Goal: Transaction & Acquisition: Book appointment/travel/reservation

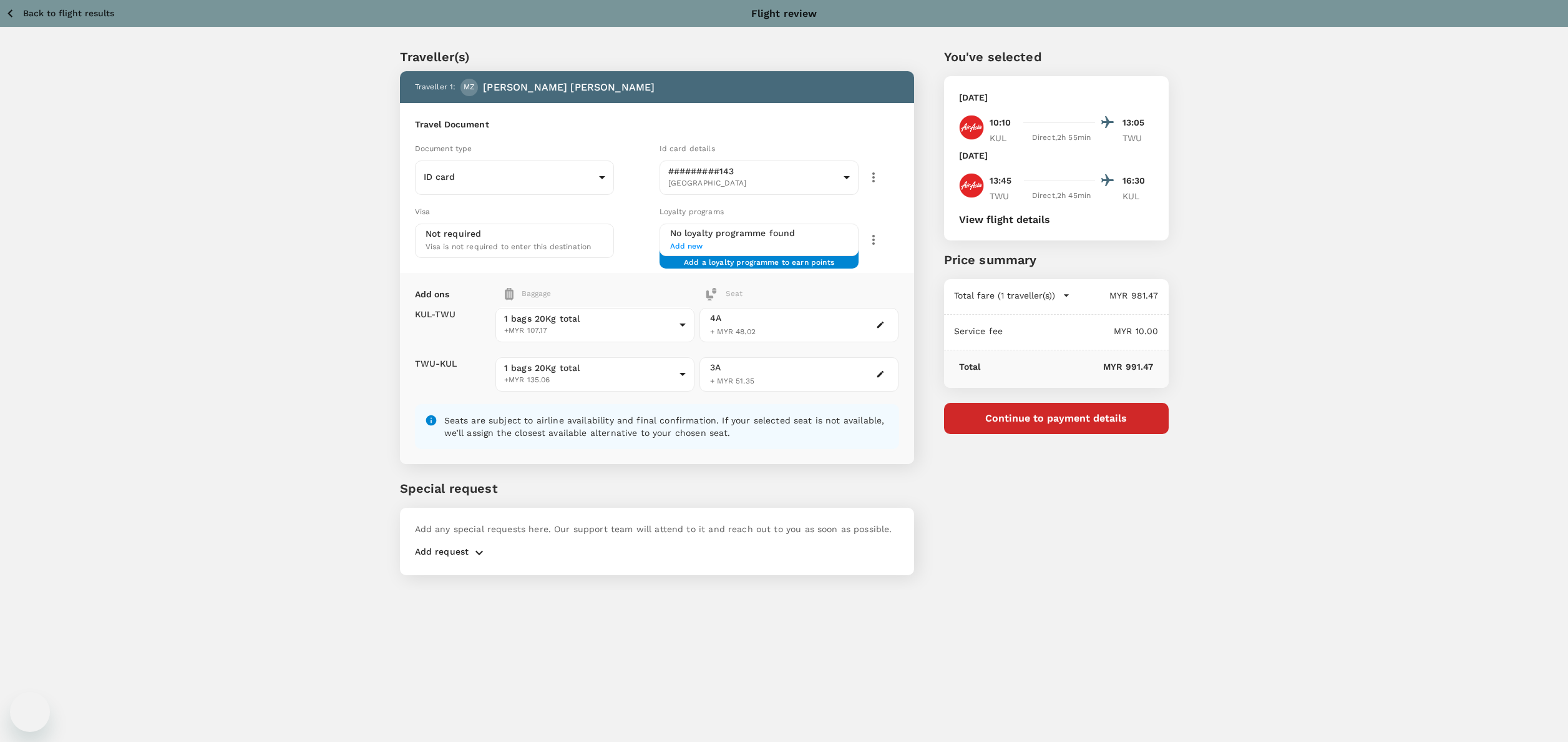
click at [241, 374] on div "Traveller(s) Traveller 1 : [PERSON_NAME] [PERSON_NAME] Travel Document Document…" at bounding box center [784, 308] width 1568 height 563
click at [1444, 208] on div "Traveller(s) Traveller 1 : [PERSON_NAME] [PERSON_NAME] Travel Document Document…" at bounding box center [784, 308] width 1568 height 563
click at [34, 178] on div "Traveller(s) Traveller 1 : [PERSON_NAME] [PERSON_NAME] Travel Document Document…" at bounding box center [784, 308] width 1568 height 563
click at [3, 11] on icon "button" at bounding box center [10, 13] width 15 height 15
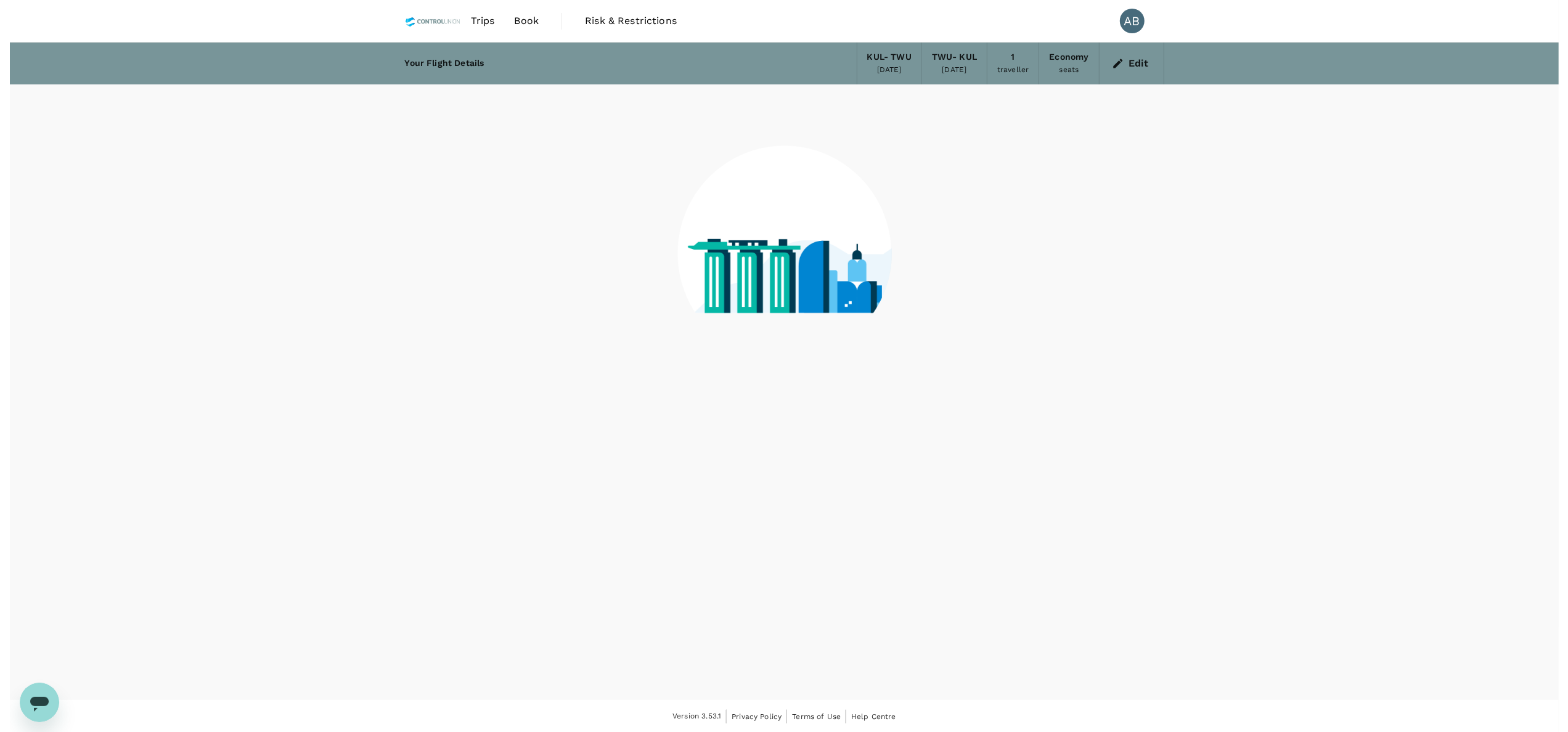
scroll to position [1, 0]
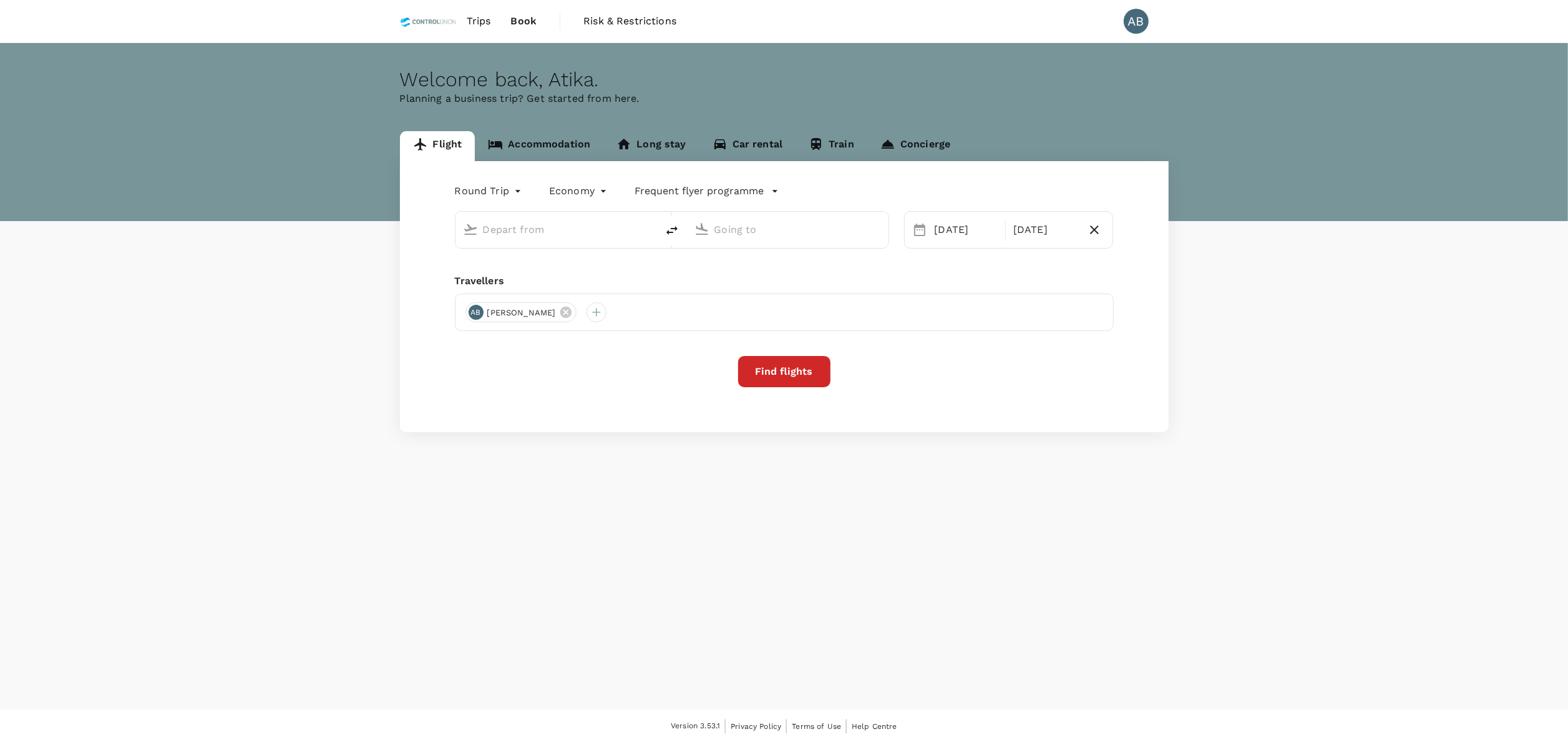
type input "Kuala Lumpur Intl ([GEOGRAPHIC_DATA])"
type input "Tawau (TWU)"
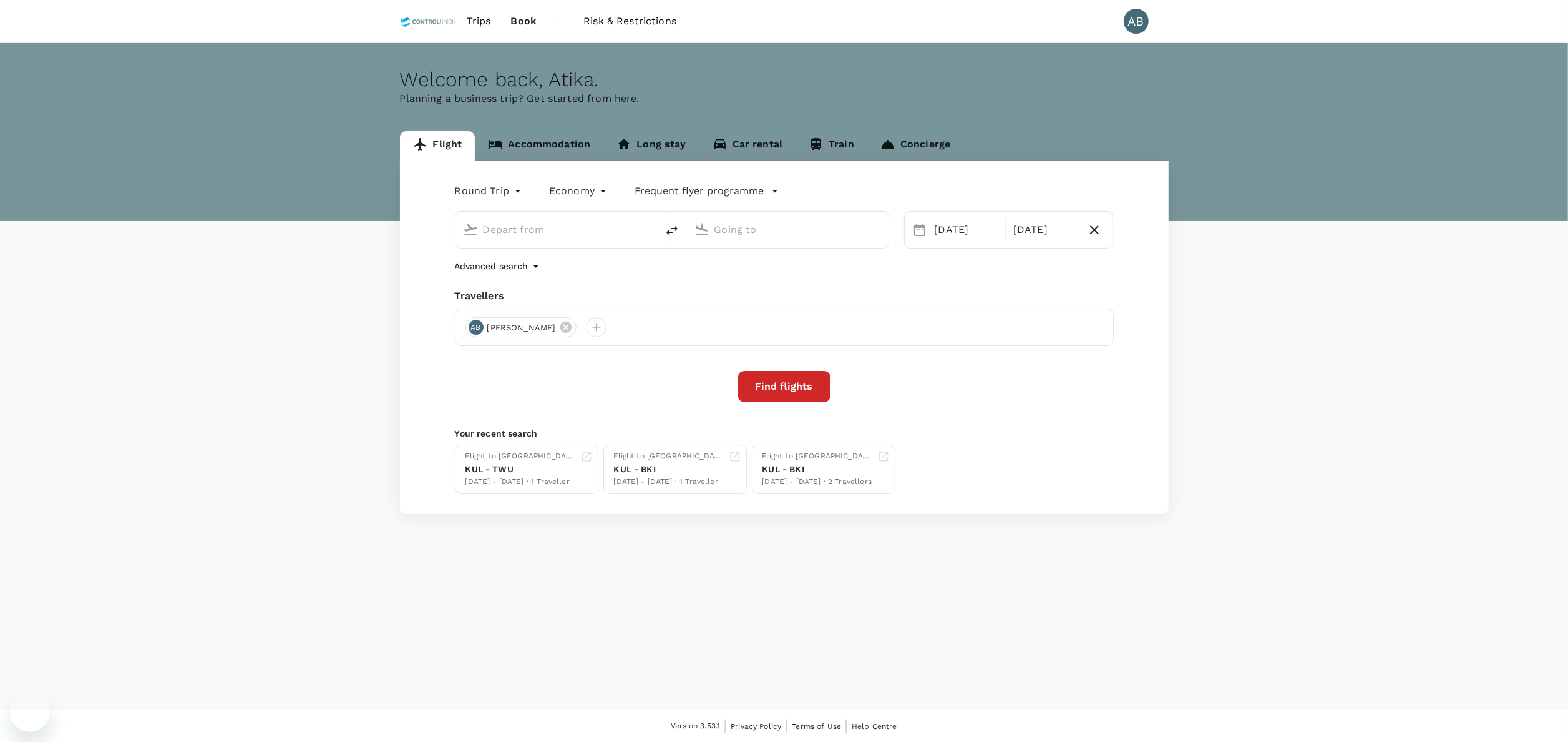
type input "Kuala Lumpur Intl ([GEOGRAPHIC_DATA])"
type input "Tawau (TWU)"
click at [705, 288] on div "Round Trip roundtrip Economy economy Frequent flyer programme Kuala Lumpur Intl…" at bounding box center [784, 337] width 769 height 352
click at [1011, 272] on div "Advanced search" at bounding box center [784, 266] width 659 height 15
click at [572, 323] on icon at bounding box center [566, 328] width 11 height 11
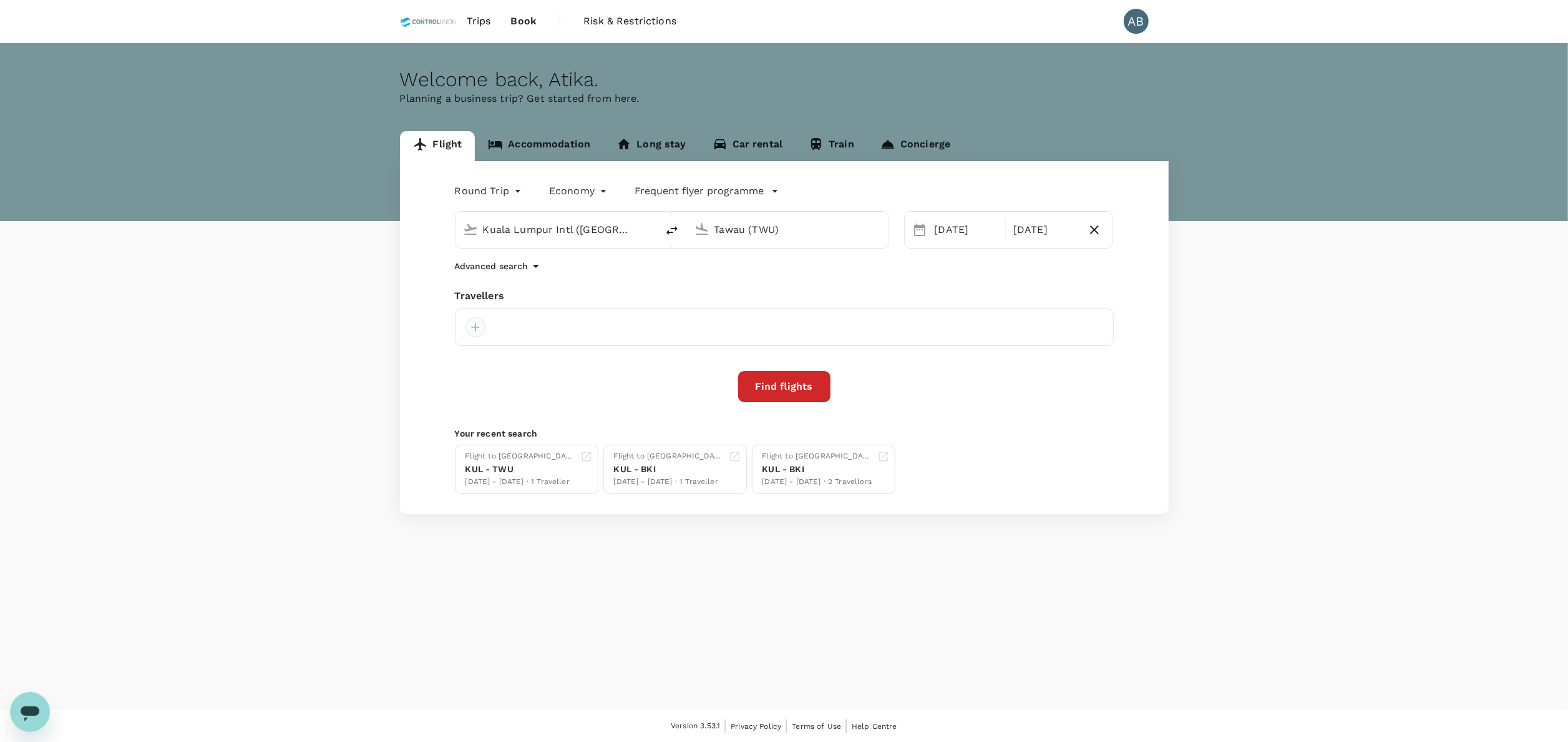
click at [470, 326] on div at bounding box center [475, 327] width 20 height 20
click at [455, 358] on input "text" at bounding box center [461, 361] width 177 height 20
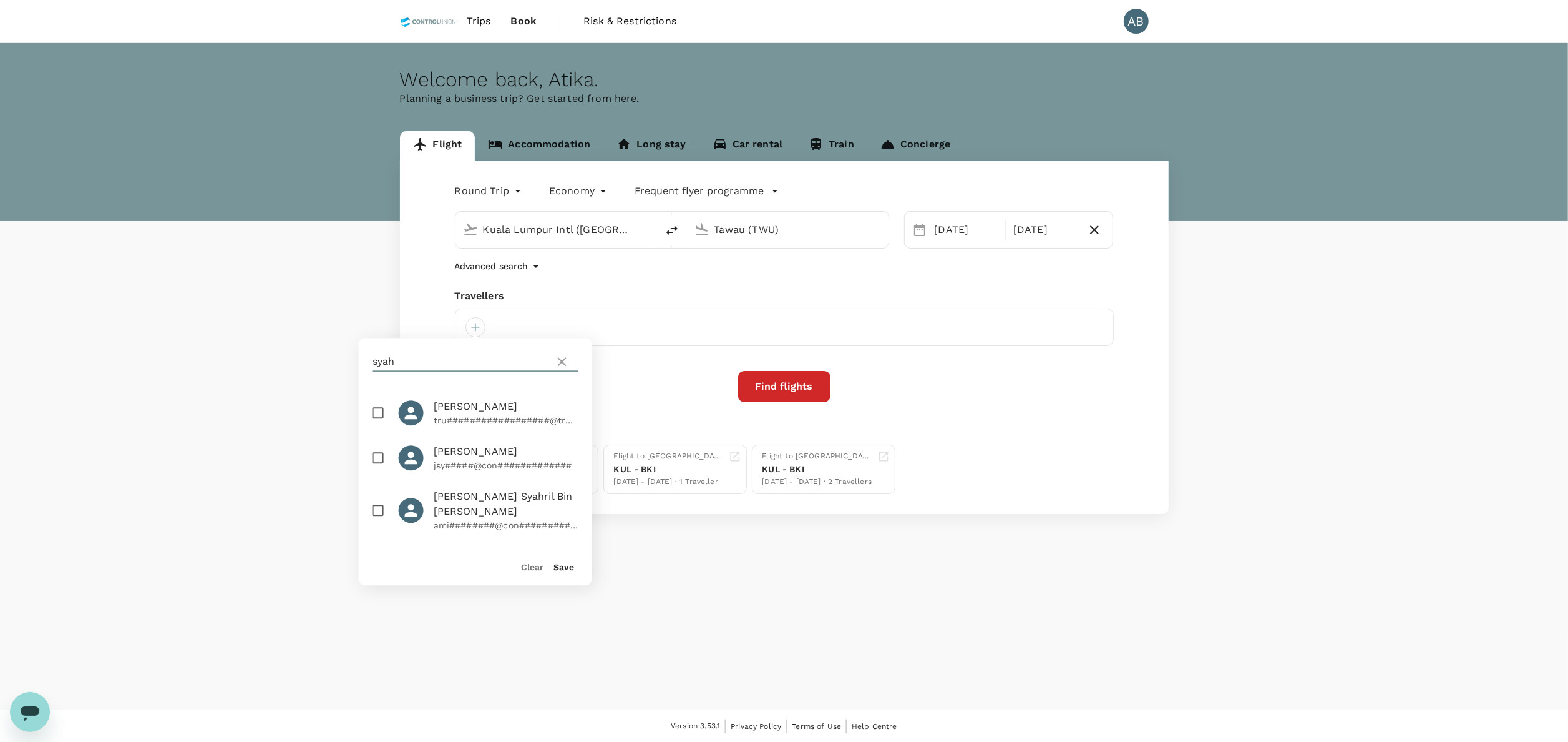
type input "syah"
click at [354, 325] on div "Flight Accommodation Long stay Car rental Train Concierge Round Trip roundtrip …" at bounding box center [784, 322] width 1568 height 382
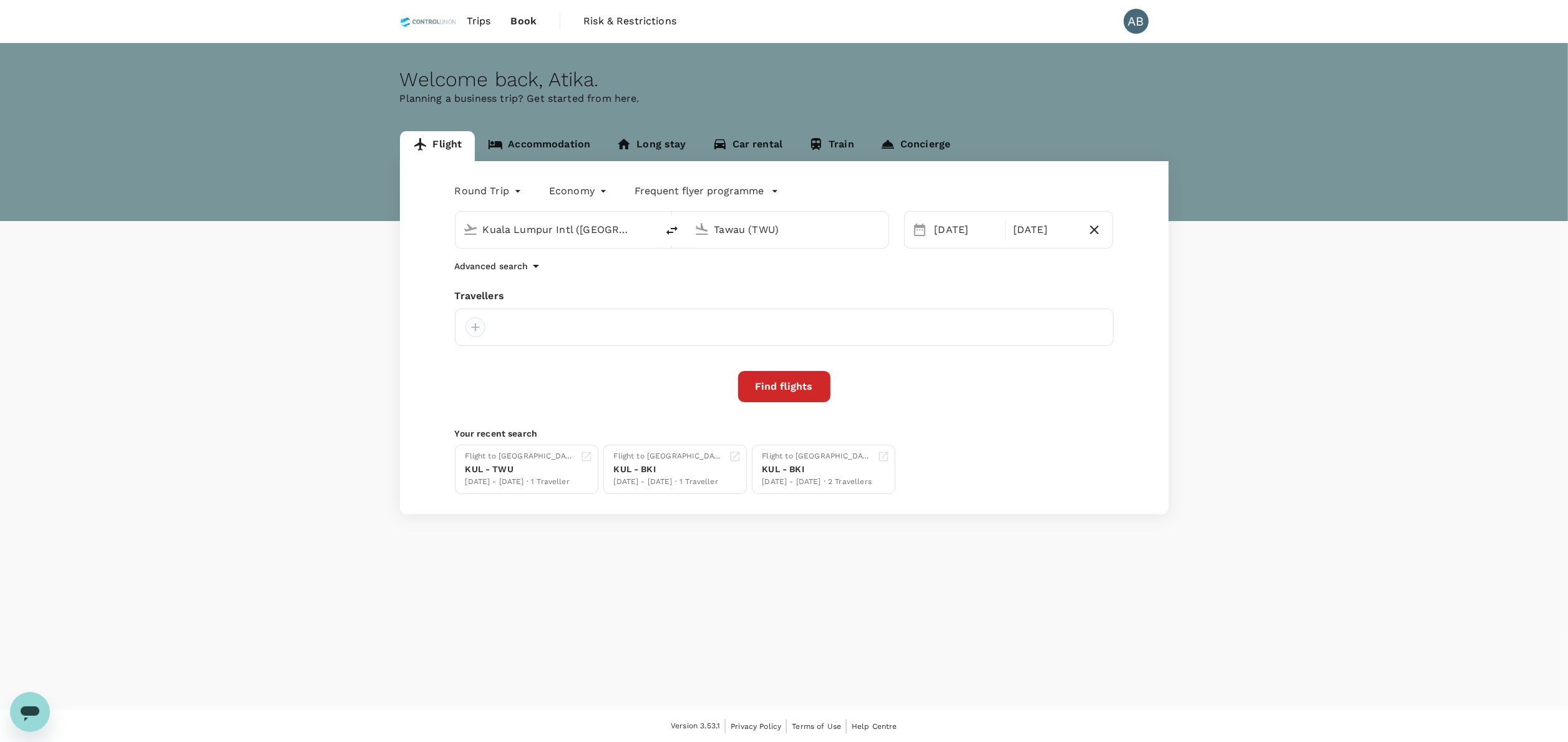
click at [482, 325] on div at bounding box center [475, 327] width 20 height 20
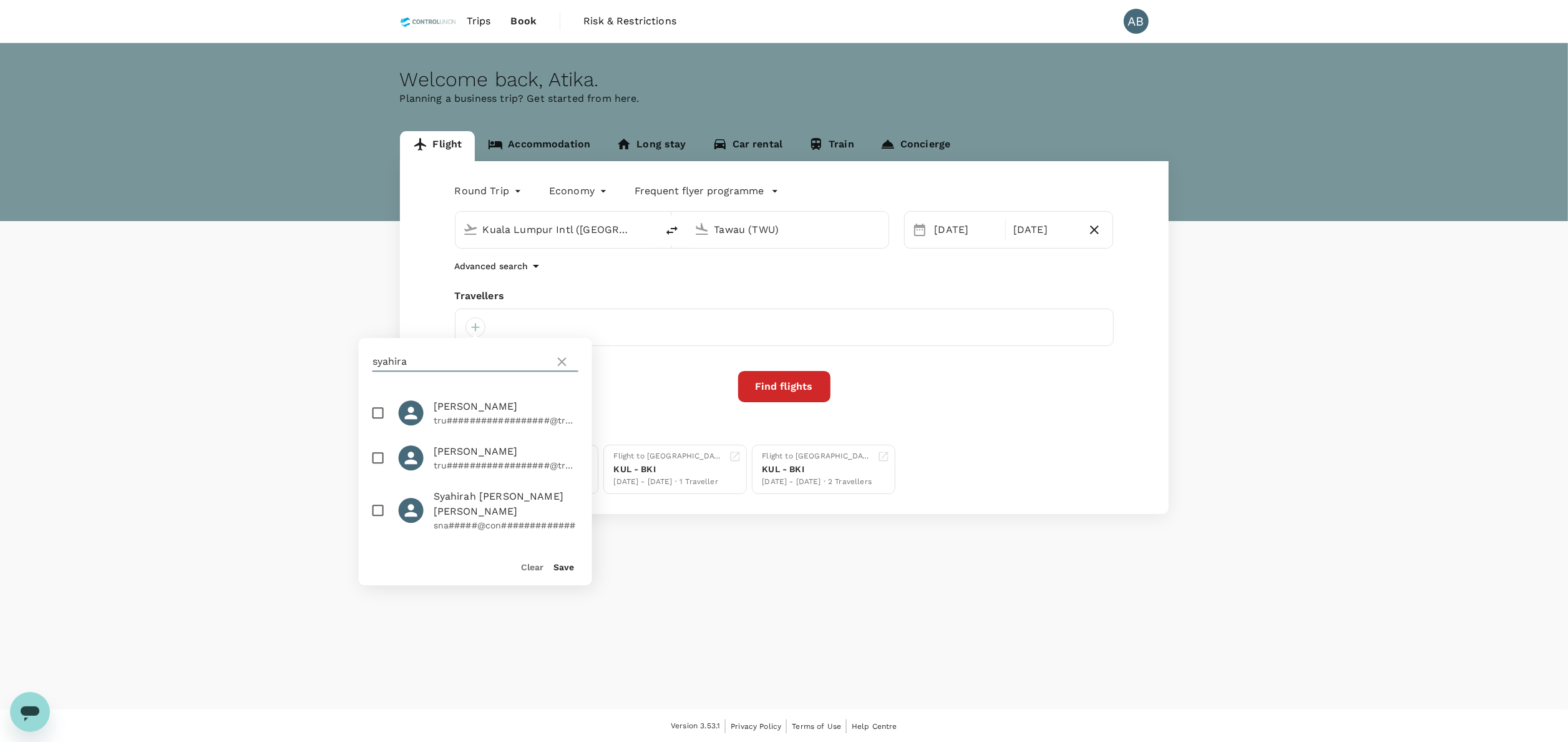
type input "syahira"
click at [387, 416] on input "checkbox" at bounding box center [378, 413] width 26 height 26
checkbox input "true"
click at [562, 566] on button "Save" at bounding box center [564, 567] width 20 height 10
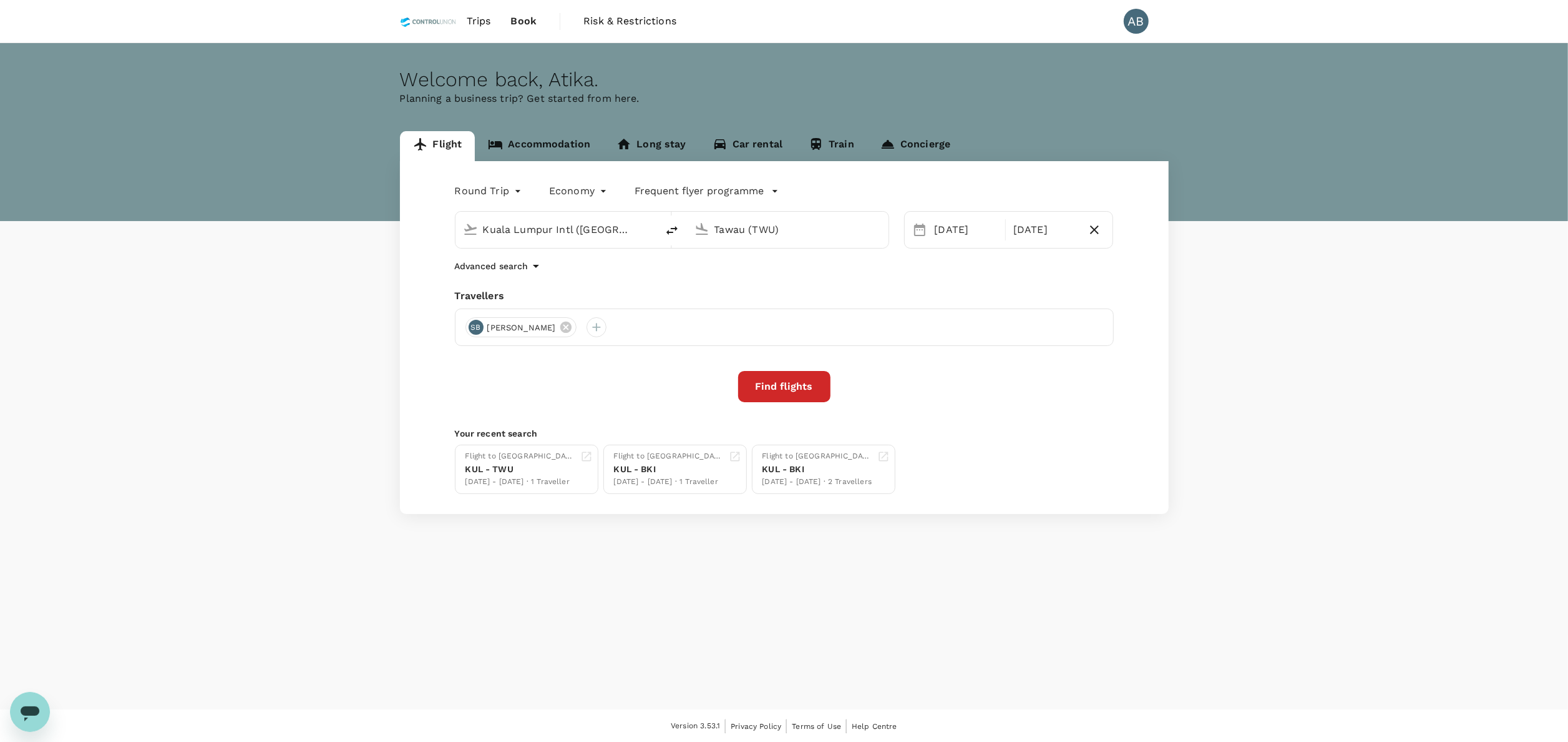
click at [985, 385] on div "Find flights" at bounding box center [784, 386] width 659 height 31
click at [1345, 435] on div "Flight Accommodation Long stay Car rental Train Concierge Round Trip roundtrip …" at bounding box center [784, 322] width 1568 height 382
click at [1281, 457] on div "Flight Accommodation Long stay Car rental Train Concierge Round Trip roundtrip …" at bounding box center [784, 322] width 1568 height 382
click at [932, 415] on div "Round Trip roundtrip Economy economy Frequent flyer programme Kuala Lumpur Intl…" at bounding box center [784, 337] width 769 height 352
click at [955, 593] on div "Welcome back , Atika . Planning a business trip? Get started from here. Flight …" at bounding box center [784, 375] width 1568 height 666
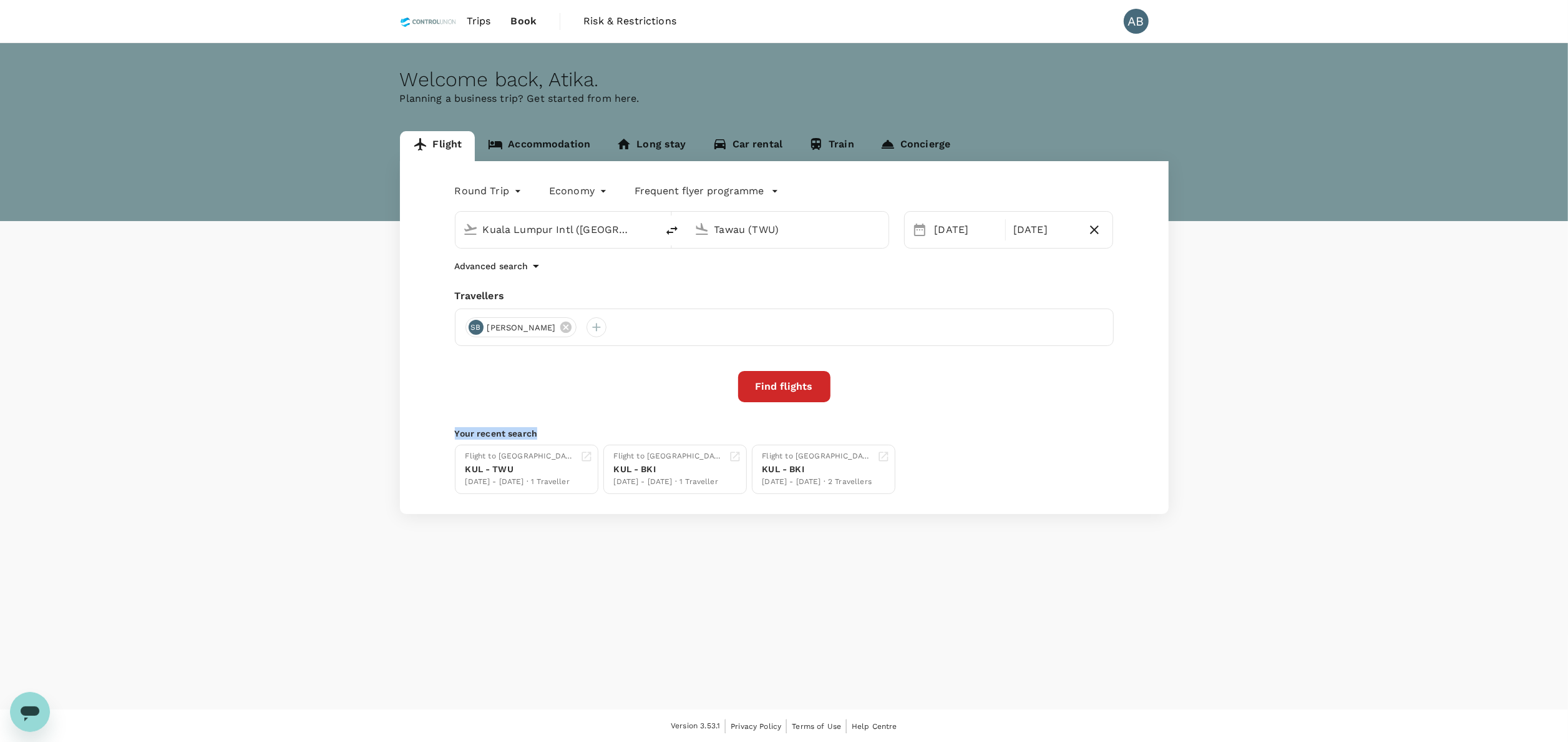
drag, startPoint x: 989, startPoint y: 410, endPoint x: 992, endPoint y: 393, distance: 17.3
click at [992, 393] on div "Round Trip roundtrip Economy economy Frequent flyer programme Kuala Lumpur Intl…" at bounding box center [784, 337] width 769 height 352
click at [981, 580] on div "Welcome back , Atika . Planning a business trip? Get started from here. Flight …" at bounding box center [784, 375] width 1568 height 666
click at [794, 266] on div "Advanced search" at bounding box center [784, 266] width 659 height 15
drag, startPoint x: 796, startPoint y: 388, endPoint x: 832, endPoint y: 386, distance: 36.1
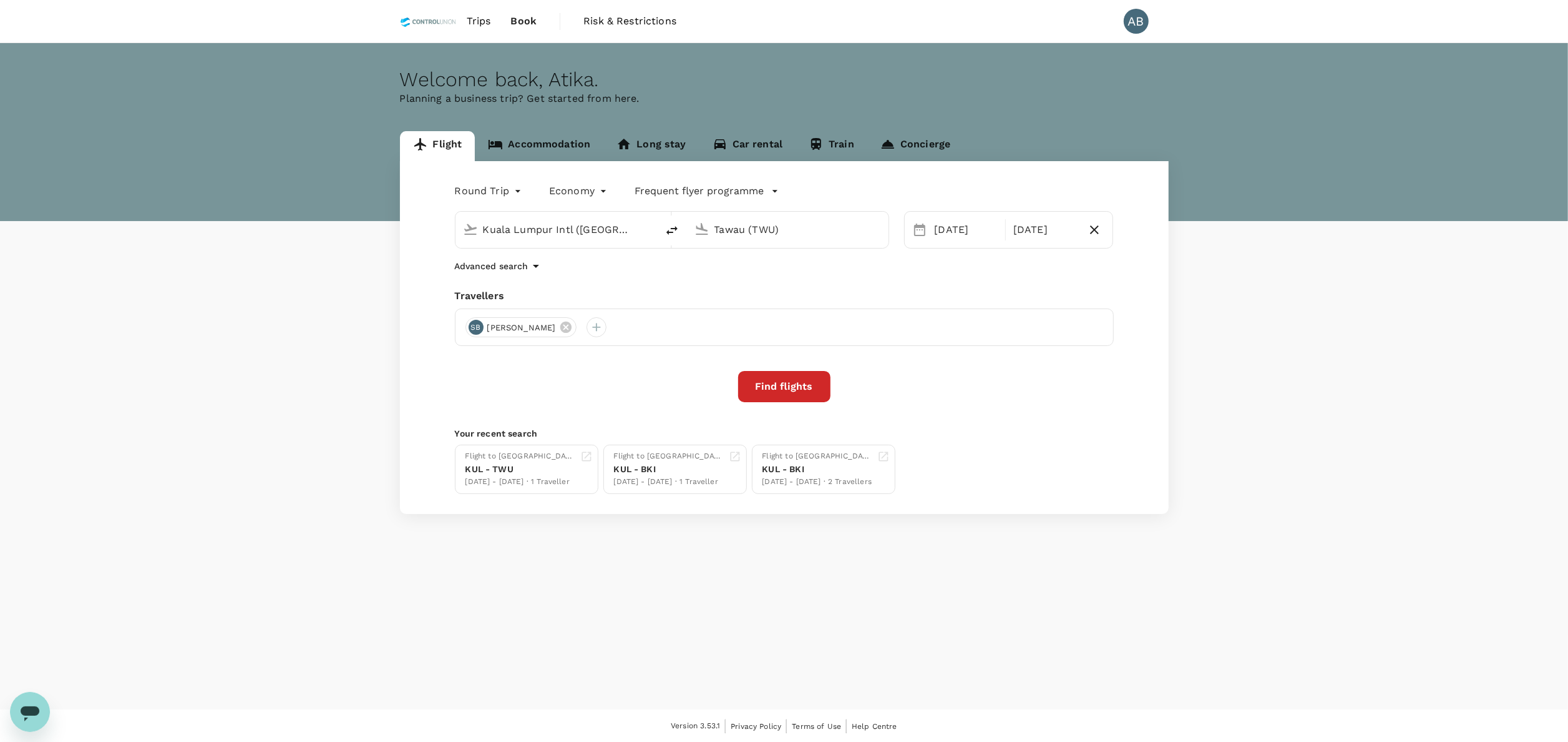
click at [797, 388] on button "Find flights" at bounding box center [784, 386] width 93 height 31
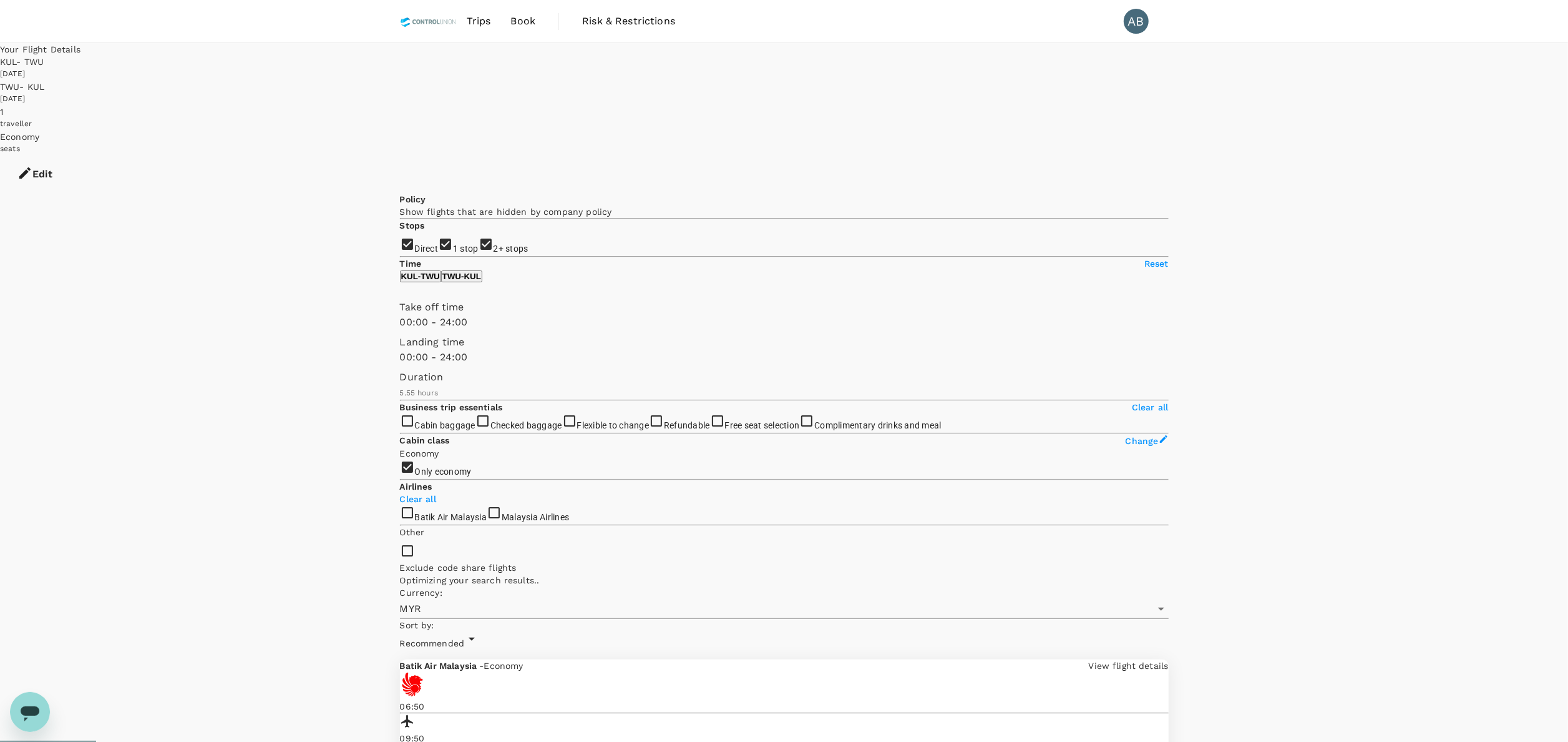
type input "395"
click at [403, 255] on input "2+ stops" at bounding box center [784, 371] width 1568 height 742
checkbox input "false"
click at [406, 223] on input "1 stop" at bounding box center [784, 371] width 1568 height 742
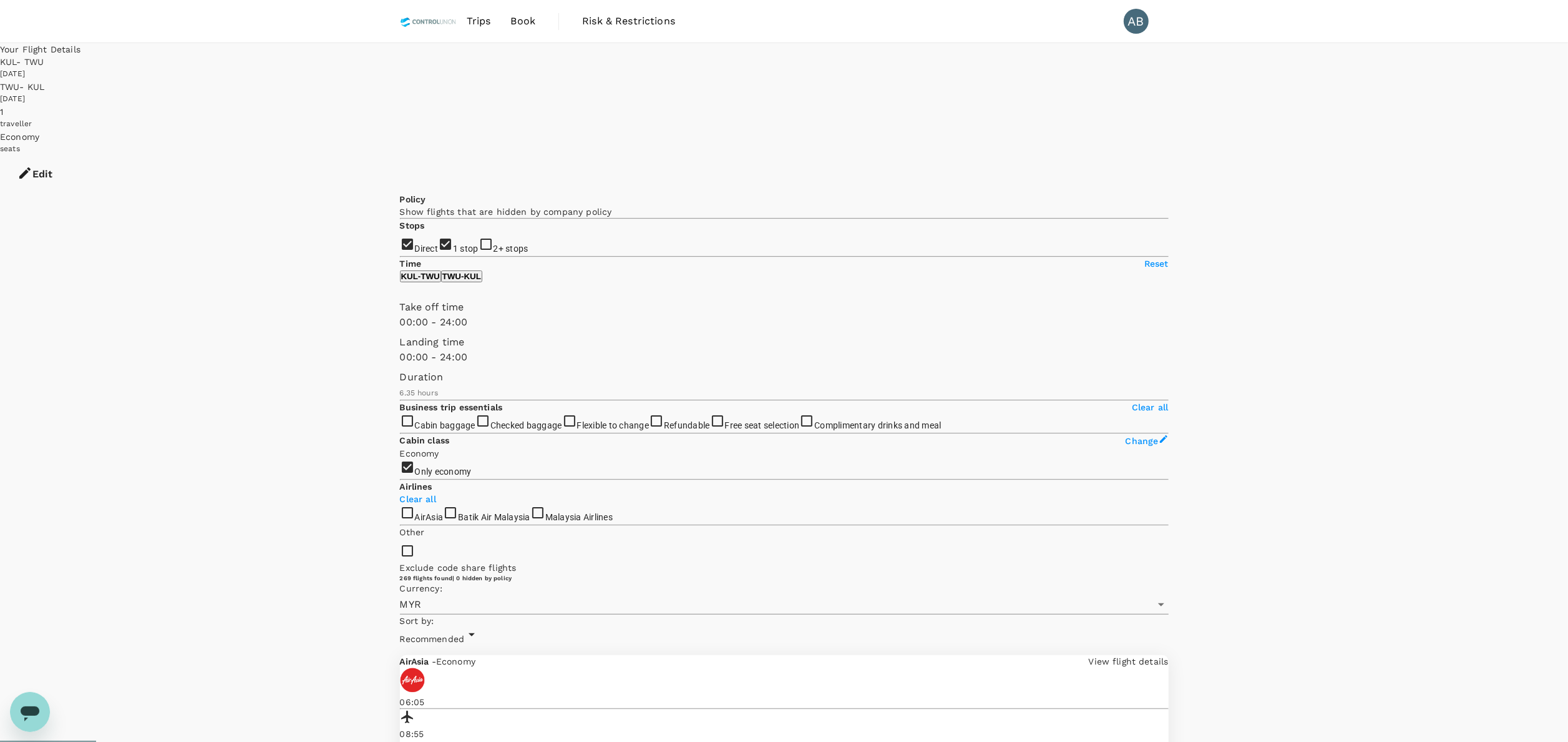
checkbox input "false"
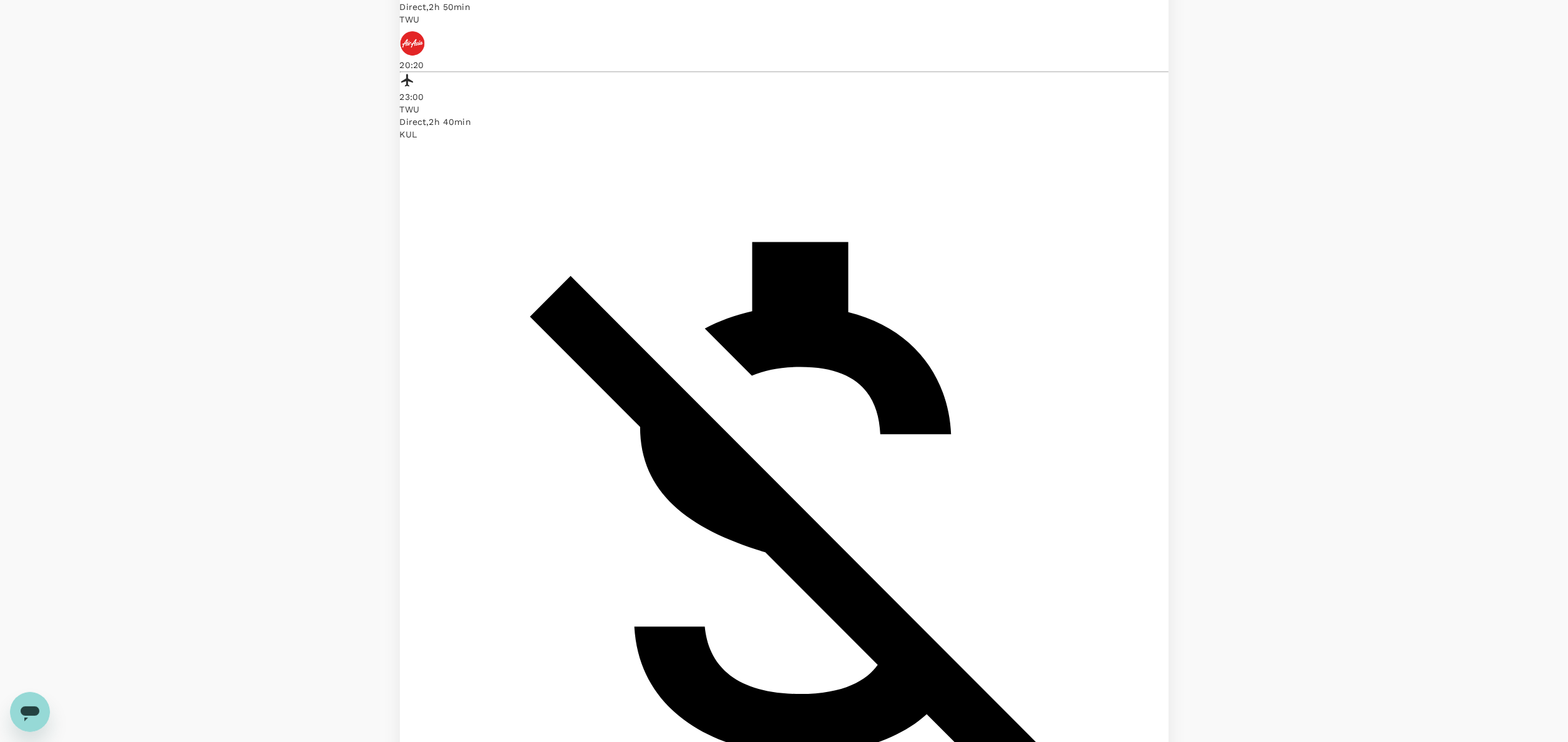
scroll to position [2661, 0]
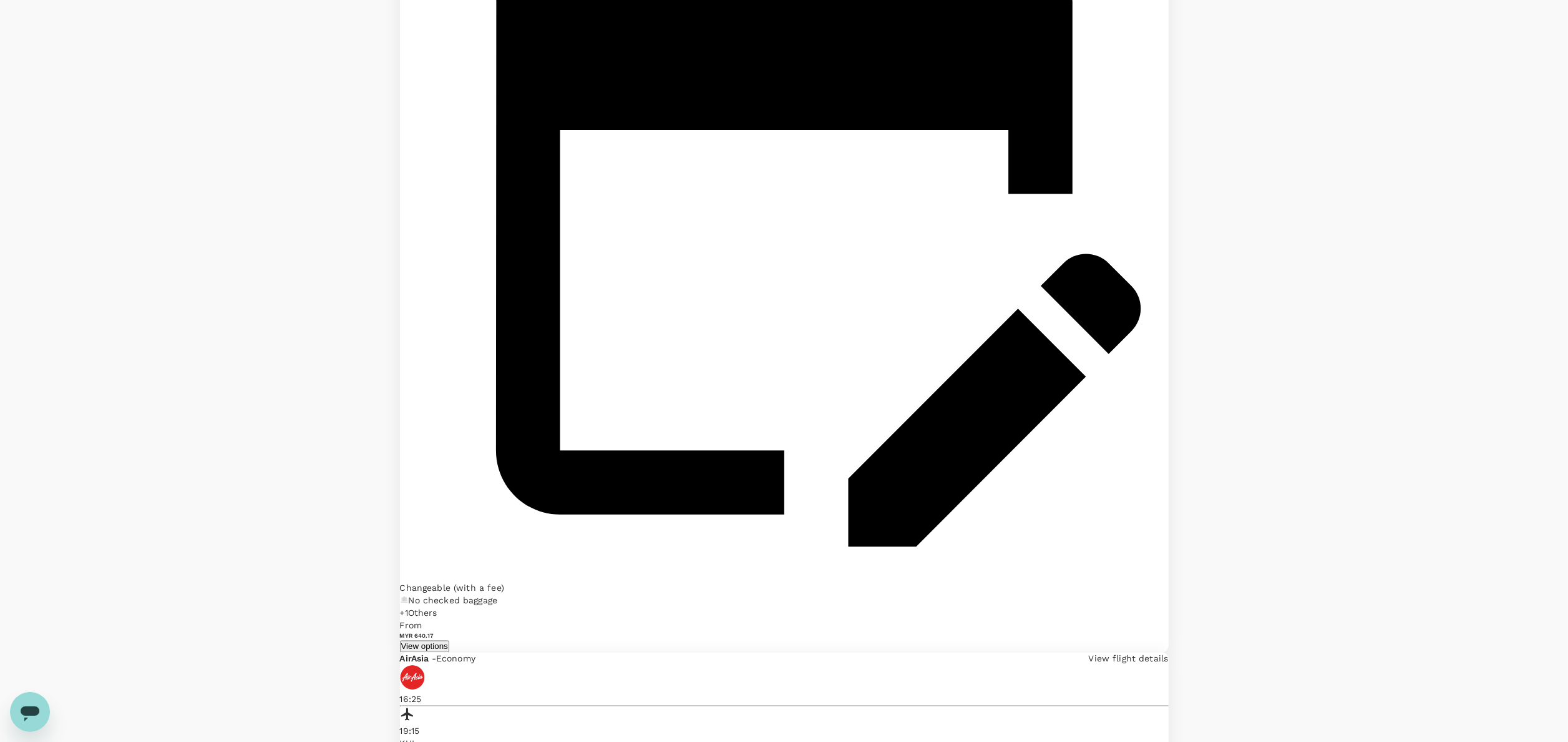
scroll to position [2123, 0]
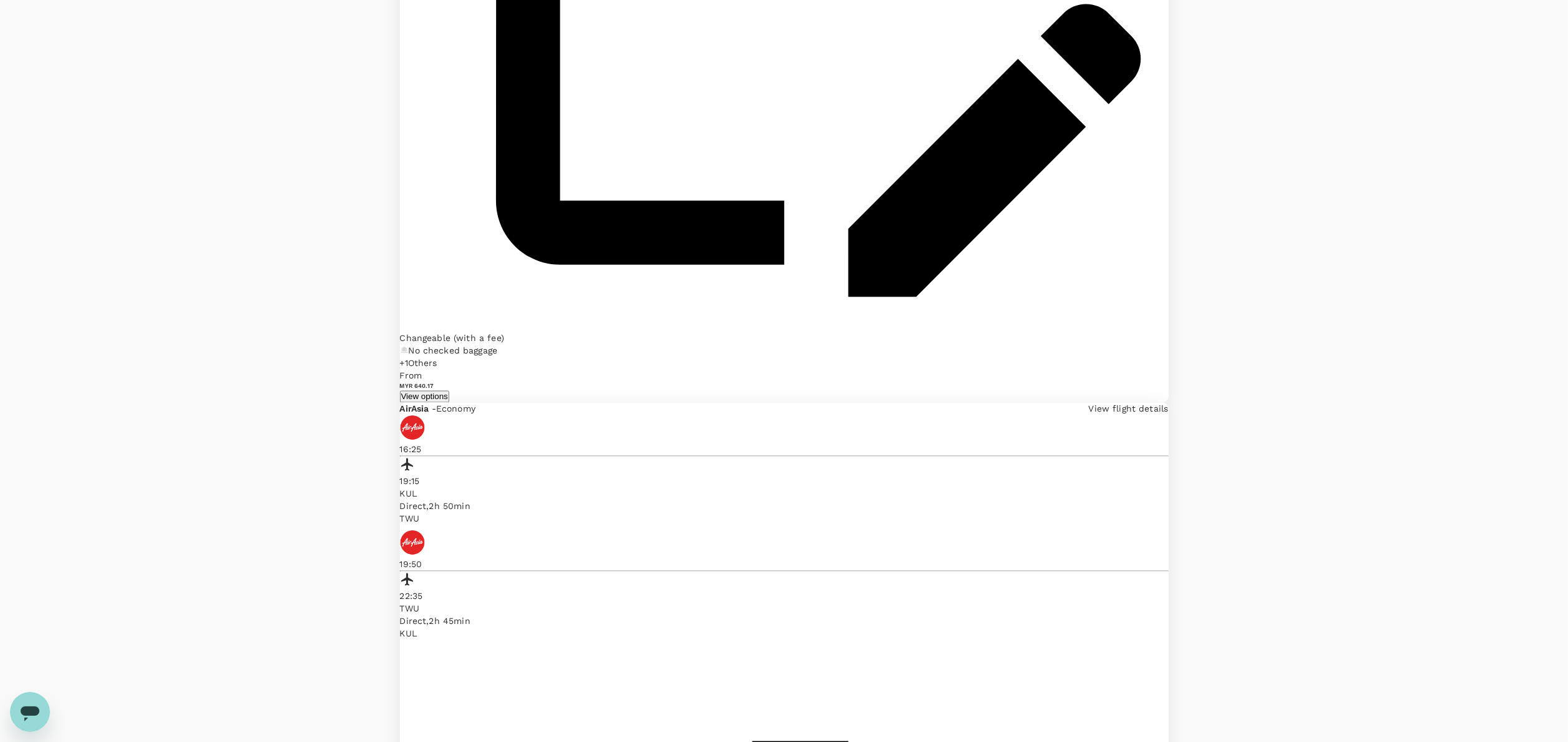
drag, startPoint x: 1066, startPoint y: 363, endPoint x: 1106, endPoint y: 355, distance: 40.8
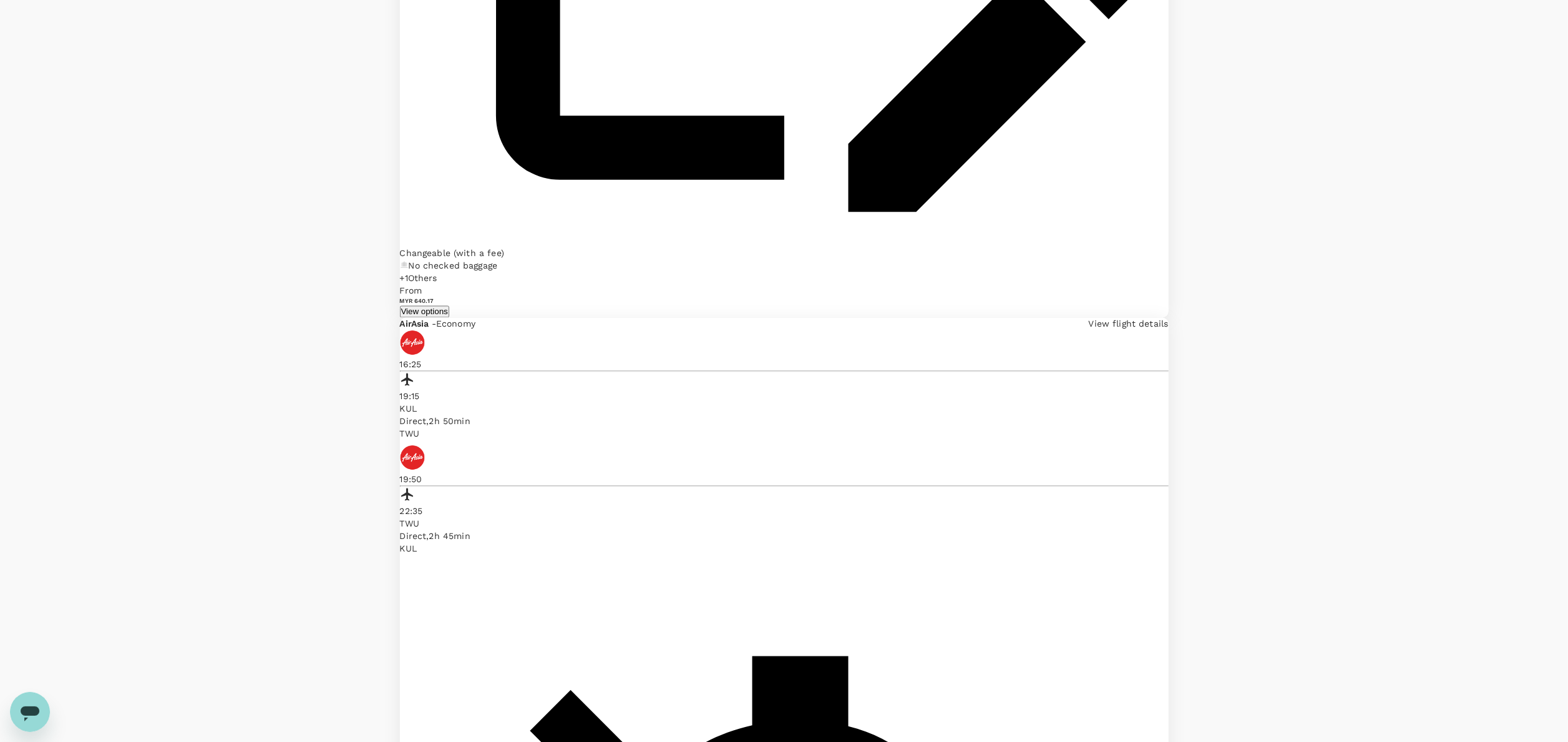
scroll to position [2405, 0]
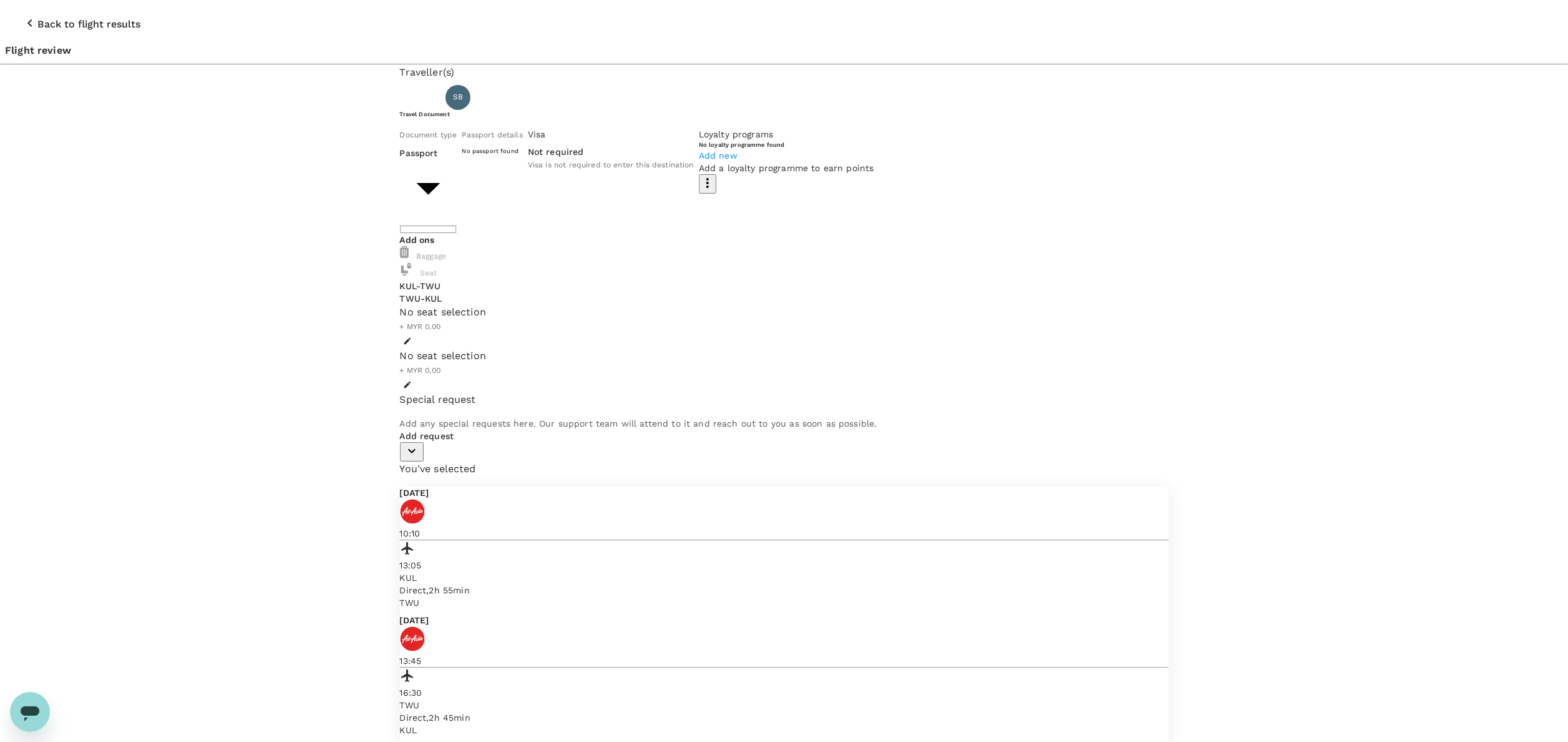
click at [1013, 487] on div "Monday, 13 Oct 2025 10:10 13:05 KUL Direct , 2h 55min TWU Friday, 17 Oct 2025 1…" at bounding box center [784, 620] width 769 height 268
click at [467, 741] on button "View flight details" at bounding box center [433, 748] width 67 height 12
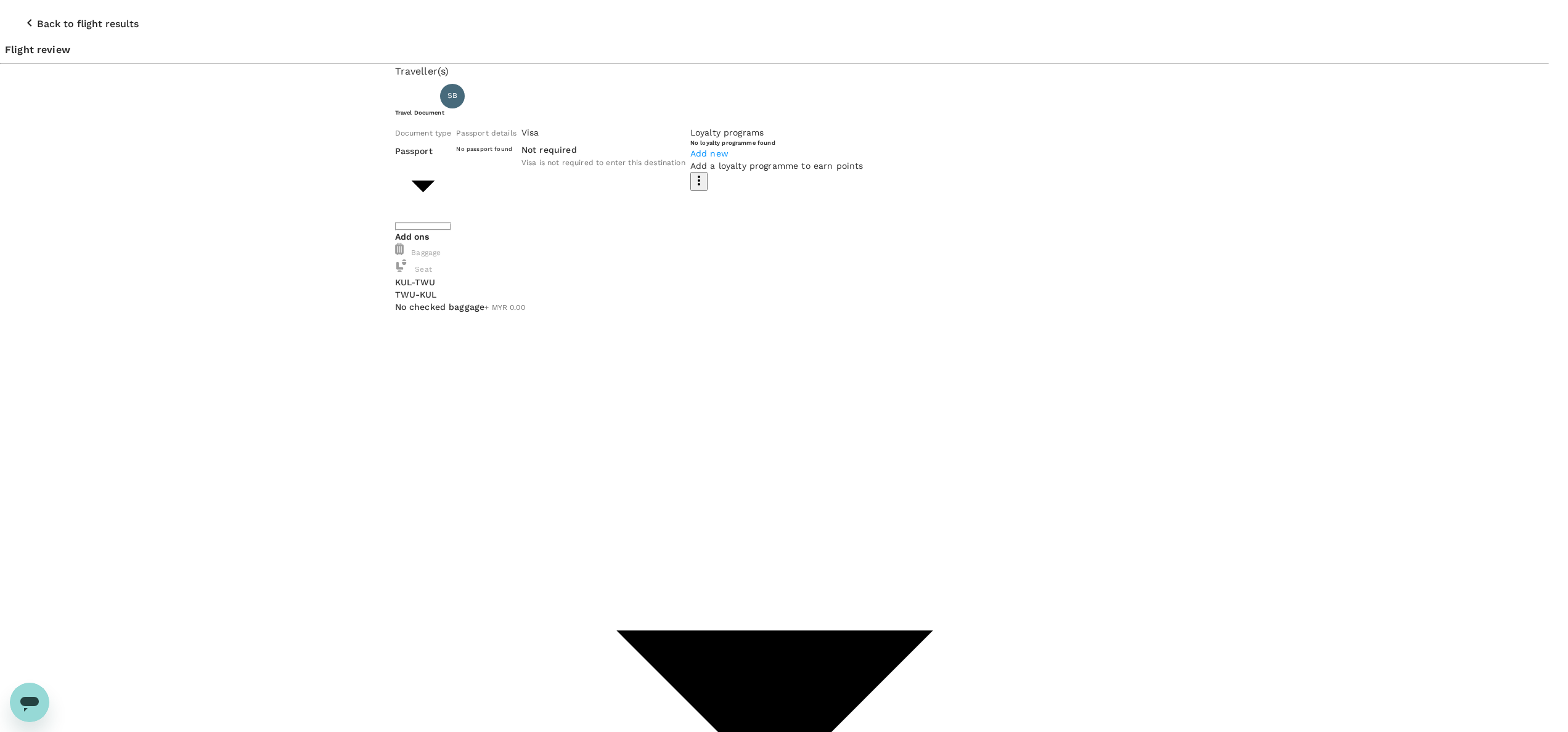
click at [457, 224] on li "ID card" at bounding box center [508, 233] width 197 height 22
type input "Id card"
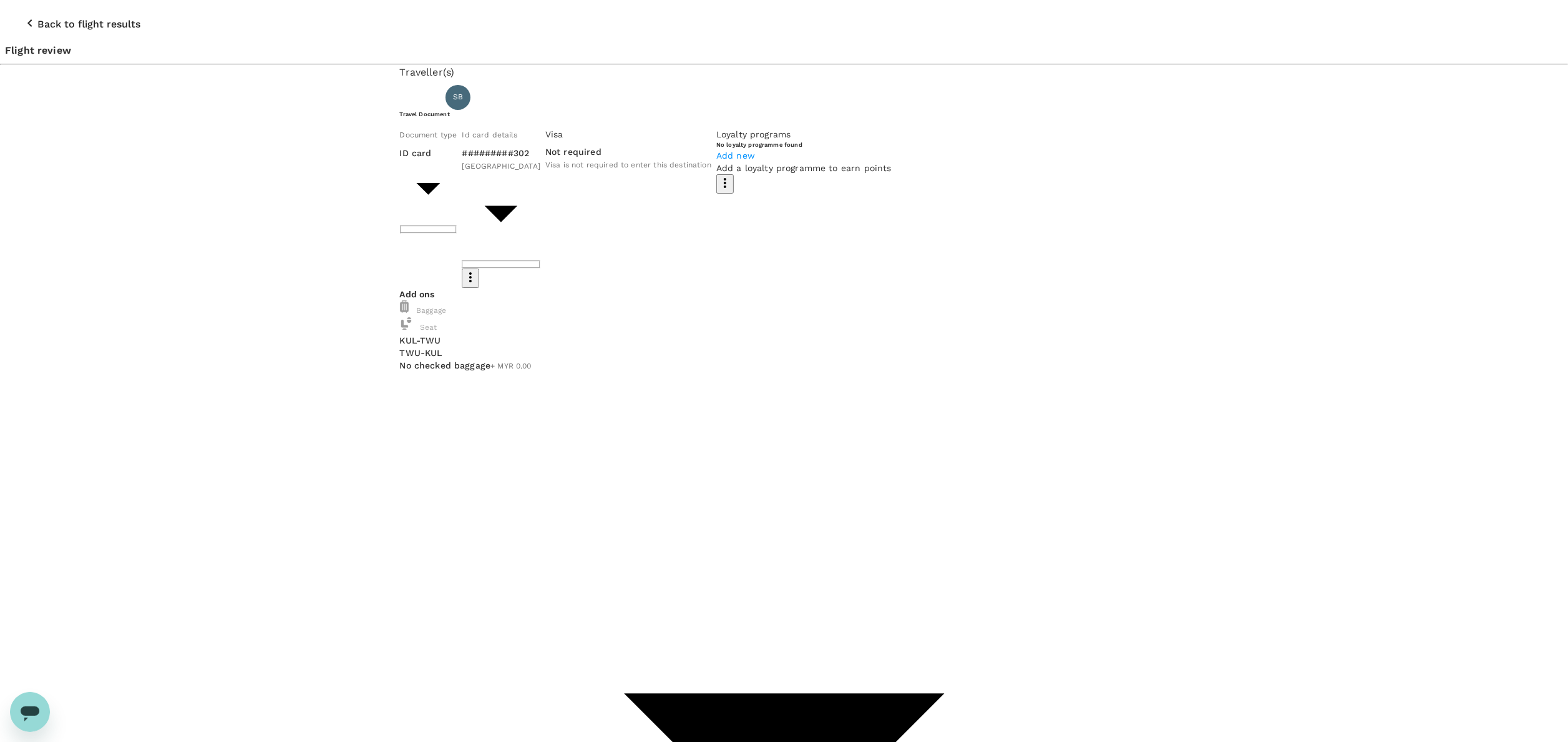
click at [579, 135] on div "Travel Document Document type ID card Id card ​ Id card details #########302 Ma…" at bounding box center [784, 199] width 769 height 178
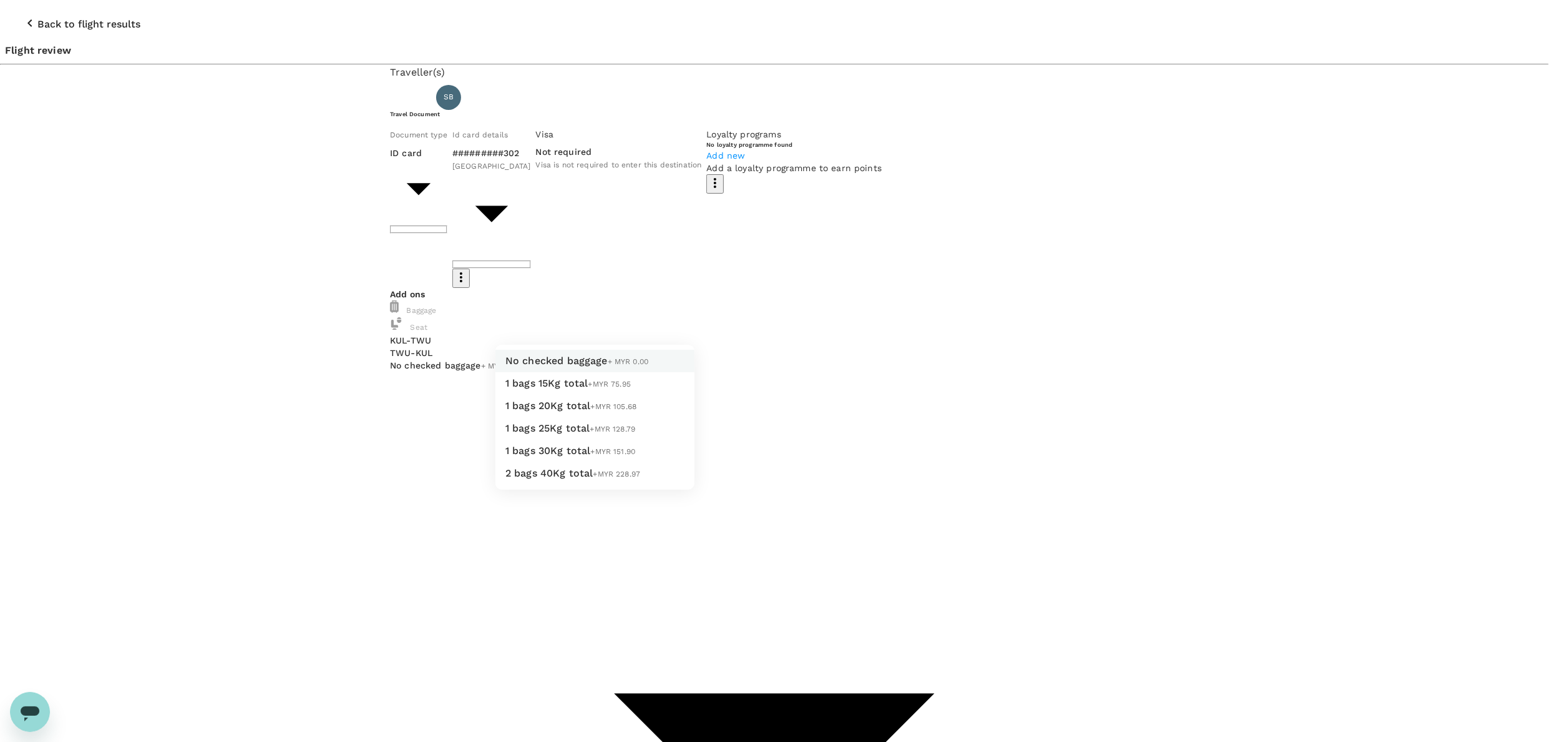
click at [545, 411] on span "1 bags 20Kg total" at bounding box center [548, 405] width 86 height 12
type input "2 - 105.68"
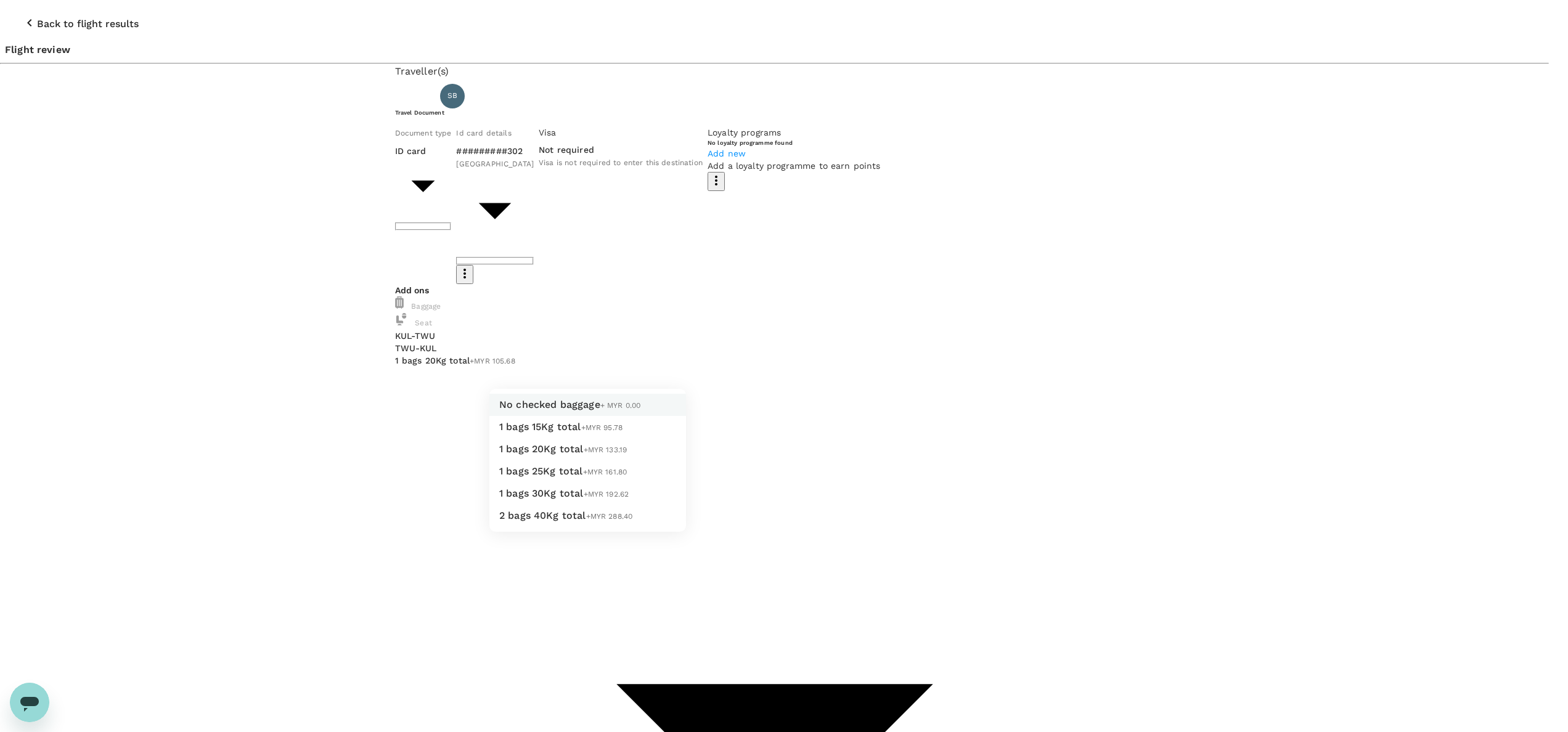
click at [553, 455] on span "1 bags 20Kg total" at bounding box center [541, 449] width 84 height 12
type input "2 - 133.19"
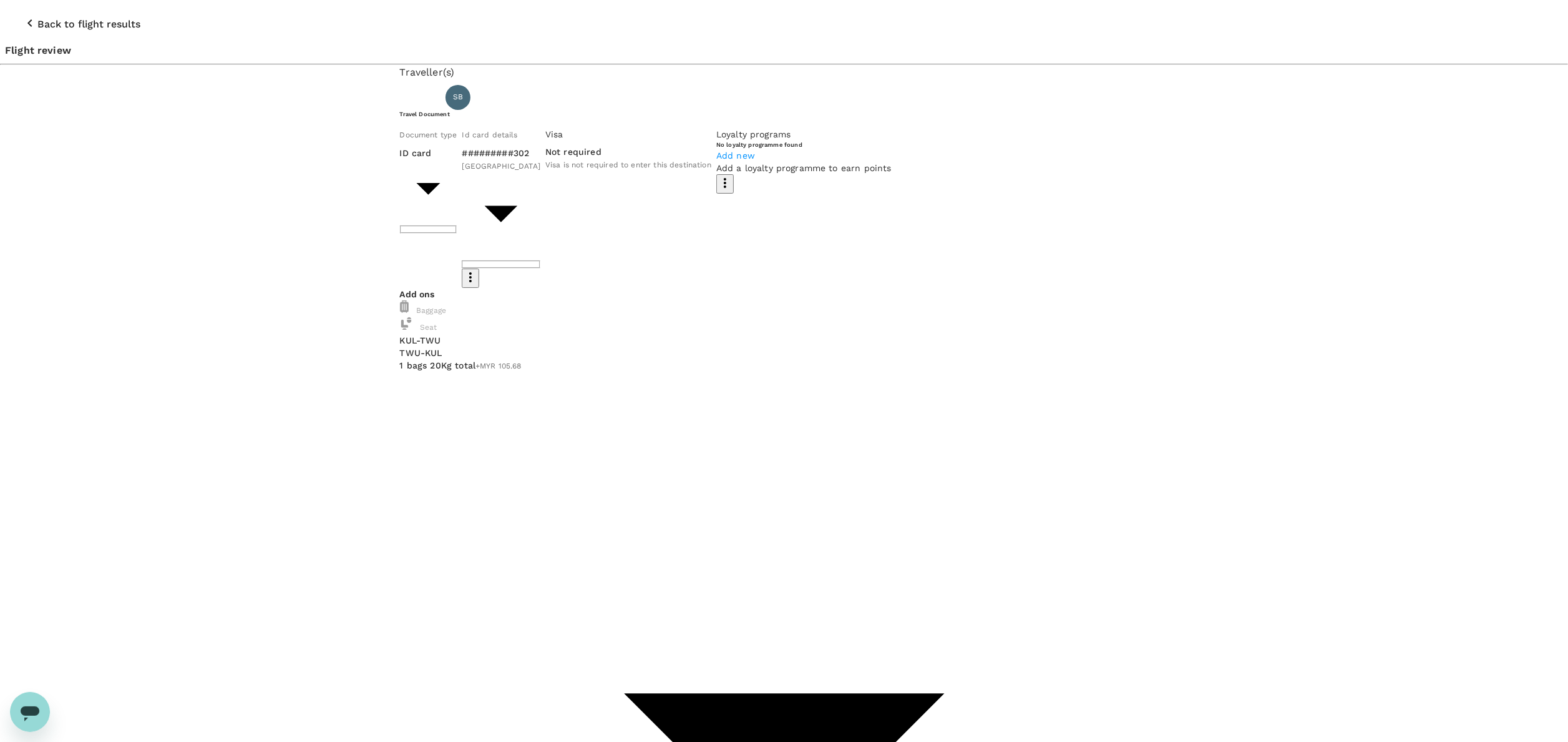
click at [450, 178] on p "Select" at bounding box center [385, 183] width 130 height 13
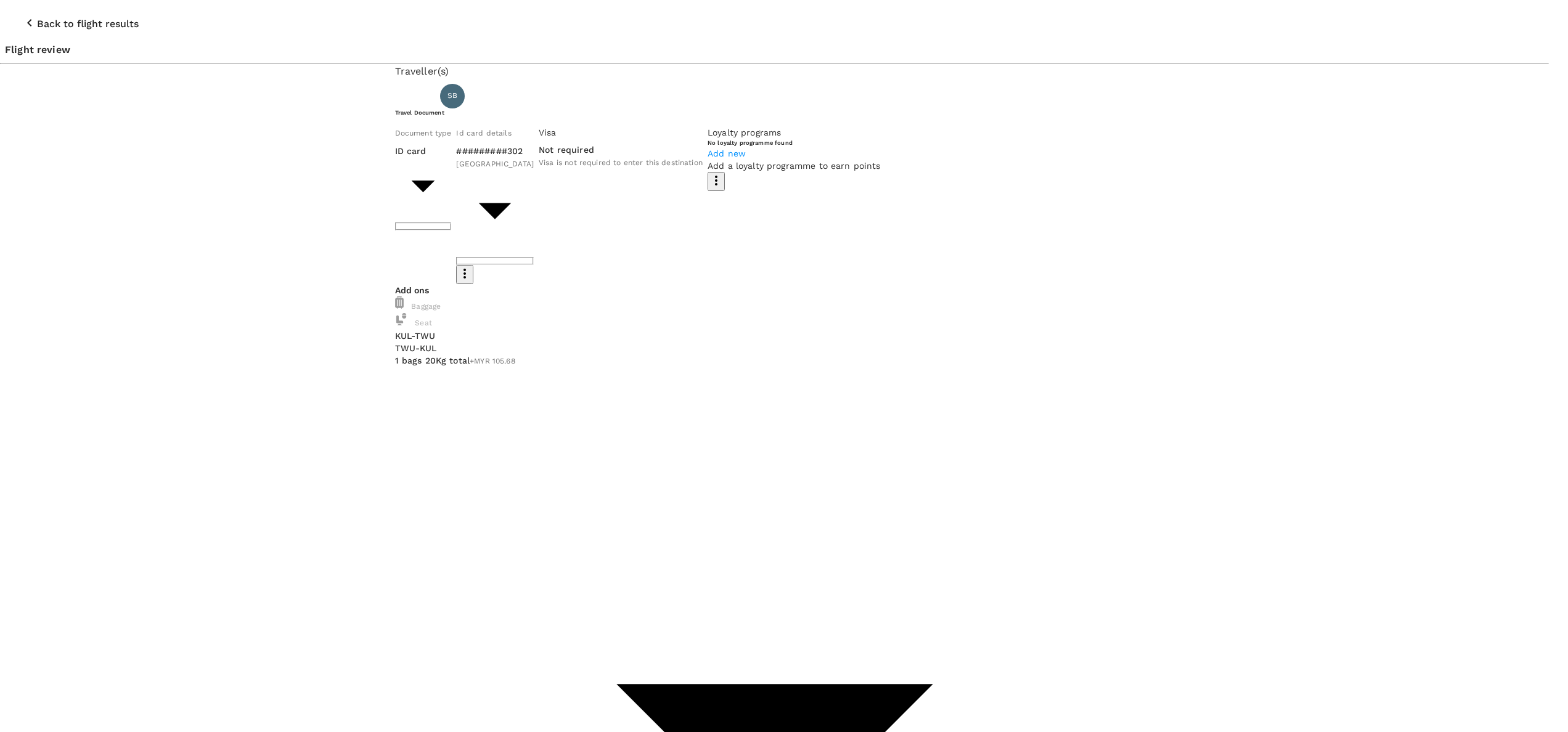
drag, startPoint x: 1340, startPoint y: 143, endPoint x: 1346, endPoint y: 141, distance: 6.3
click at [293, 144] on p "Select" at bounding box center [229, 150] width 129 height 13
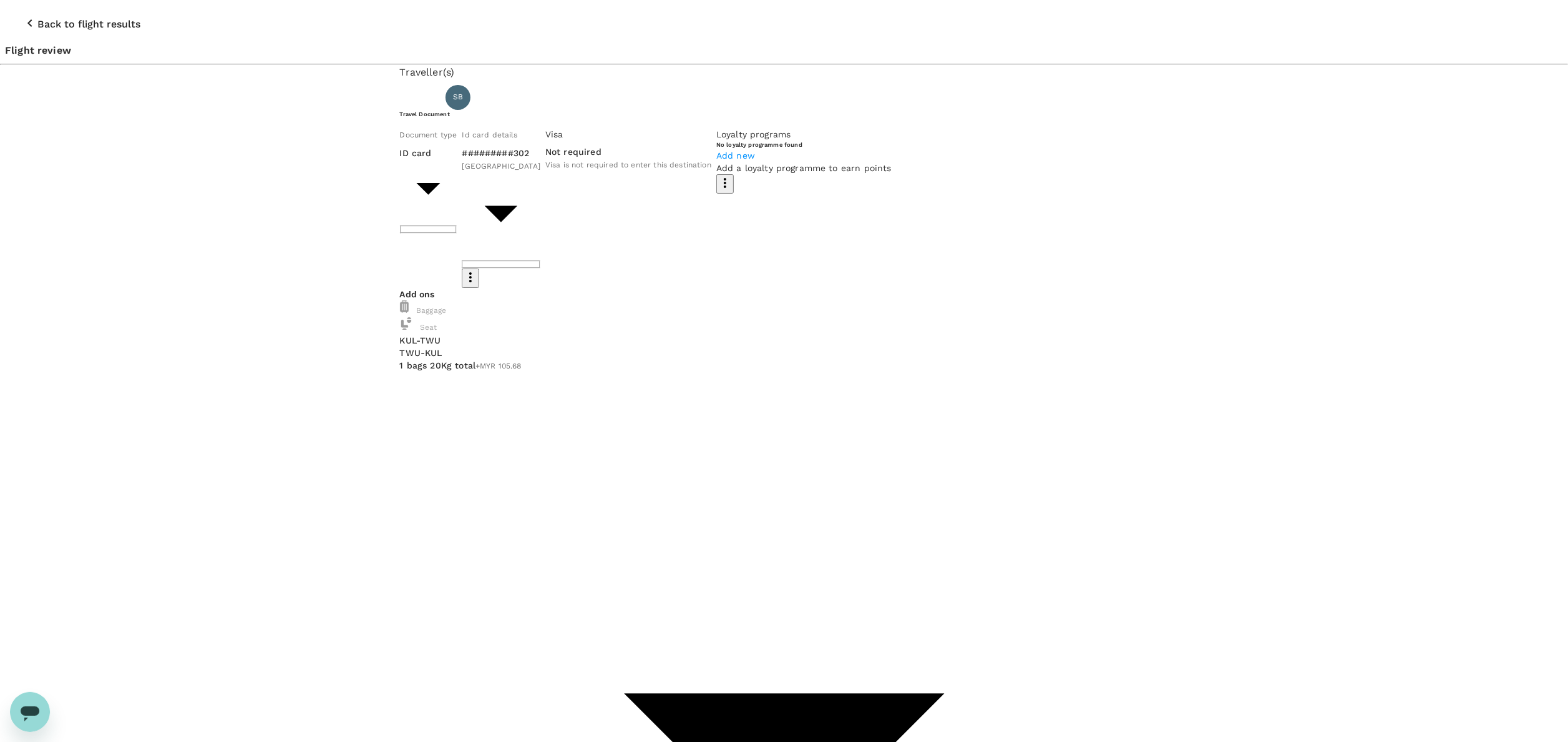
drag, startPoint x: 548, startPoint y: 573, endPoint x: 640, endPoint y: 561, distance: 92.8
click at [548, 573] on input "checkbox" at bounding box center [784, 371] width 1568 height 742
checkbox input "true"
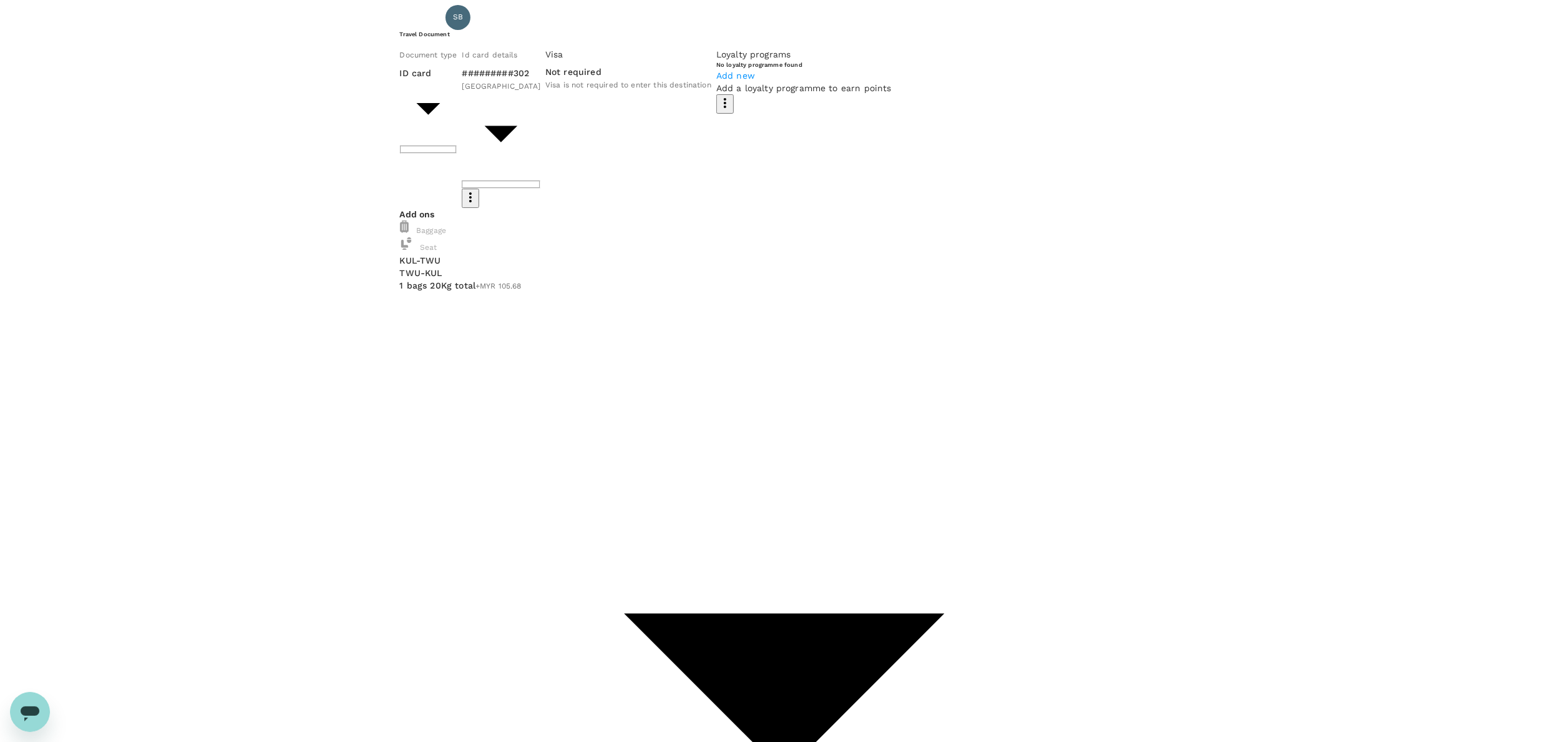
drag, startPoint x: 540, startPoint y: 607, endPoint x: 424, endPoint y: 594, distance: 116.7
drag, startPoint x: 575, startPoint y: 622, endPoint x: 555, endPoint y: 625, distance: 20.2
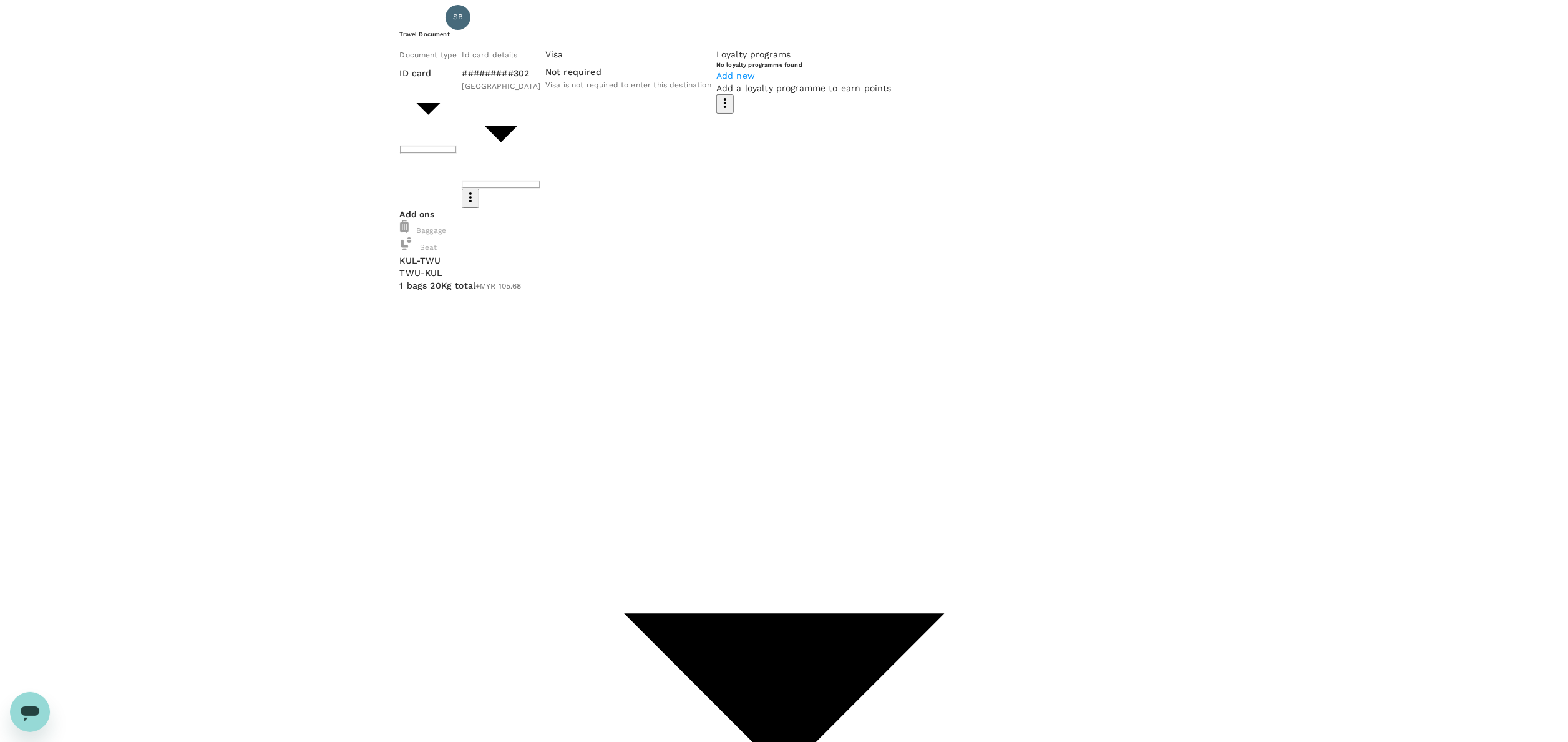
drag, startPoint x: 632, startPoint y: 607, endPoint x: 494, endPoint y: 603, distance: 138.1
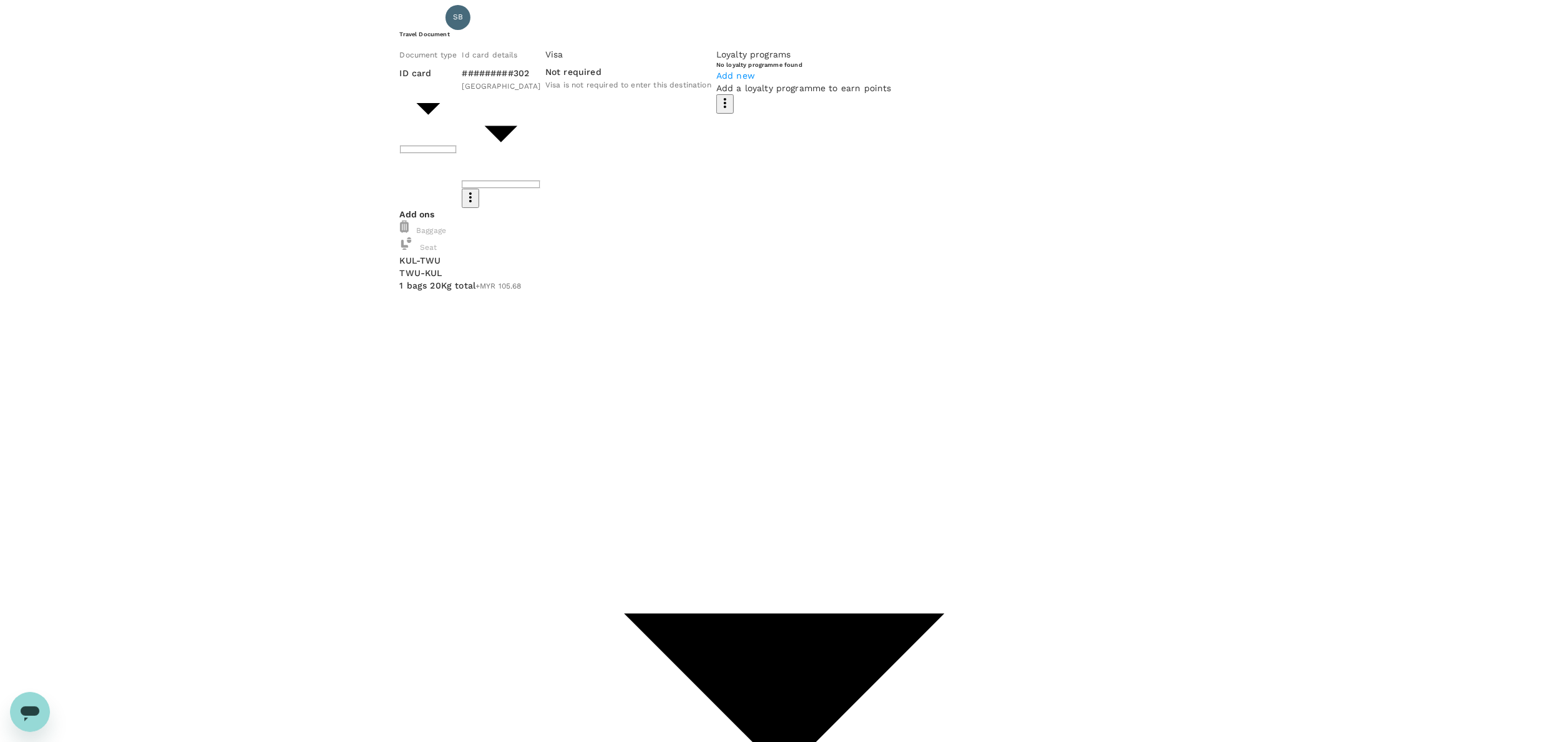
drag, startPoint x: 650, startPoint y: 615, endPoint x: 418, endPoint y: 591, distance: 233.2
type textarea "Kindly give Peri Chicken and Americano. I acknowledged all additional fee for l…"
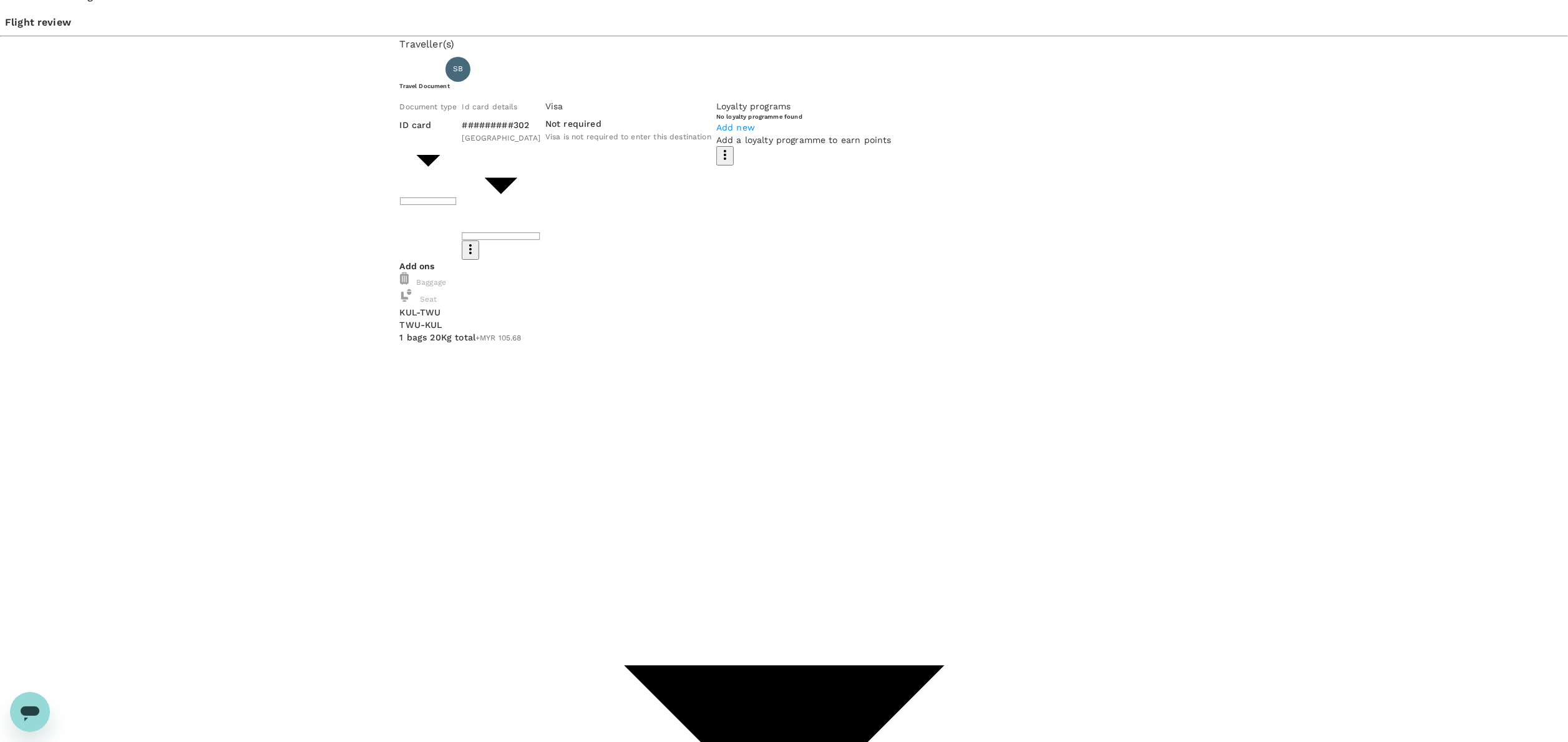
scroll to position [0, 0]
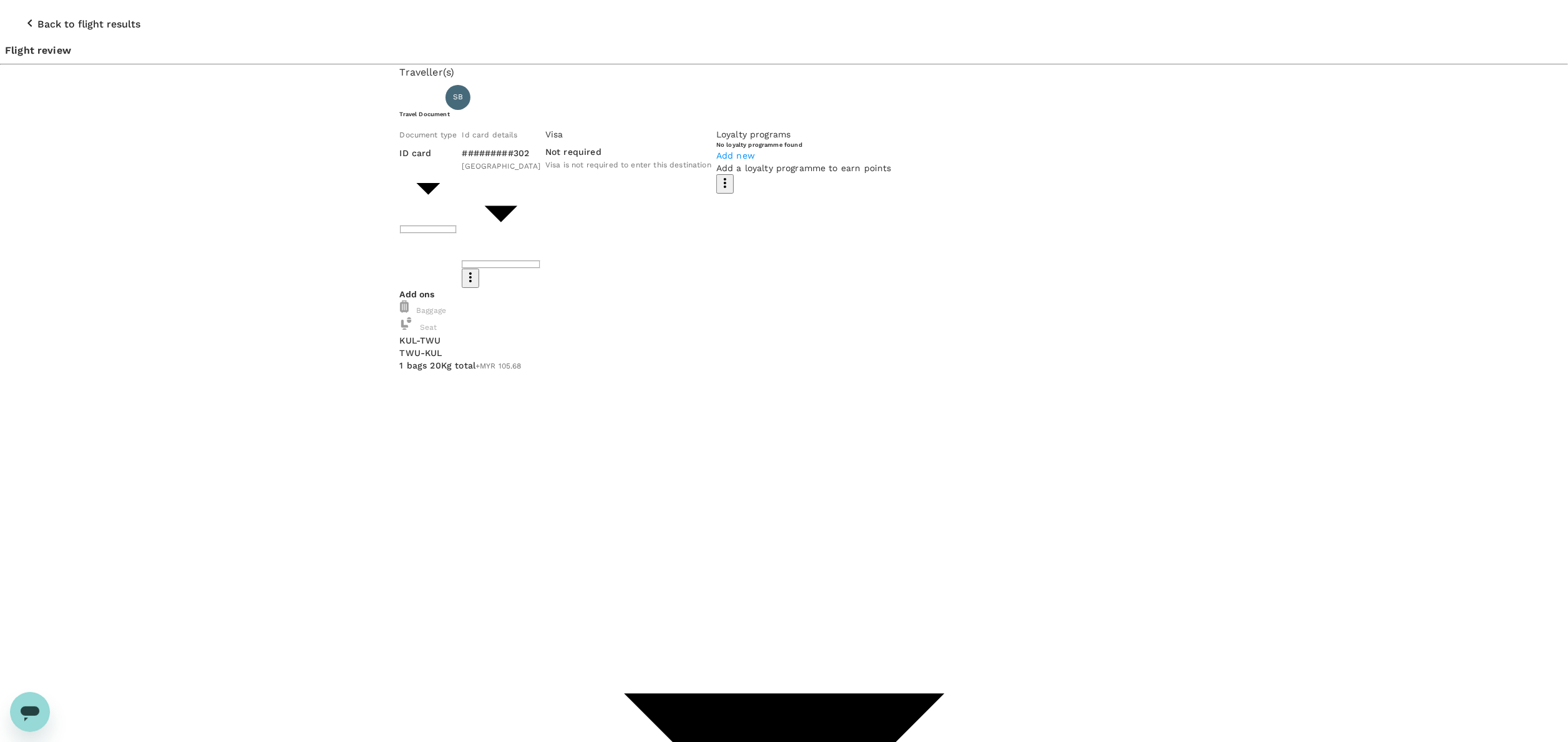
type input "9e254831-a140-43d4-90d9-f4bdc71b84d3"
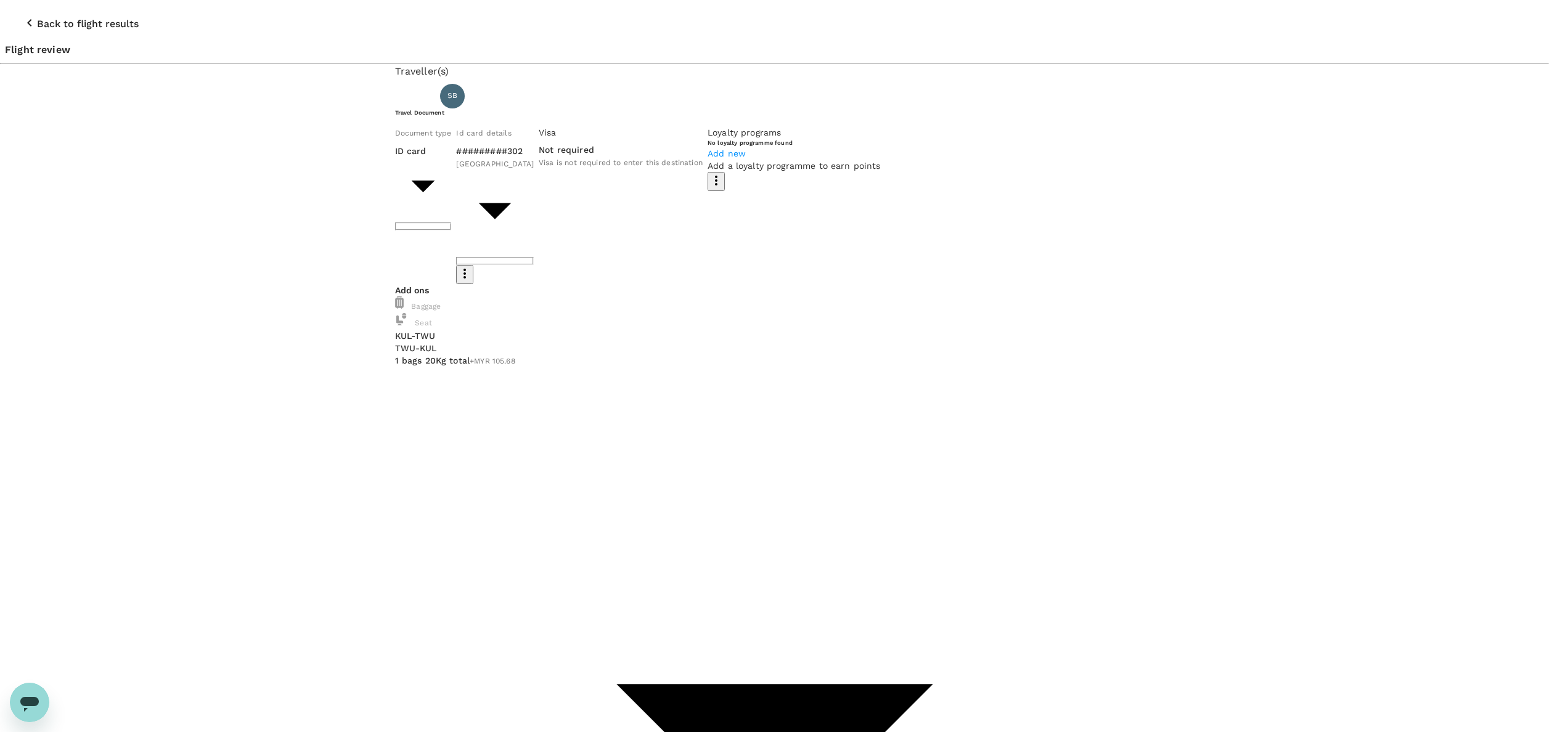
paste textarea "Hi @Hariz / @Chathuranga, Requesting your approval for the flight below: PRJ NO…"
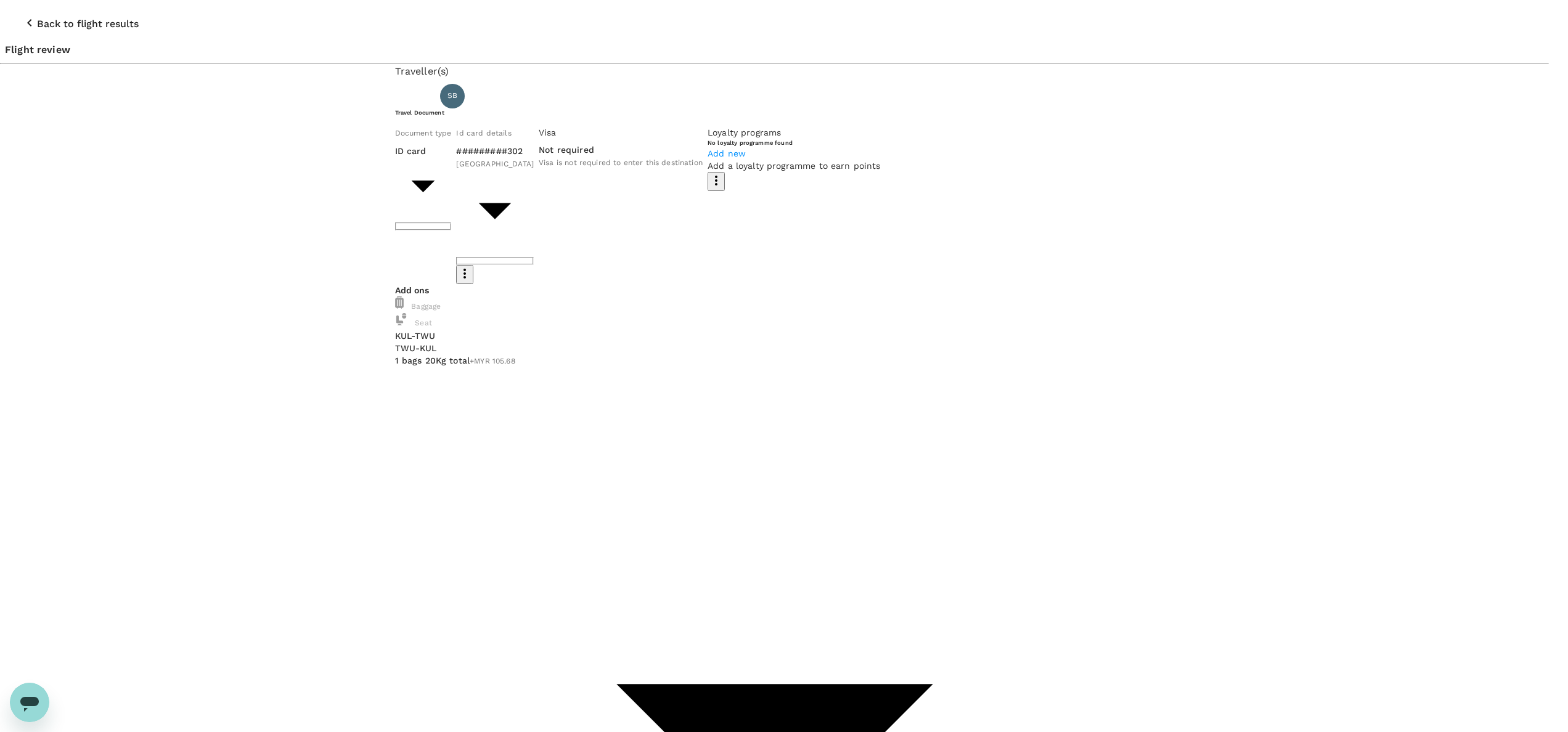
drag, startPoint x: 553, startPoint y: 264, endPoint x: 546, endPoint y: 255, distance: 11.4
drag, startPoint x: 543, startPoint y: 243, endPoint x: 498, endPoint y: 243, distance: 45.0
paste textarea "88779"
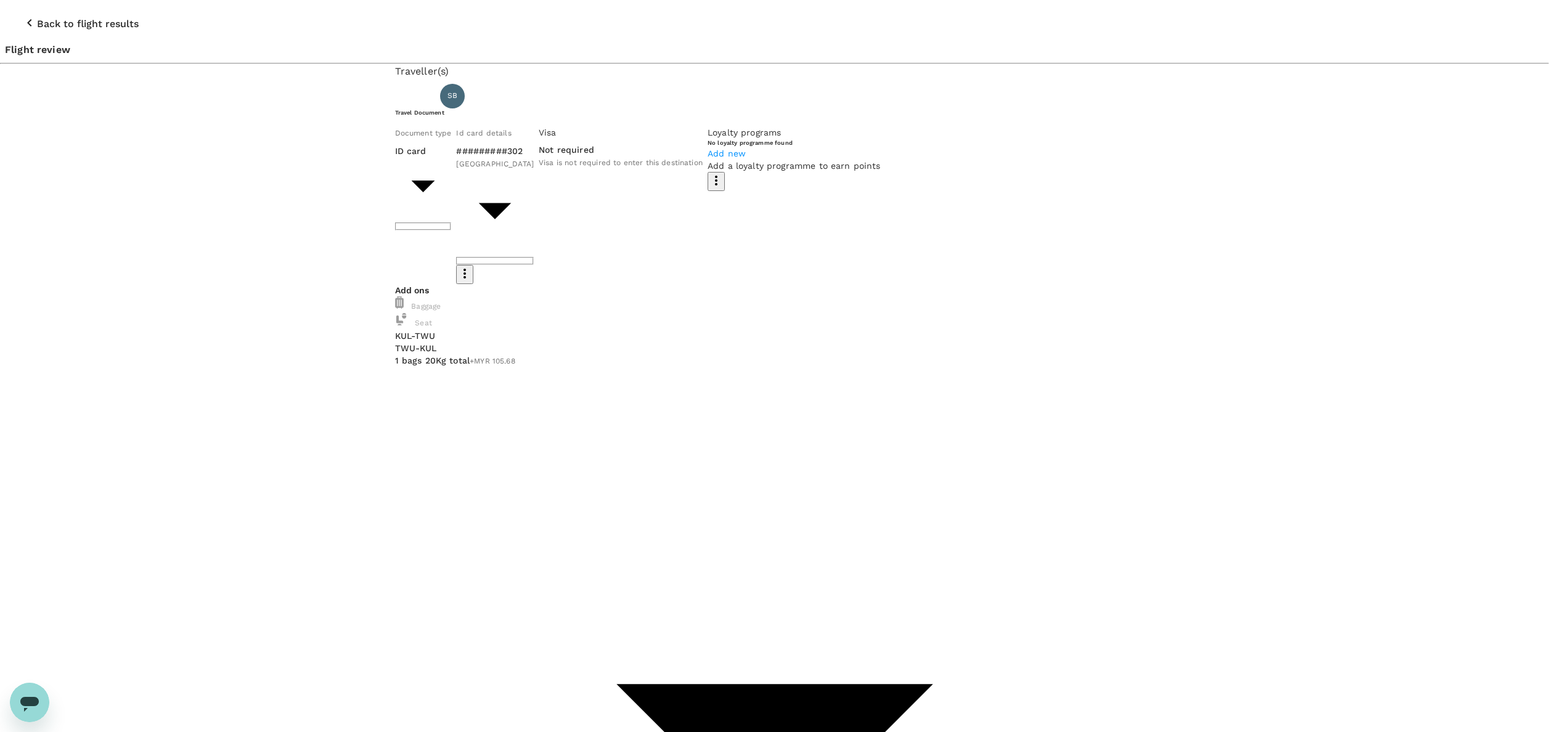
drag, startPoint x: 659, startPoint y: 289, endPoint x: 591, endPoint y: 286, distance: 68.1
drag, startPoint x: 749, startPoint y: 264, endPoint x: 525, endPoint y: 259, distance: 224.1
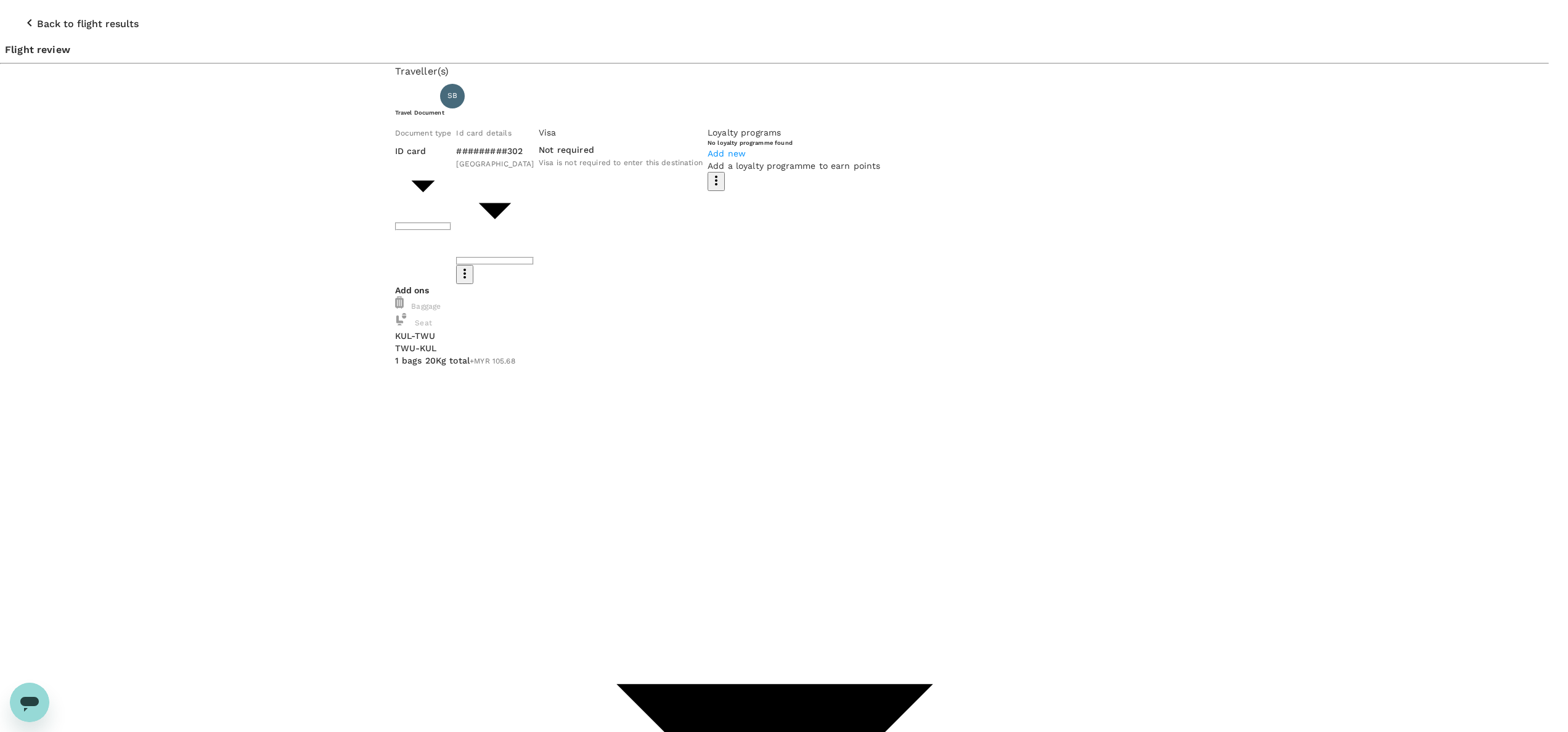
paste textarea "Hap Seng Plantations River Estate"
drag, startPoint x: 646, startPoint y: 290, endPoint x: 518, endPoint y: 287, distance: 128.0
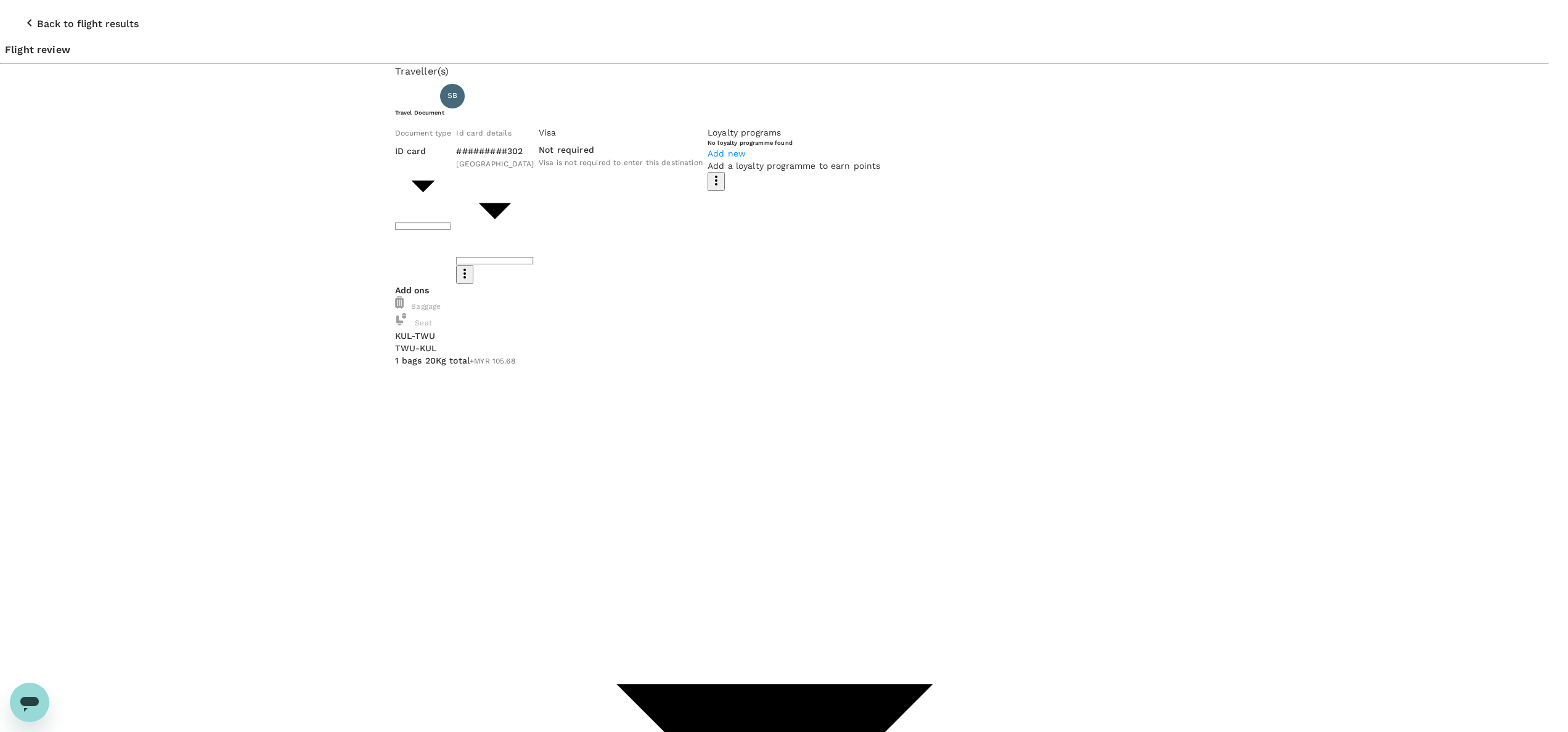
drag, startPoint x: 550, startPoint y: 311, endPoint x: 516, endPoint y: 320, distance: 35.2
drag, startPoint x: 525, startPoint y: 317, endPoint x: 439, endPoint y: 316, distance: 86.0
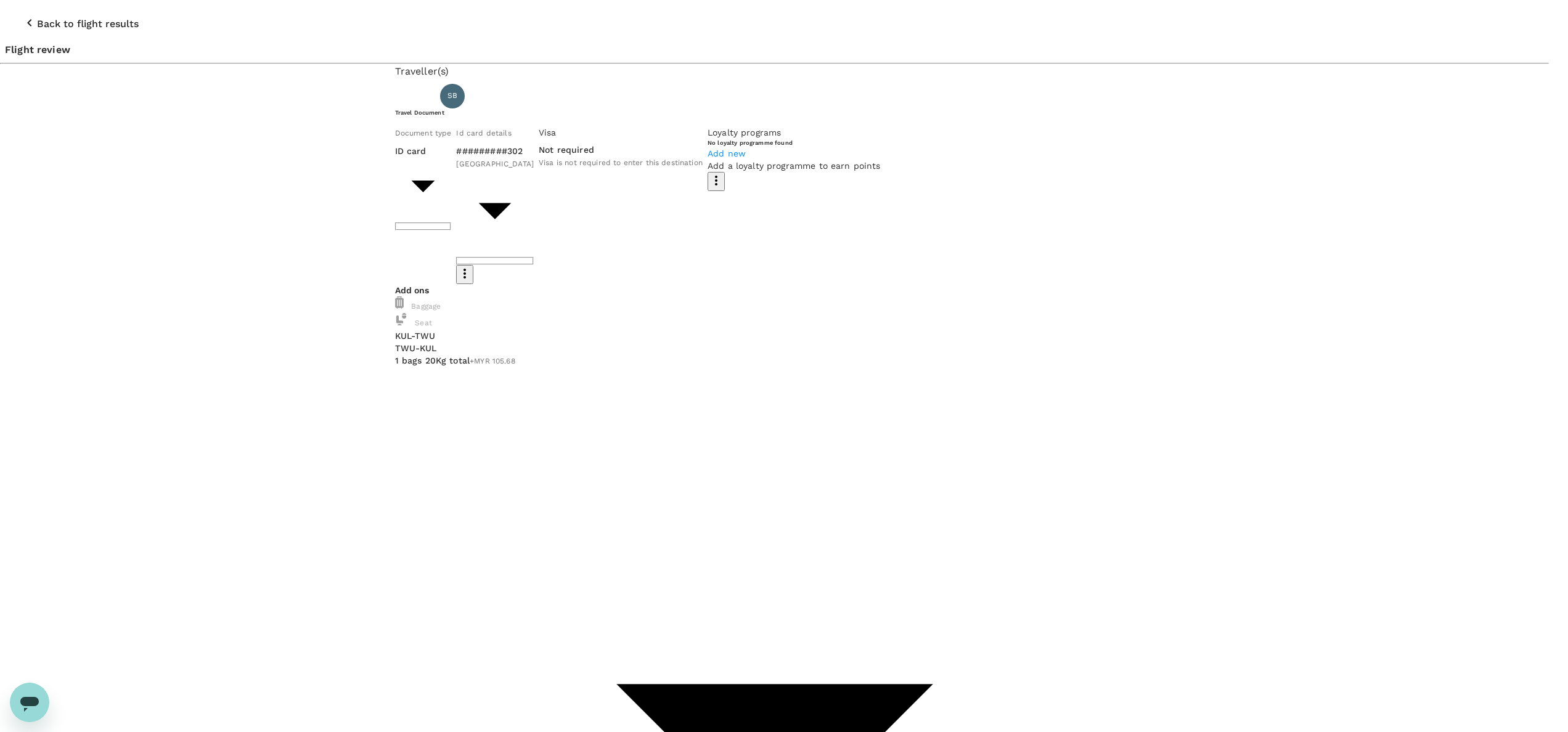
drag, startPoint x: 759, startPoint y: 348, endPoint x: 440, endPoint y: 335, distance: 319.3
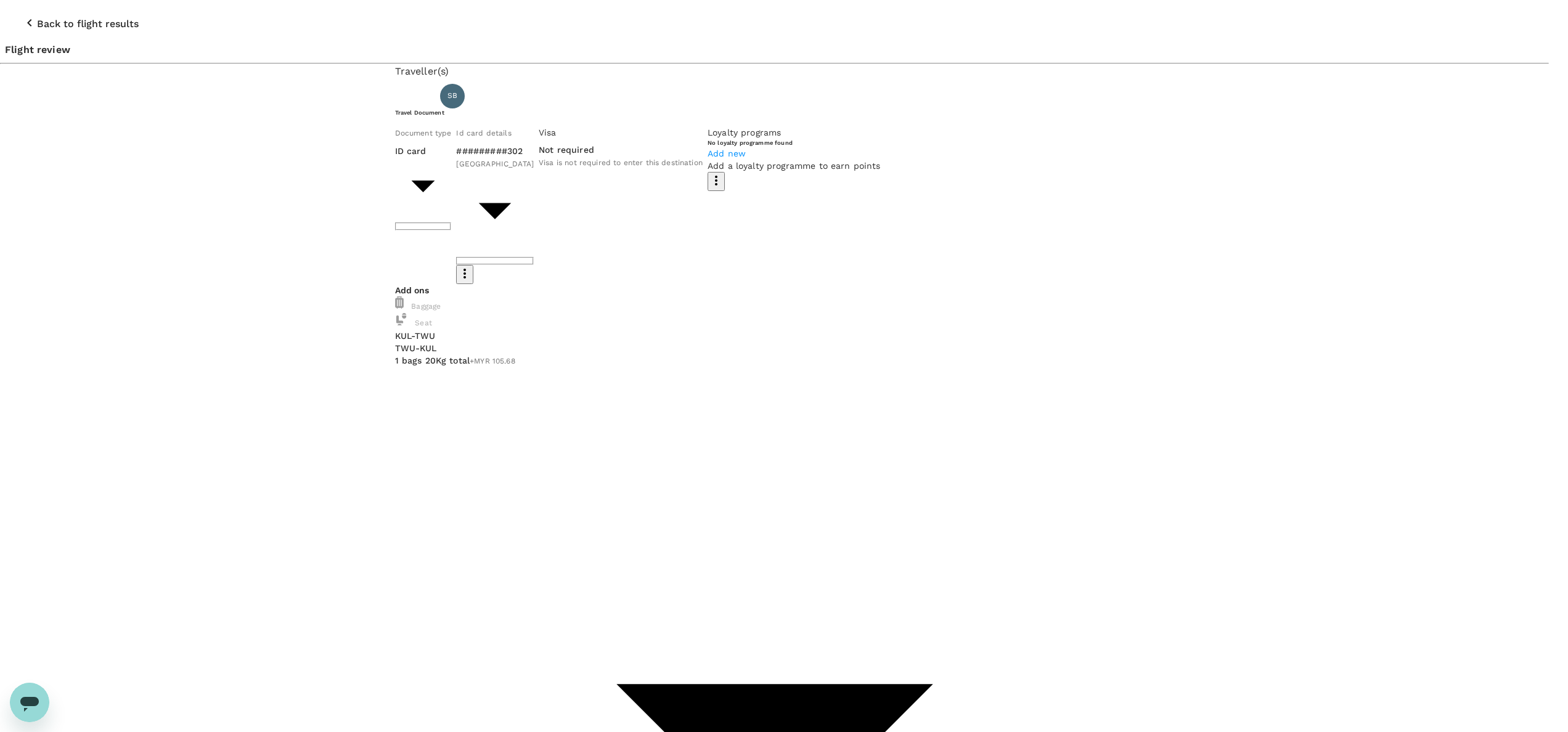
drag, startPoint x: 533, startPoint y: 344, endPoint x: 506, endPoint y: 331, distance: 30.0
drag, startPoint x: 710, startPoint y: 333, endPoint x: 435, endPoint y: 336, distance: 275.0
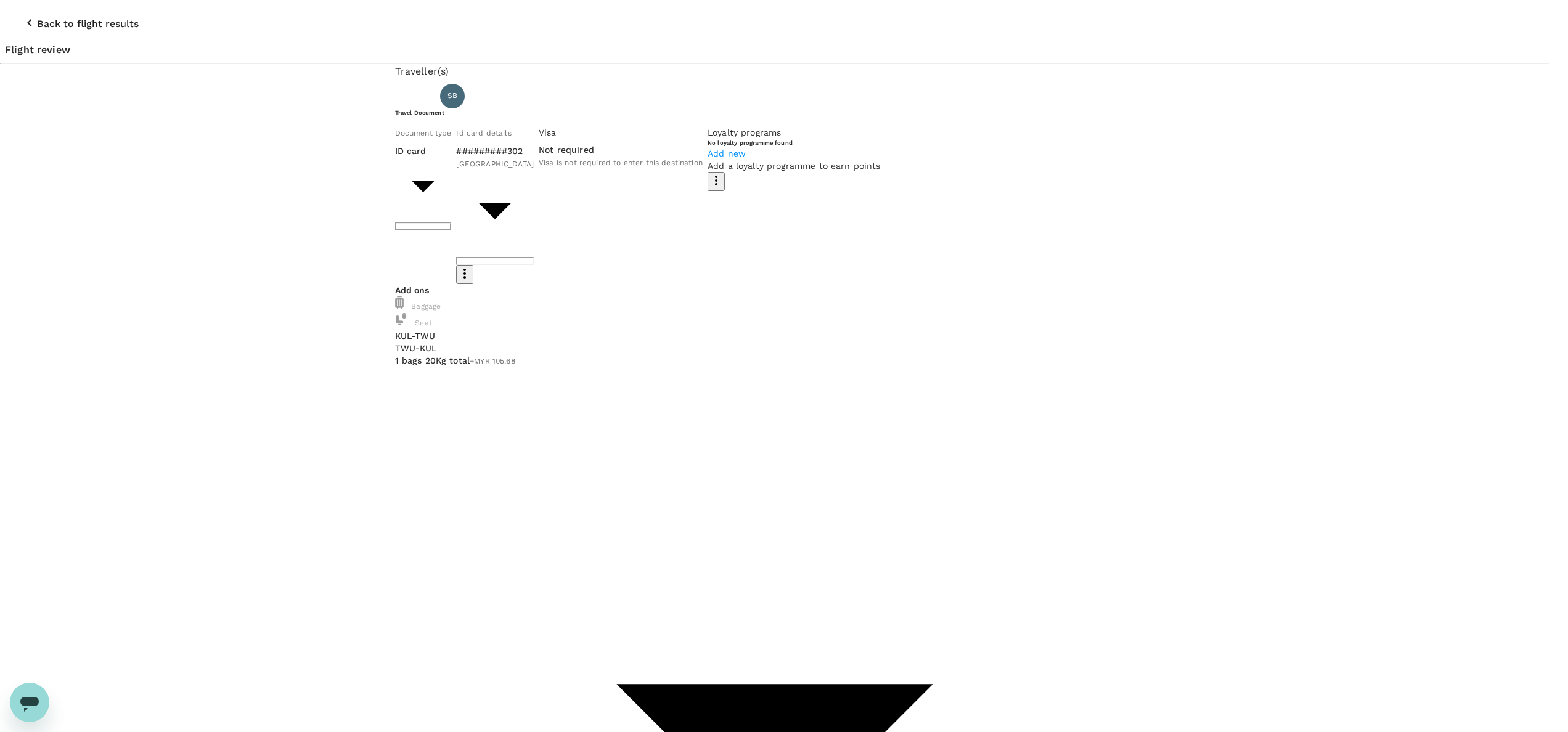
paste textarea "REMARKS: This ticket has been approved by client."
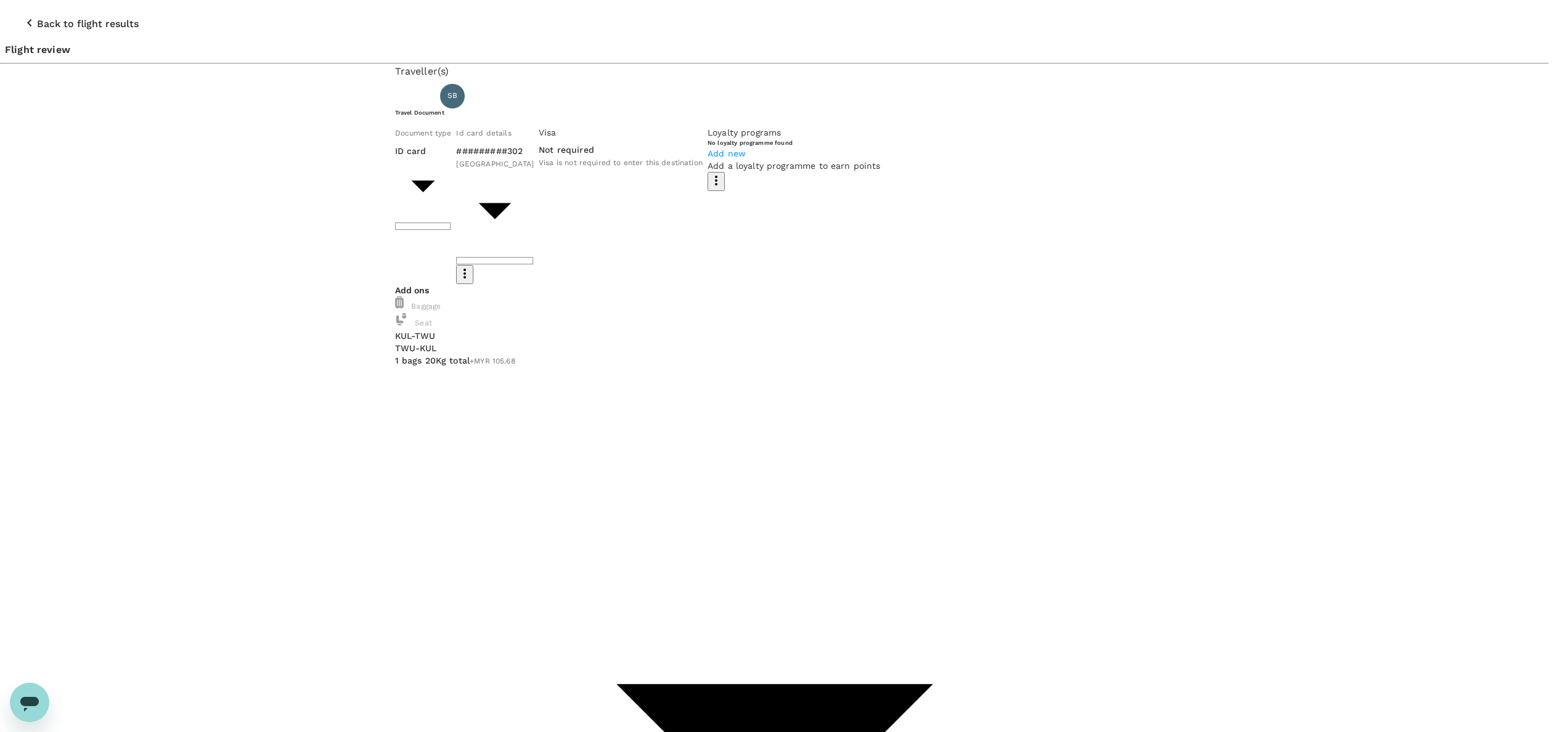
drag, startPoint x: 597, startPoint y: 341, endPoint x: 462, endPoint y: 234, distance: 172.3
drag, startPoint x: 628, startPoint y: 312, endPoint x: 639, endPoint y: 304, distance: 13.6
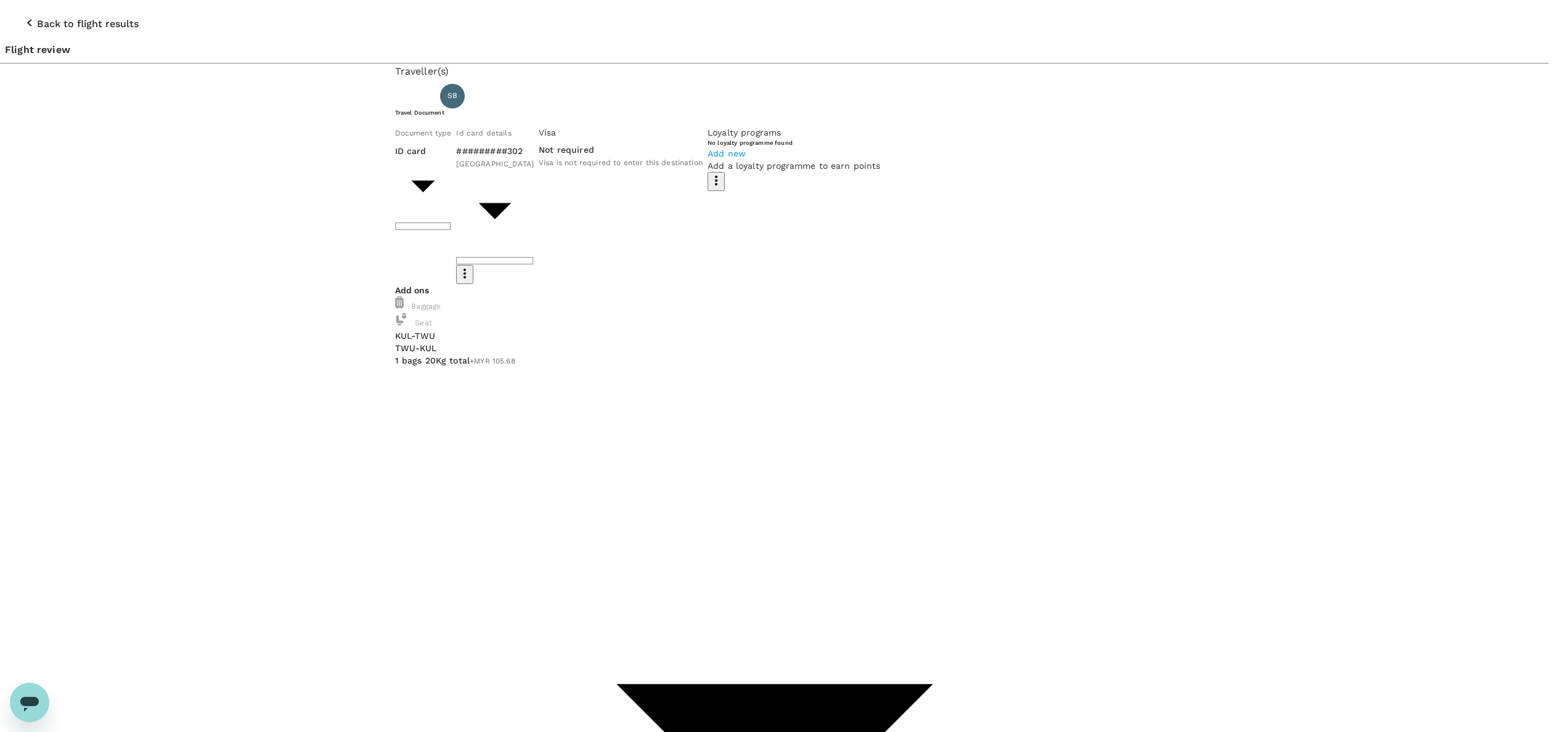
type textarea "Hi @Hariz / @Chathuranga, Requesting your approval for the flight below: REMARK…"
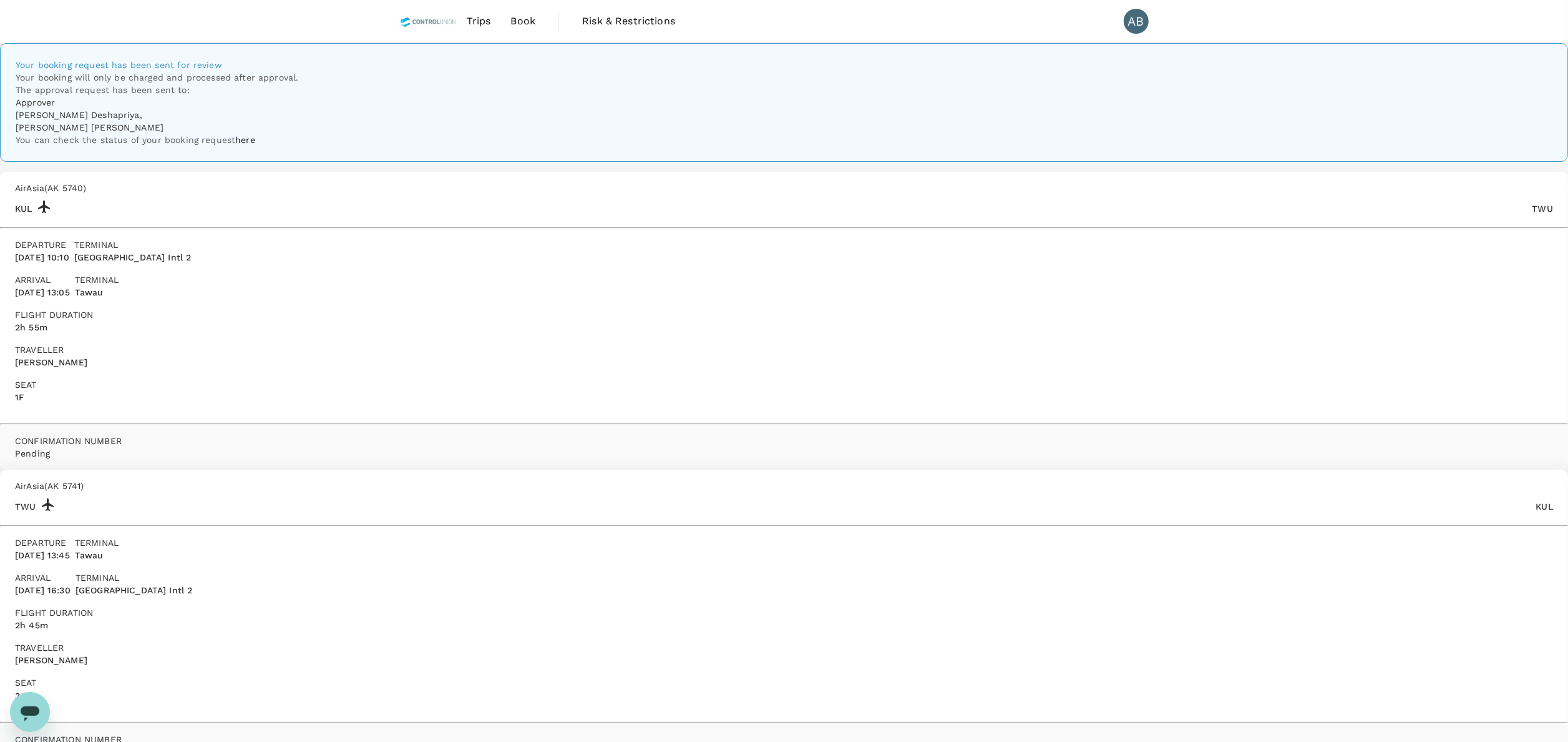
click at [528, 22] on span "Book" at bounding box center [523, 21] width 25 height 15
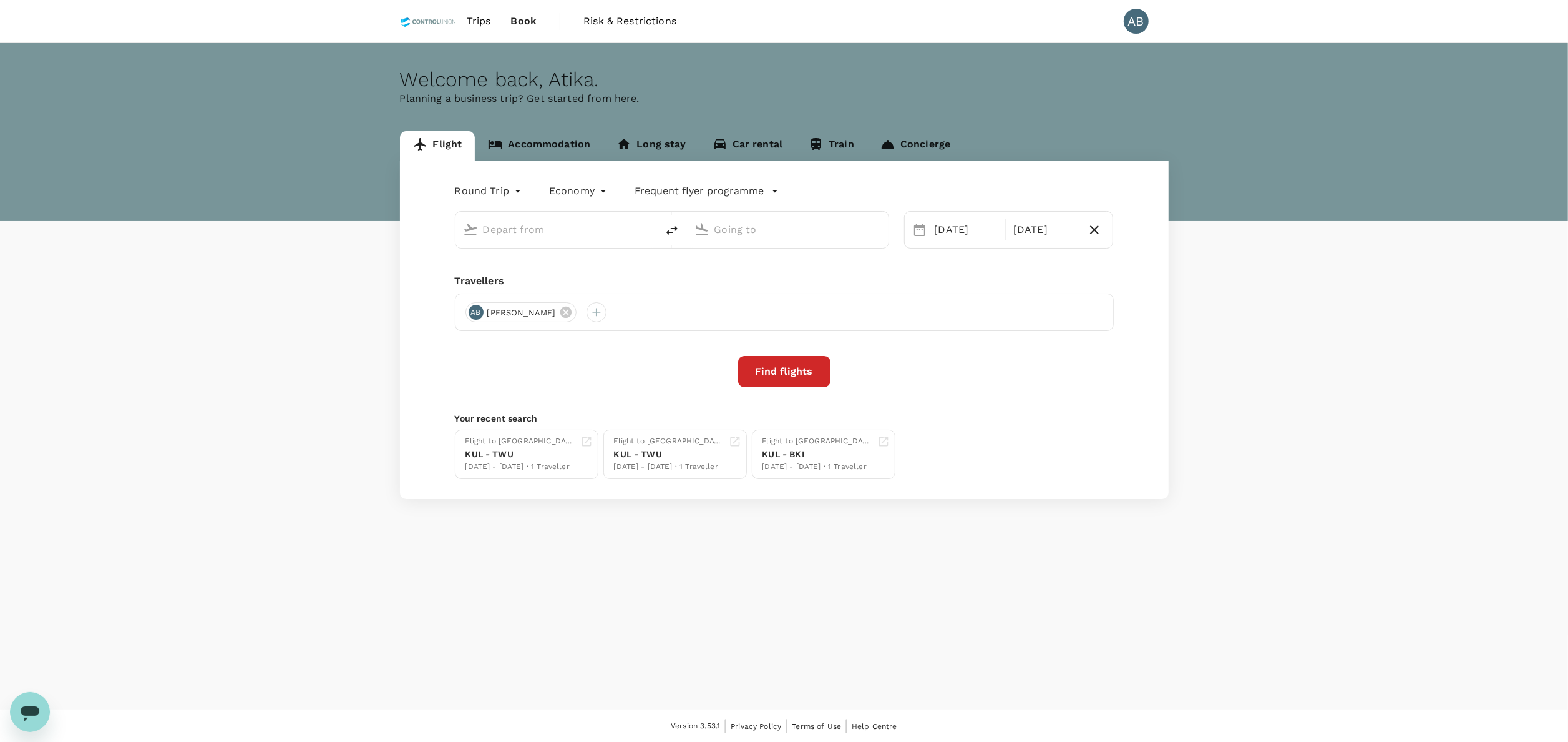
type input "Kuala Lumpur Intl (KUL)"
type input "Tawau (TWU)"
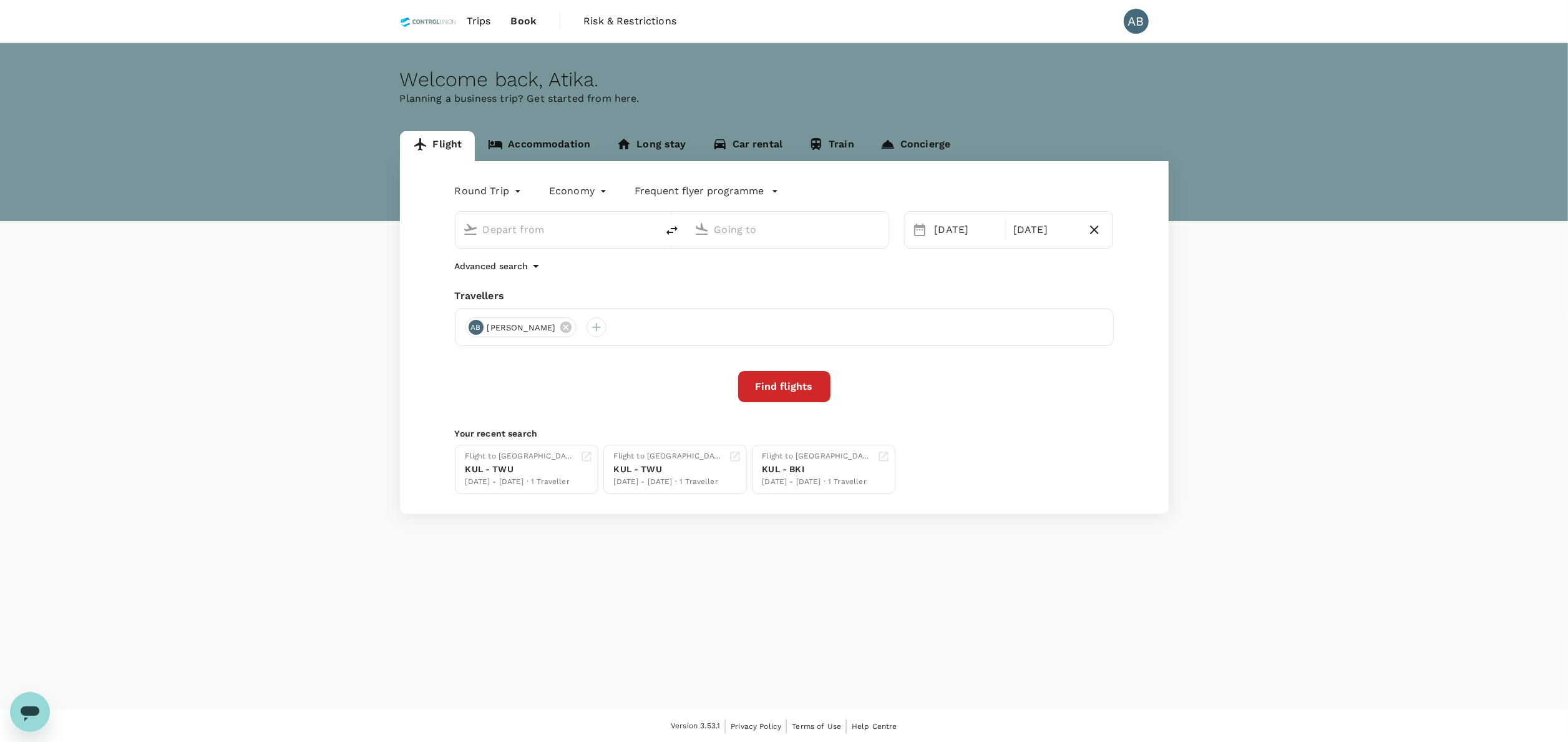
type input "Kuala Lumpur Intl (KUL)"
type input "Tawau (TWU)"
click at [1042, 232] on div "17 Oct" at bounding box center [1045, 229] width 73 height 25
click at [1077, 357] on div "18" at bounding box center [1071, 362] width 24 height 24
drag, startPoint x: 900, startPoint y: 268, endPoint x: 752, endPoint y: 281, distance: 148.6
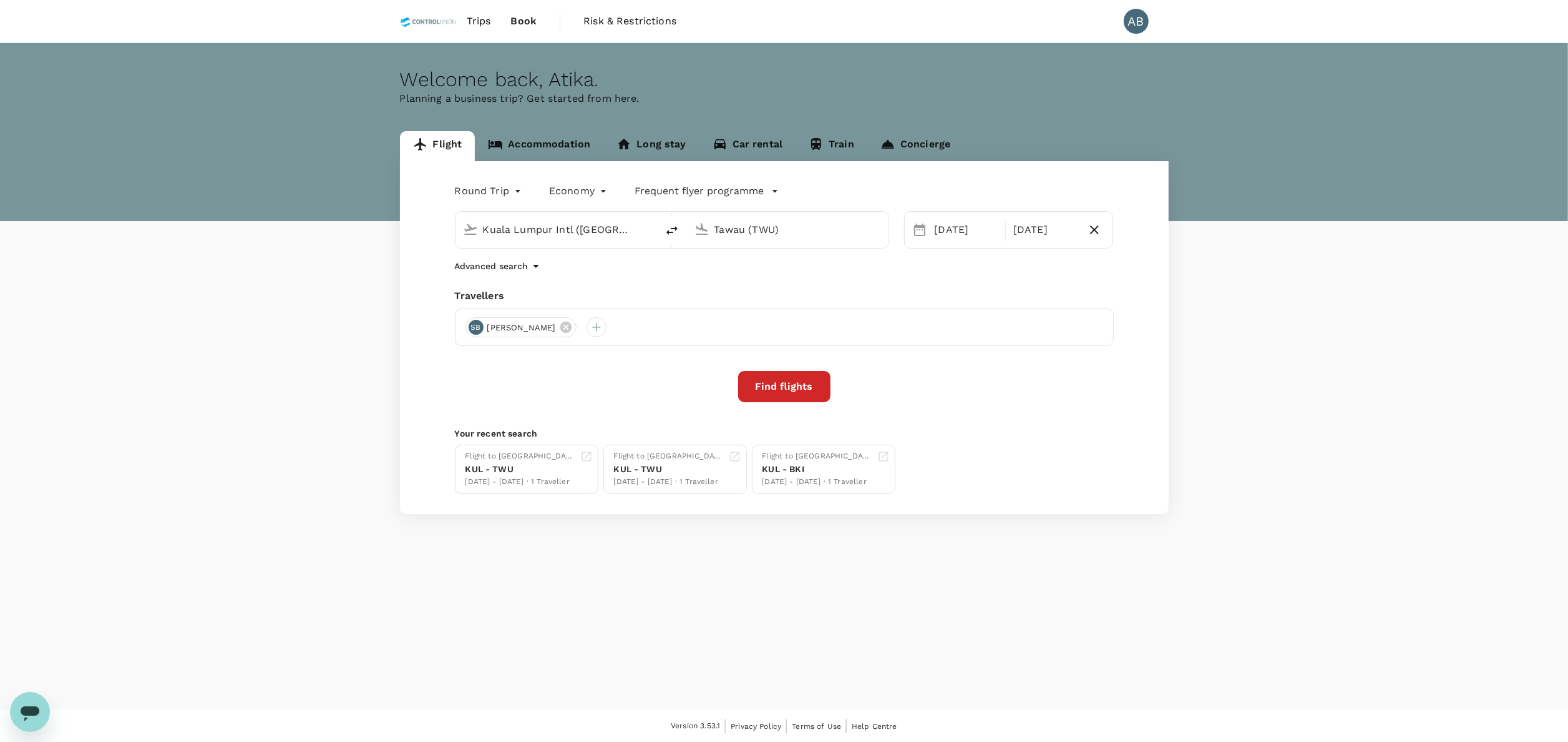
click at [897, 268] on div "Advanced search" at bounding box center [784, 266] width 659 height 15
click at [572, 324] on icon at bounding box center [566, 328] width 11 height 11
click at [472, 328] on div at bounding box center [475, 327] width 20 height 20
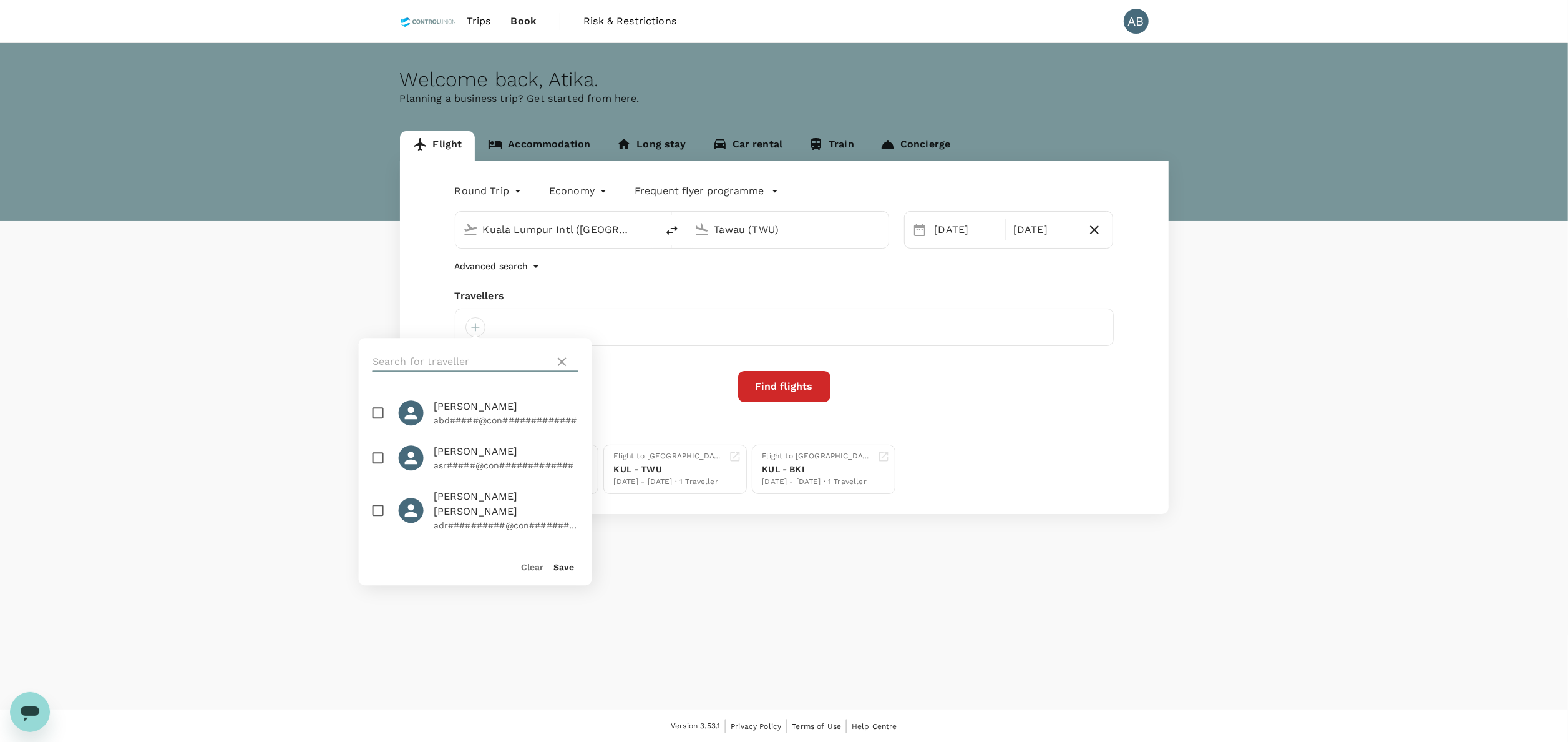
click at [447, 352] on input "text" at bounding box center [461, 361] width 177 height 20
type input "zahi"
click at [371, 409] on input "checkbox" at bounding box center [378, 413] width 26 height 26
checkbox input "true"
click at [559, 570] on button "Save" at bounding box center [564, 567] width 20 height 10
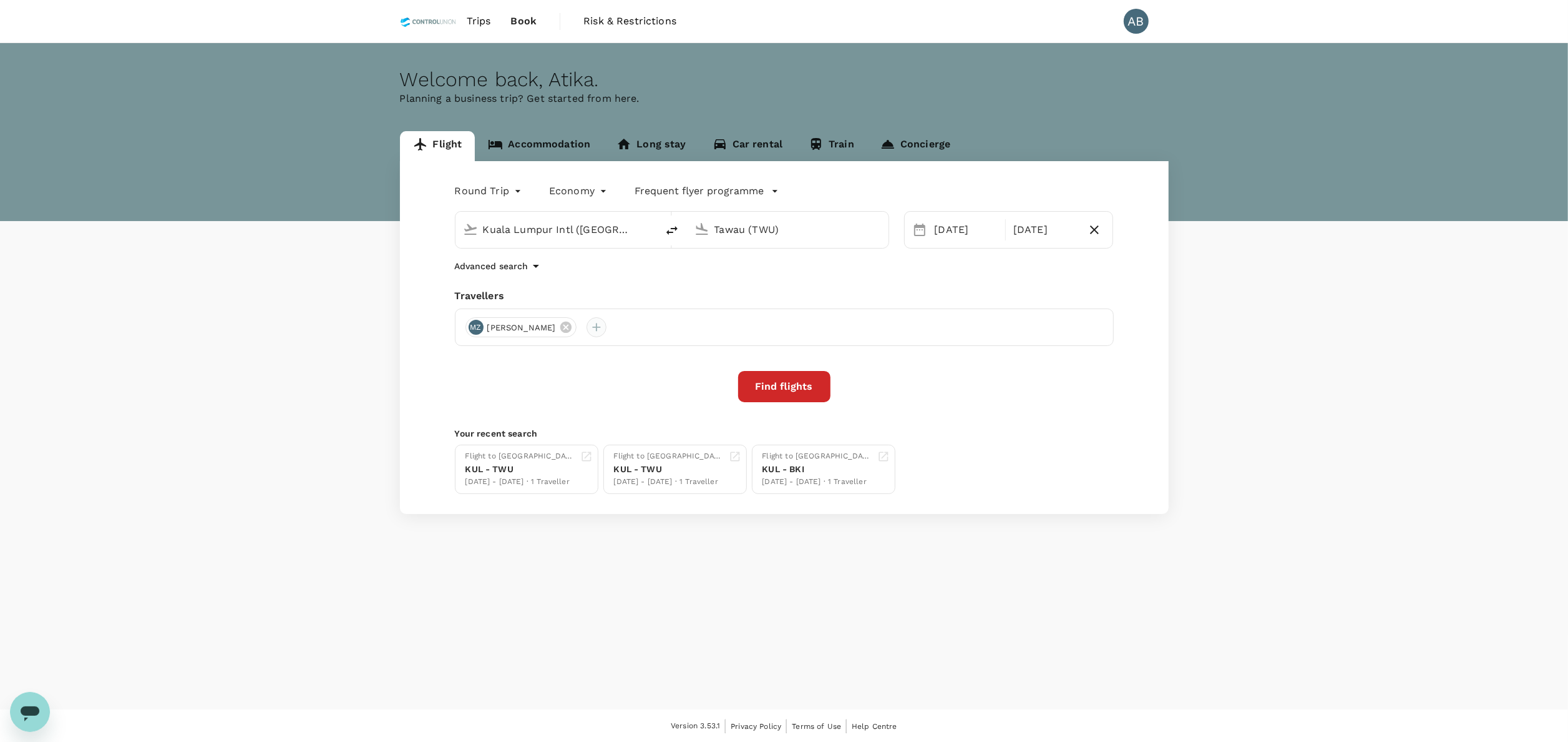
click at [606, 327] on div at bounding box center [596, 327] width 20 height 20
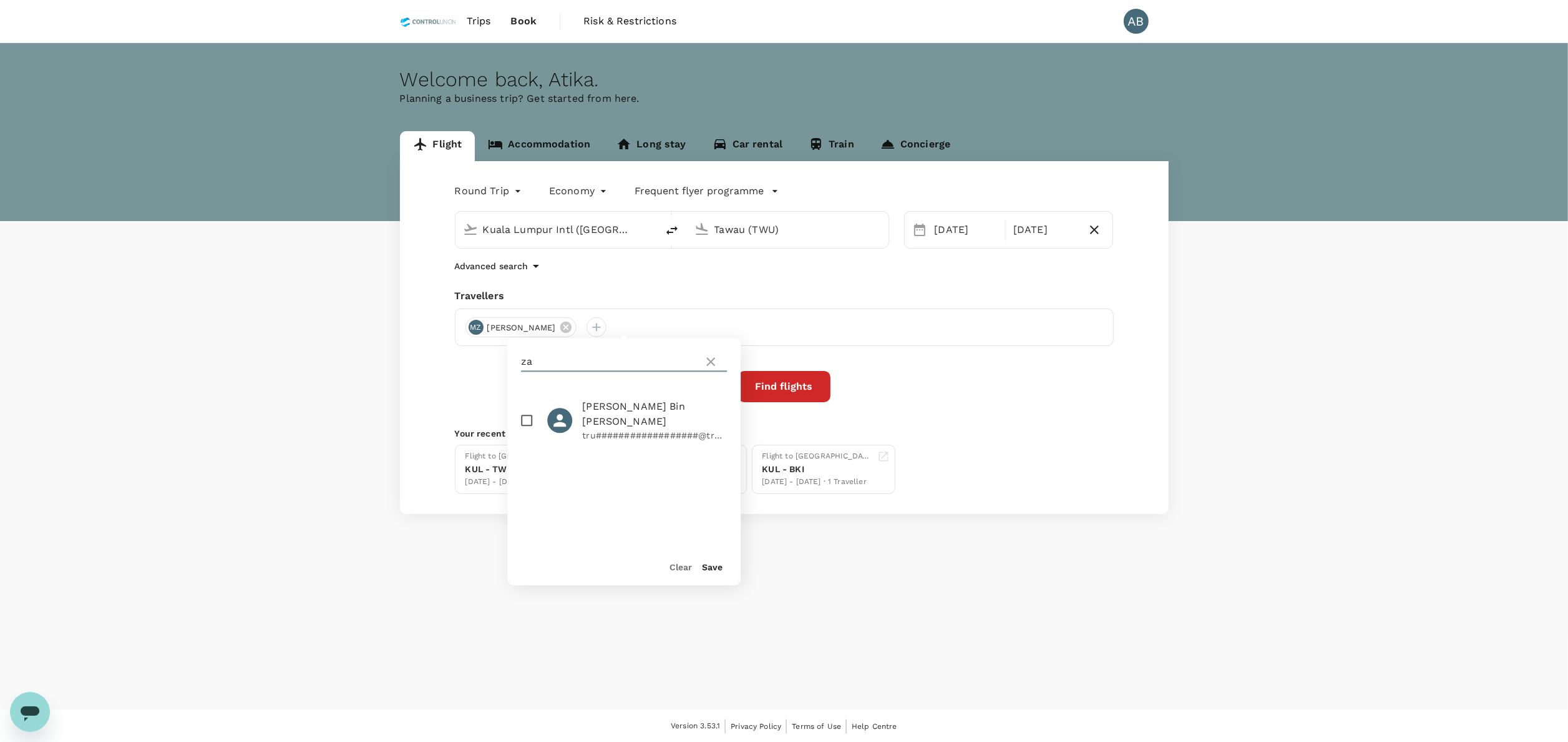
type input "z"
type input "manisa"
click at [522, 407] on input "checkbox" at bounding box center [526, 413] width 26 height 26
checkbox input "true"
click at [710, 568] on button "Save" at bounding box center [712, 567] width 20 height 10
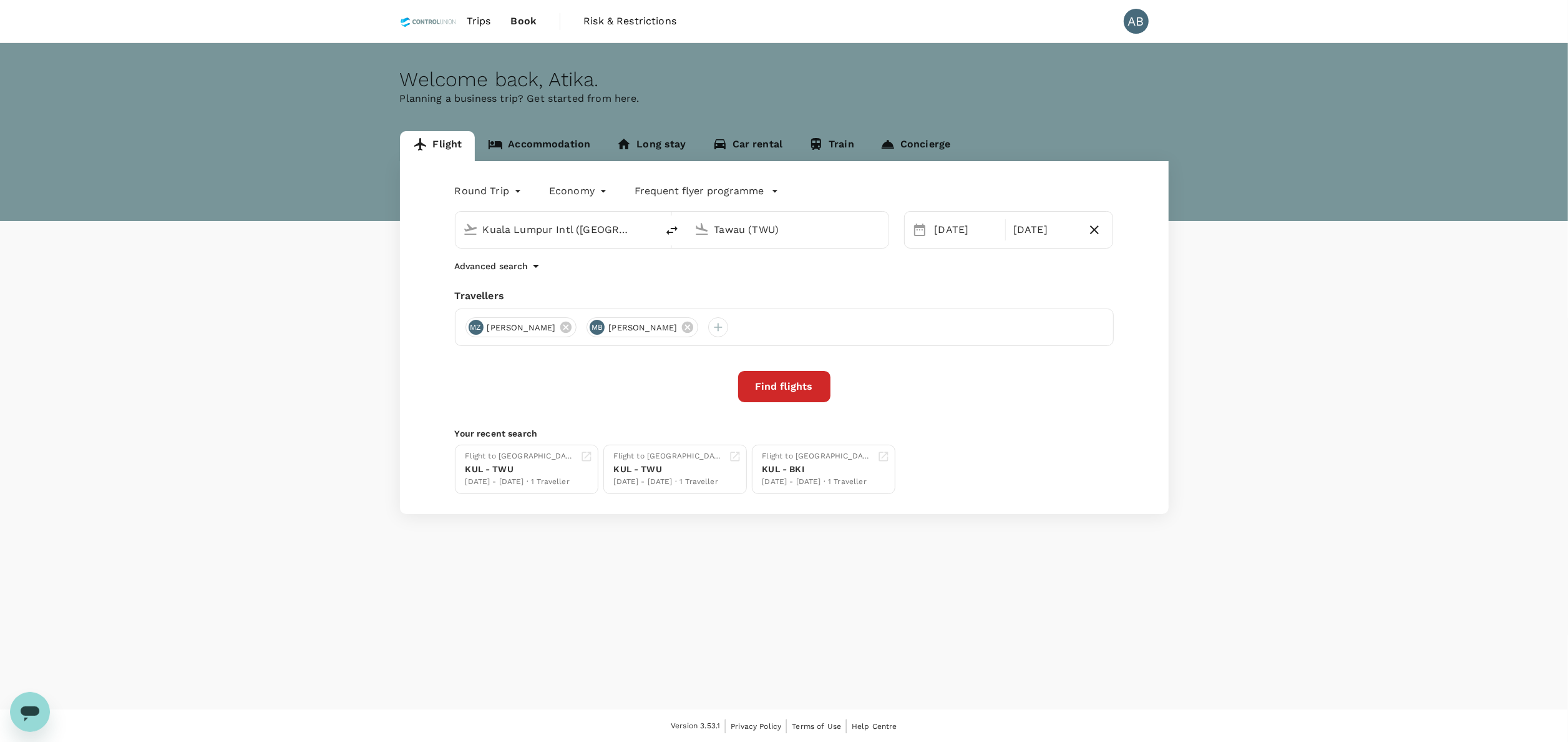
click at [978, 388] on div "Find flights" at bounding box center [784, 386] width 659 height 31
click at [782, 395] on button "Find flights" at bounding box center [784, 386] width 93 height 31
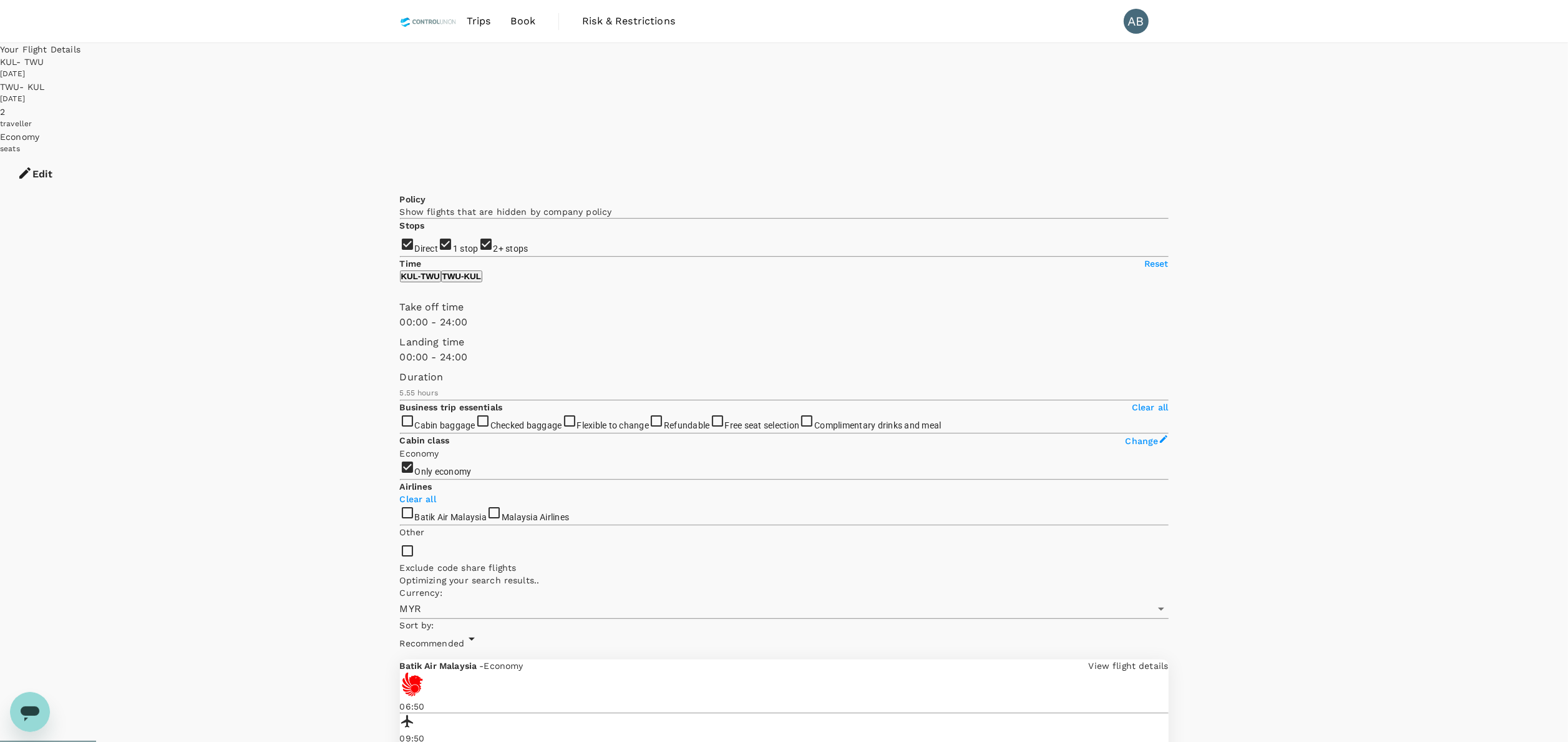
drag, startPoint x: 403, startPoint y: 248, endPoint x: 412, endPoint y: 231, distance: 19.2
click at [405, 248] on input "2+ stops" at bounding box center [784, 371] width 1568 height 742
checkbox input "false"
click at [408, 221] on input "1 stop" at bounding box center [784, 371] width 1568 height 742
checkbox input "false"
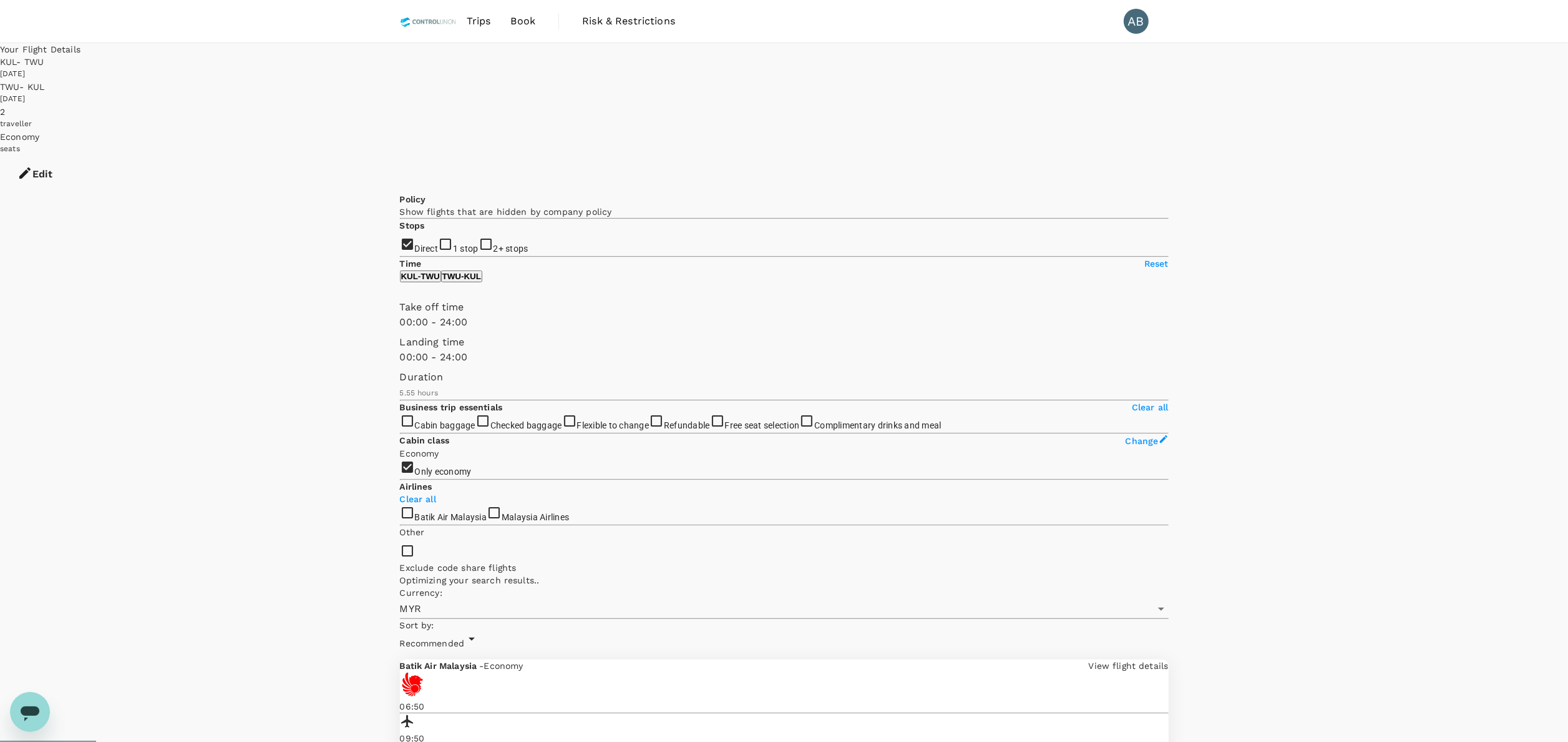
type input "720"
click at [400, 329] on span at bounding box center [400, 329] width 0 height 0
type input "MYR"
click at [481, 281] on p "TWU - KUL" at bounding box center [461, 276] width 39 height 10
type input "660"
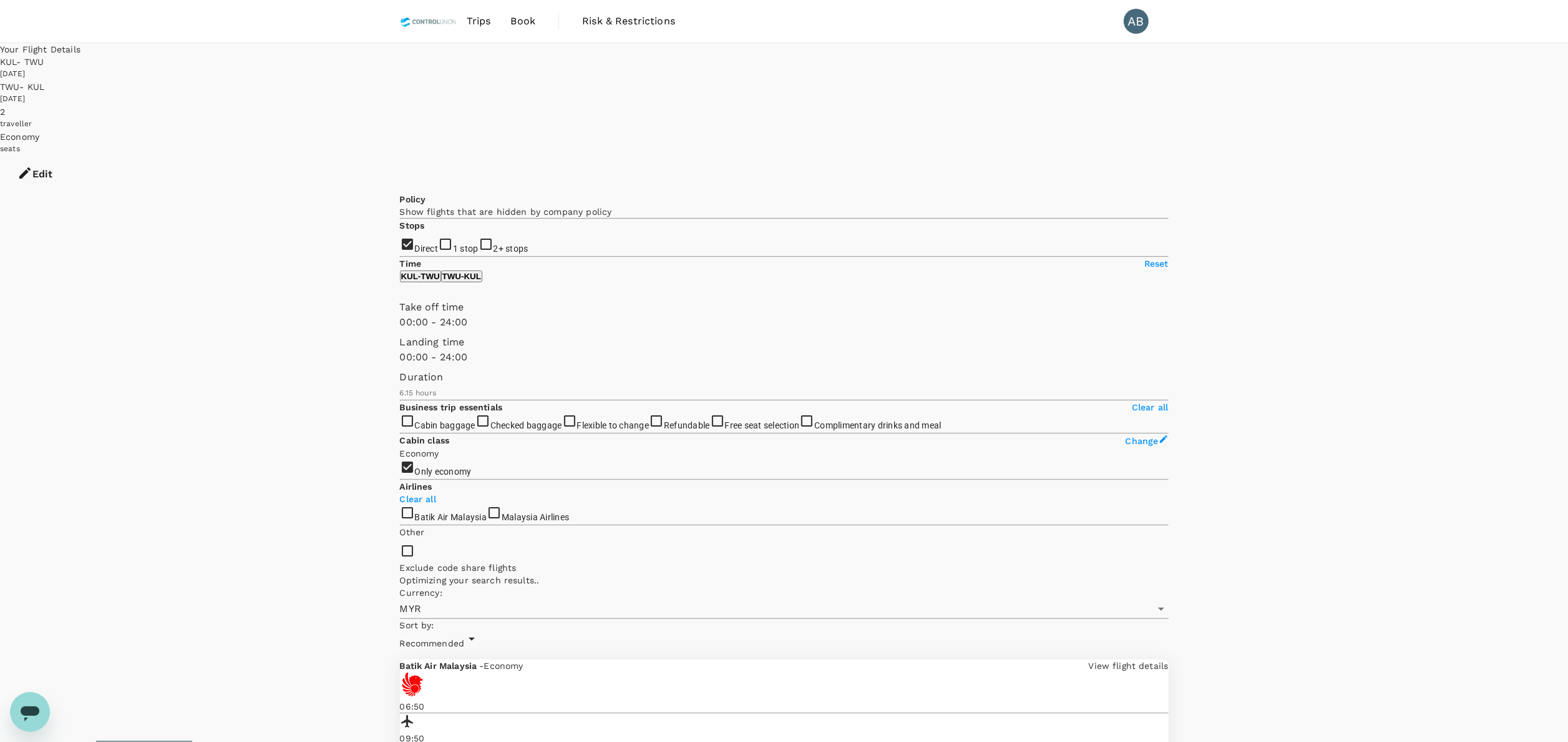
click at [400, 365] on span at bounding box center [400, 365] width 0 height 0
type input "1440"
drag, startPoint x: 538, startPoint y: 430, endPoint x: 645, endPoint y: 428, distance: 107.0
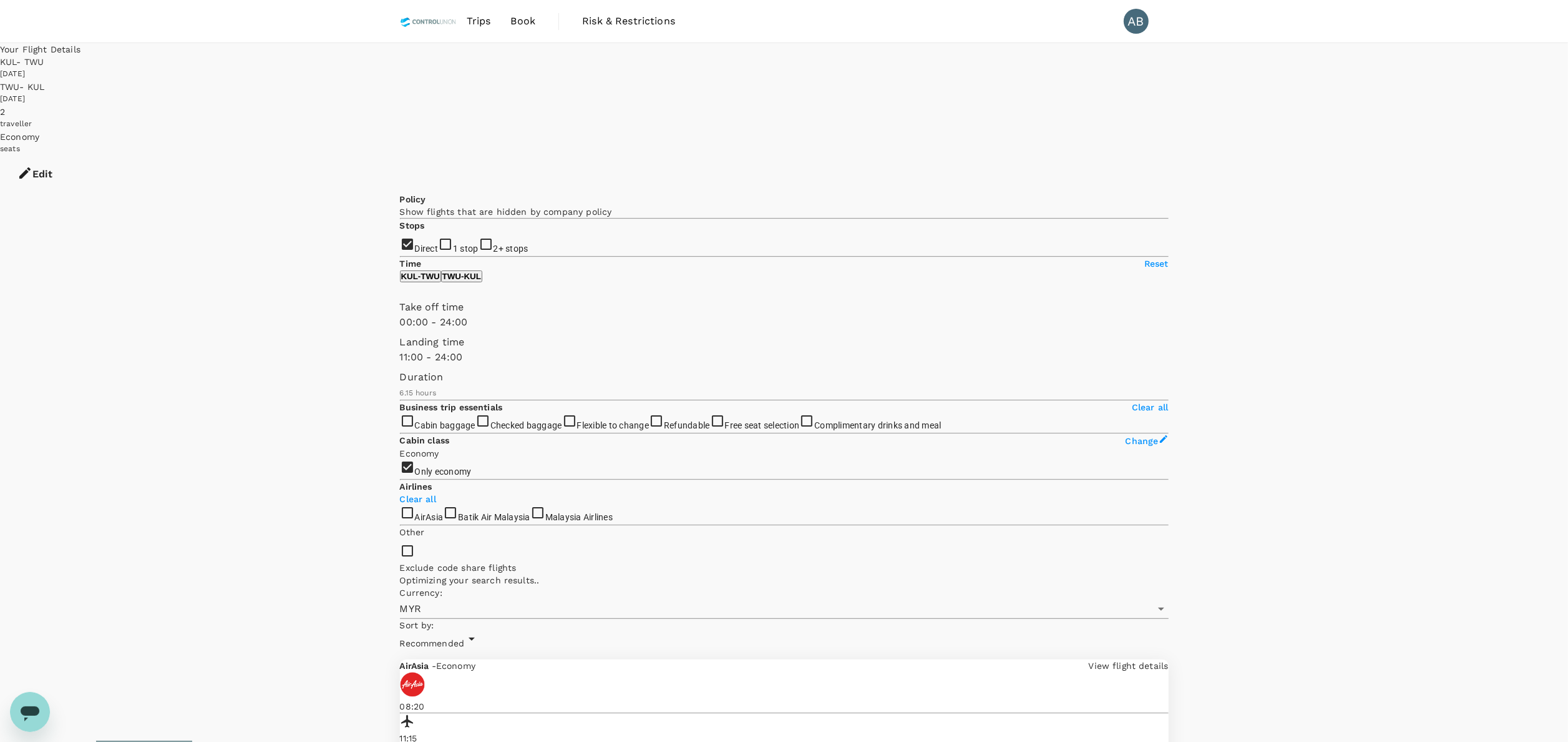
type input "690"
click at [400, 329] on span at bounding box center [400, 329] width 0 height 0
type input "1110"
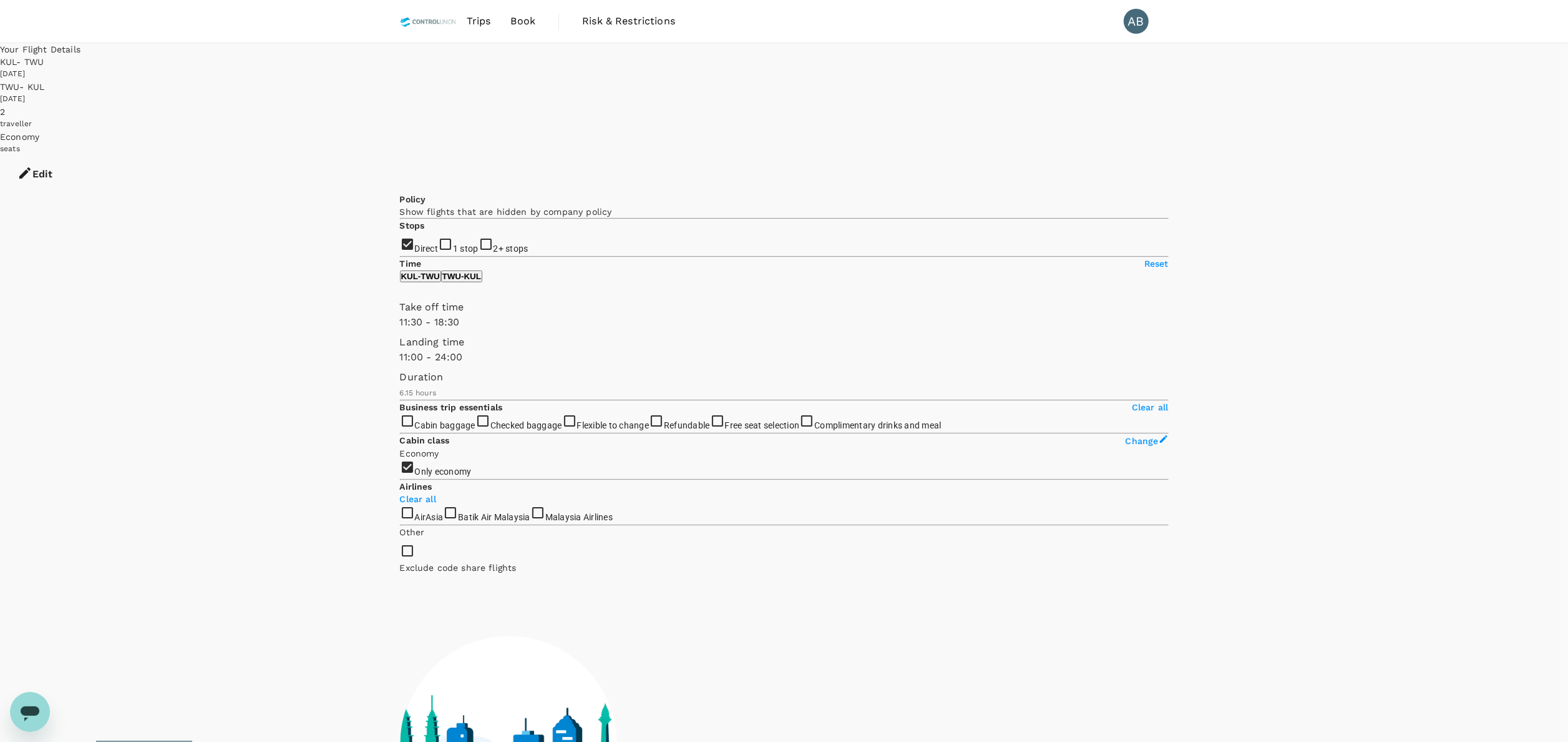
click at [400, 329] on span at bounding box center [400, 329] width 0 height 0
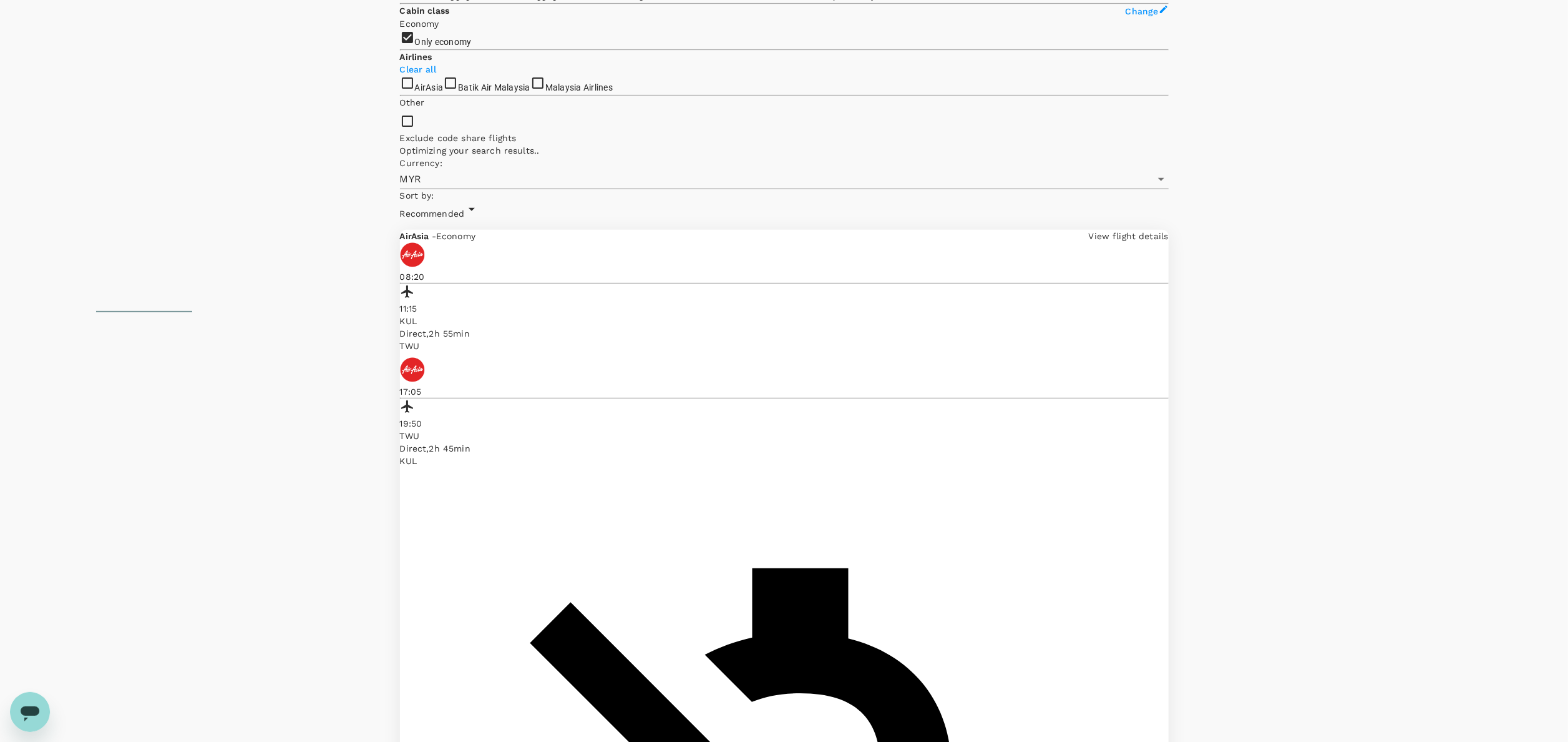
scroll to position [499, 0]
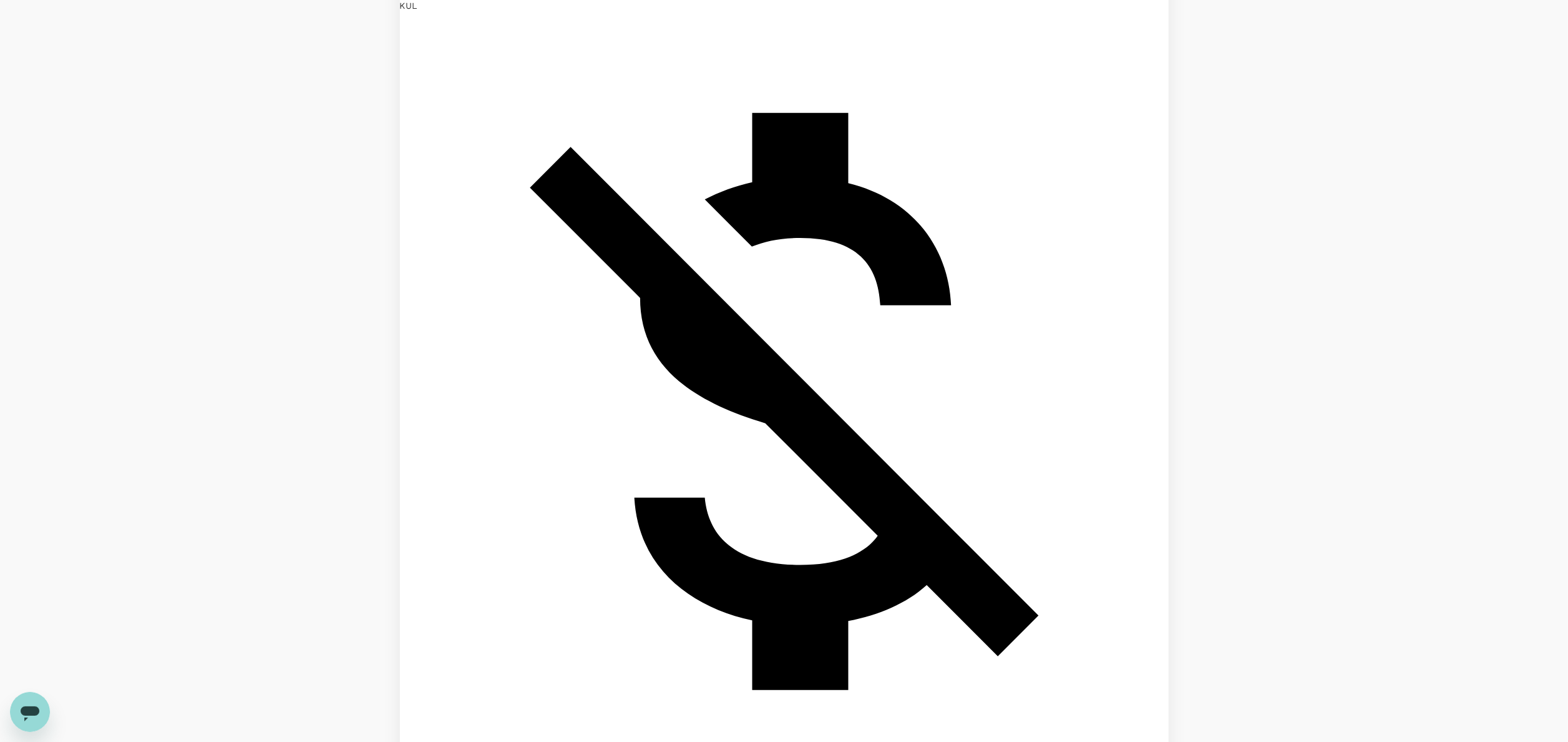
scroll to position [886, 0]
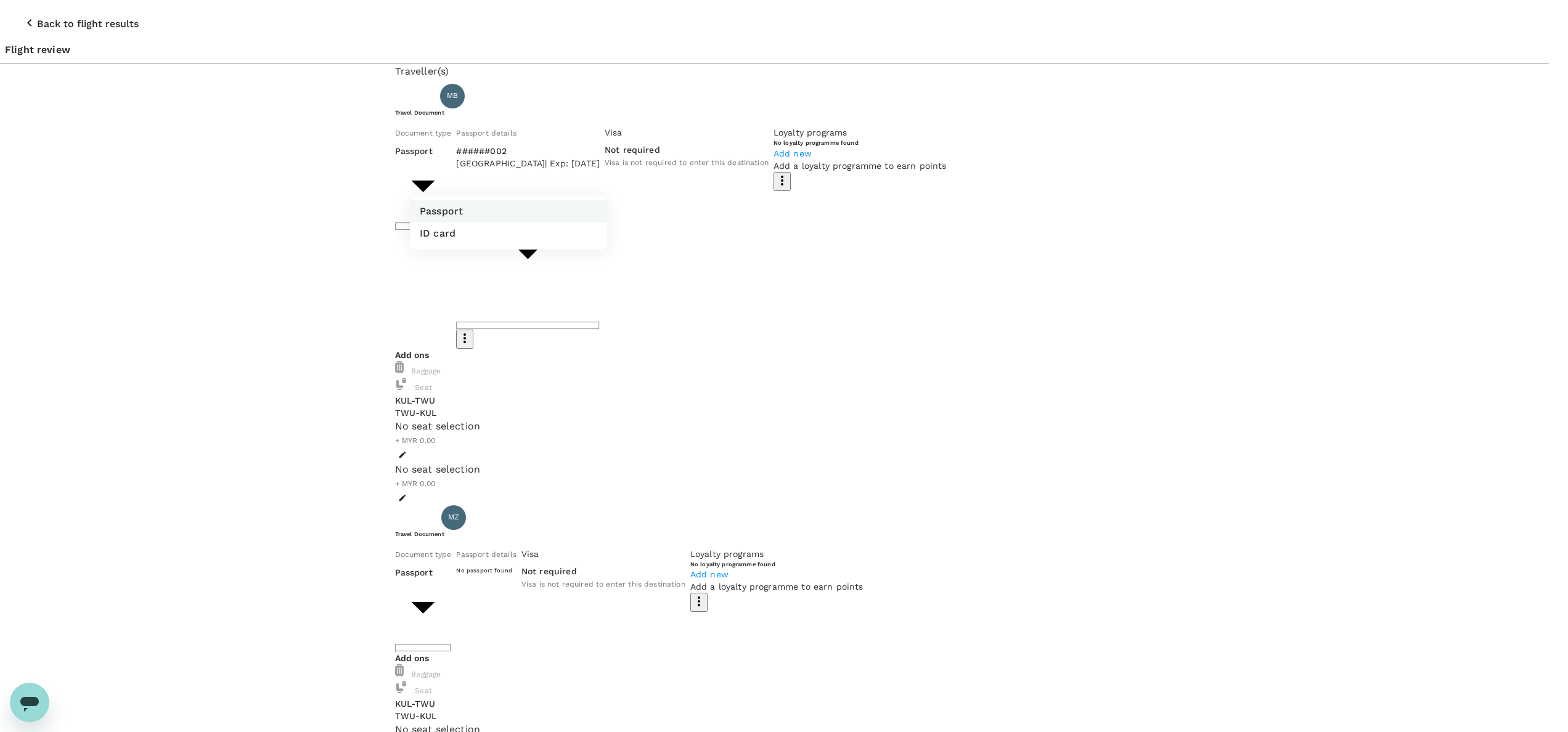
click at [455, 222] on li "ID card" at bounding box center [508, 233] width 197 height 22
type input "Id card"
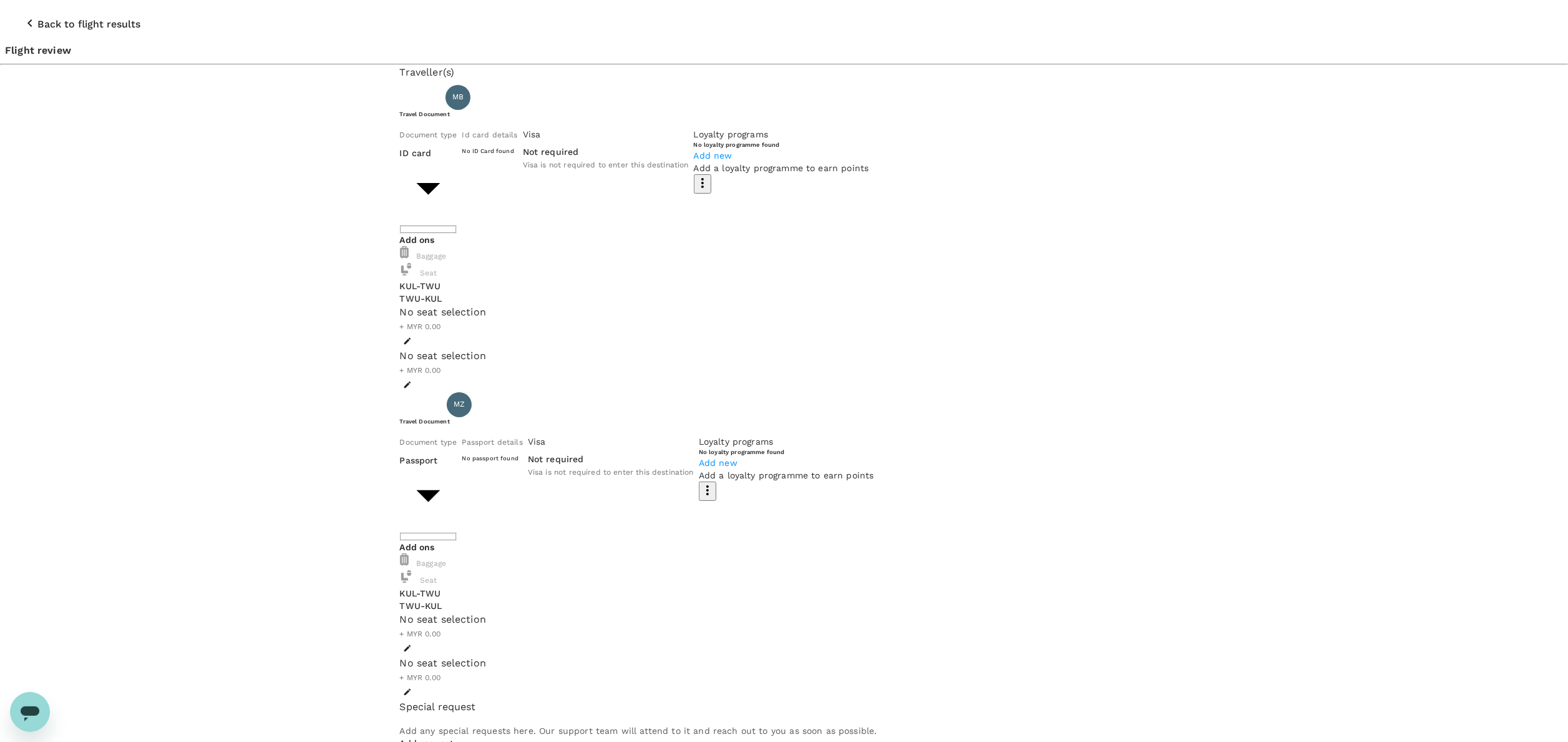
scroll to position [125, 0]
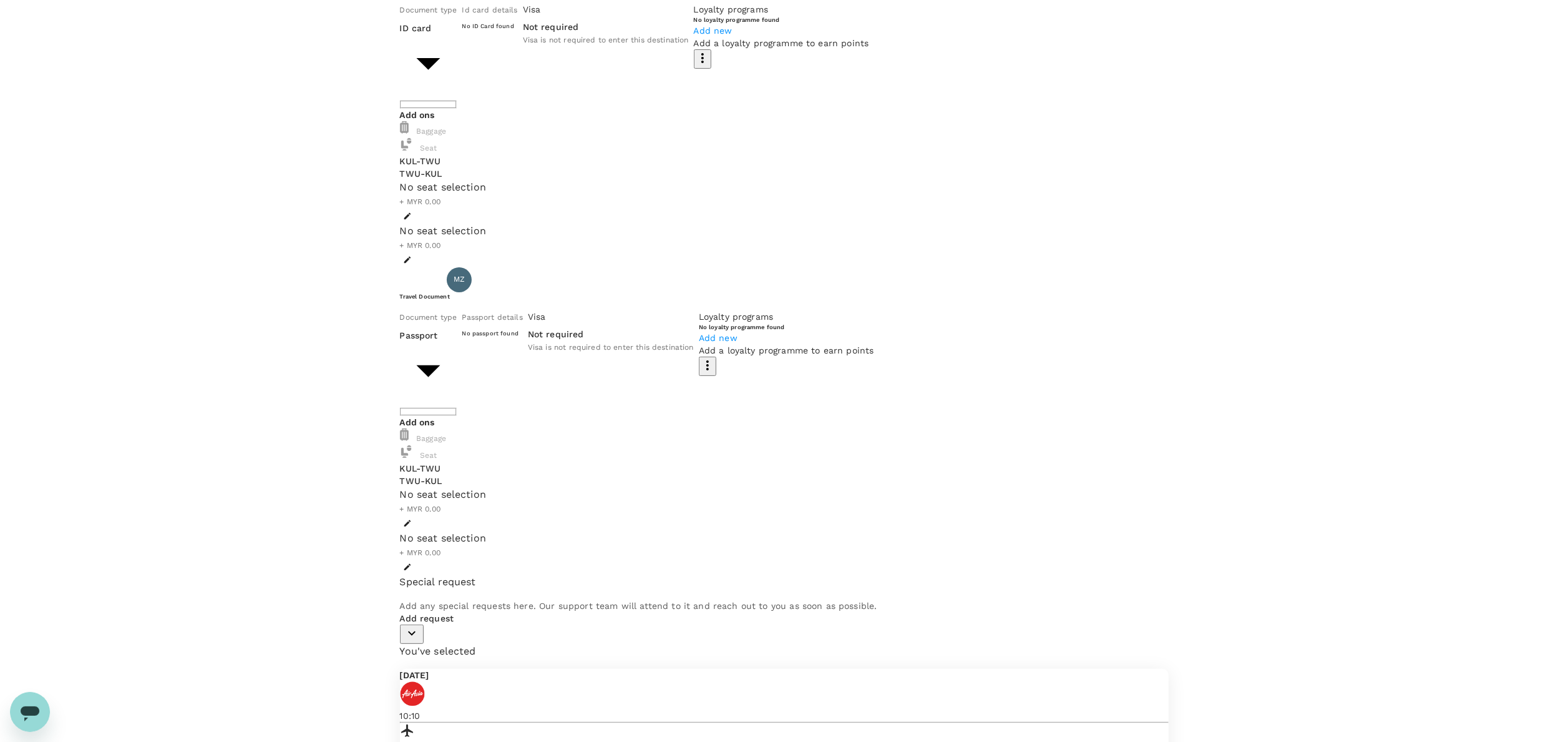
click at [527, 411] on body "Back to flight results Flight review Traveller(s) Traveller 1 : MB Manisah Bint…" at bounding box center [784, 558] width 1568 height 1367
click at [490, 354] on li "ID card" at bounding box center [514, 343] width 200 height 22
type input "Id card"
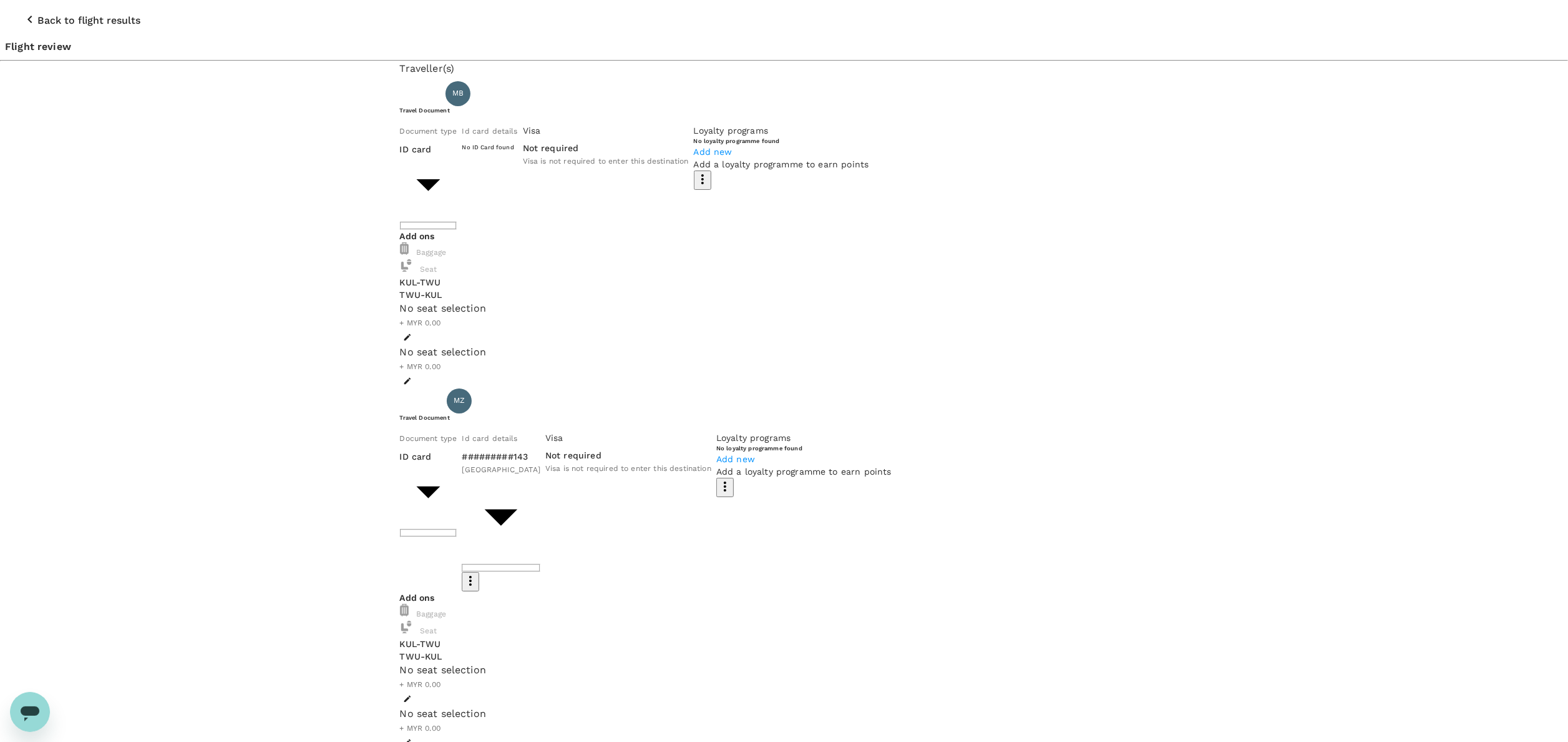
scroll to position [0, 0]
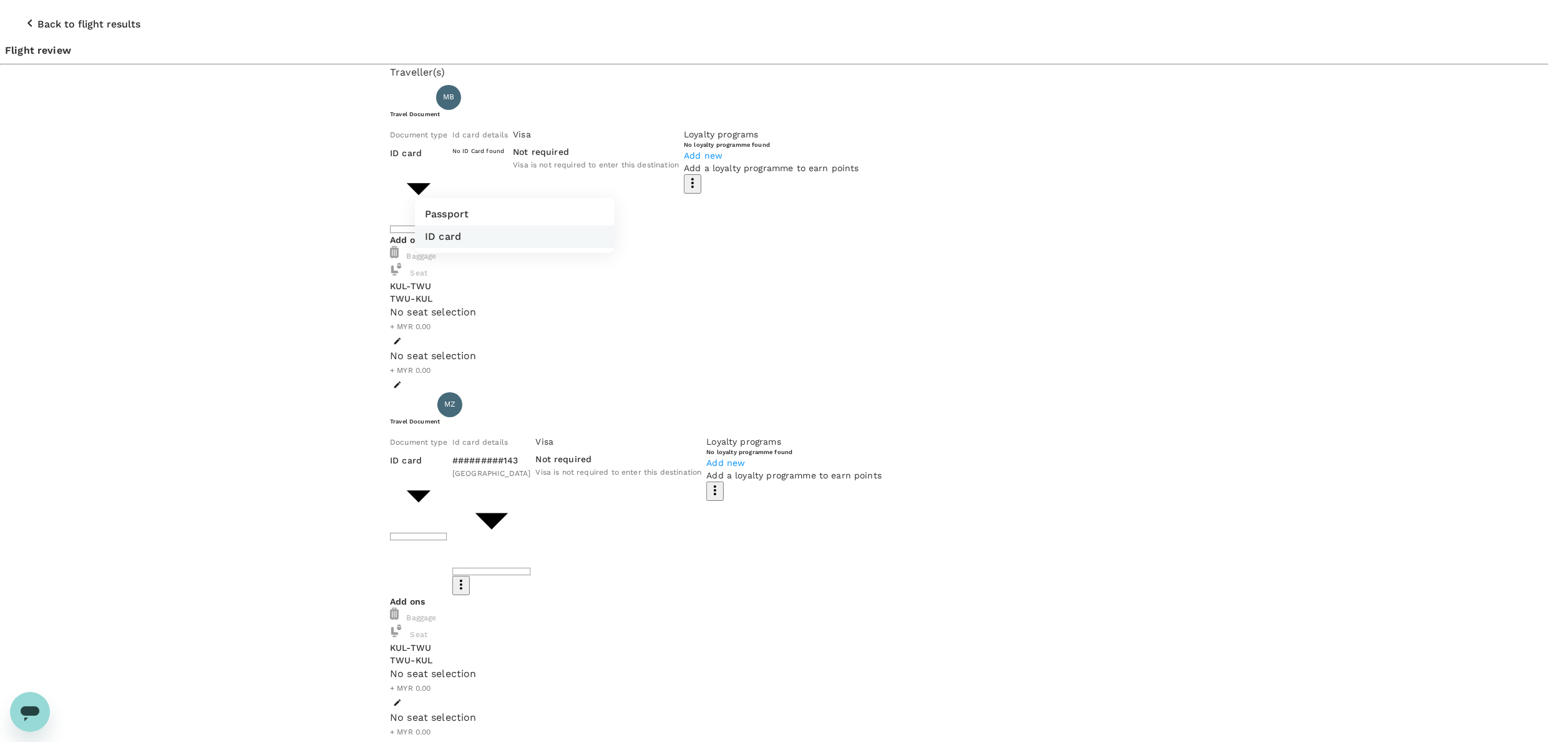
click at [595, 186] on body "Back to flight results Flight review Traveller(s) Traveller 1 : MB Manisah Bint…" at bounding box center [784, 711] width 1568 height 1422
click at [598, 121] on div at bounding box center [794, 371] width 1588 height 742
click at [582, 183] on body "Back to flight results Flight review Traveller(s) Traveller 1 : MB Manisah Bint…" at bounding box center [794, 711] width 1588 height 1422
click at [458, 215] on p "Passport" at bounding box center [447, 214] width 43 height 15
type input "Passport"
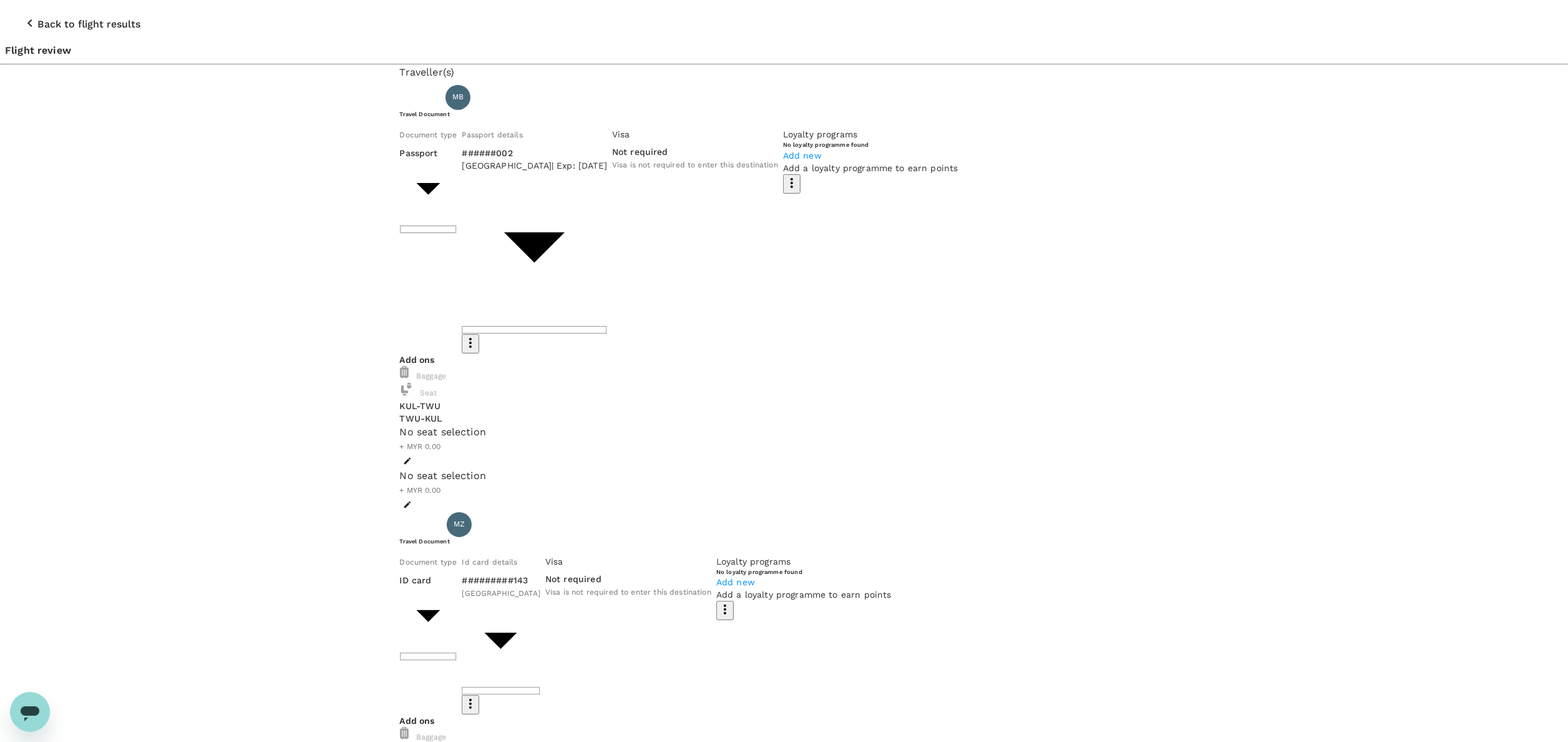
click at [605, 101] on div "Traveller 1 : MB Manisah Binti Amkaromi" at bounding box center [784, 95] width 769 height 30
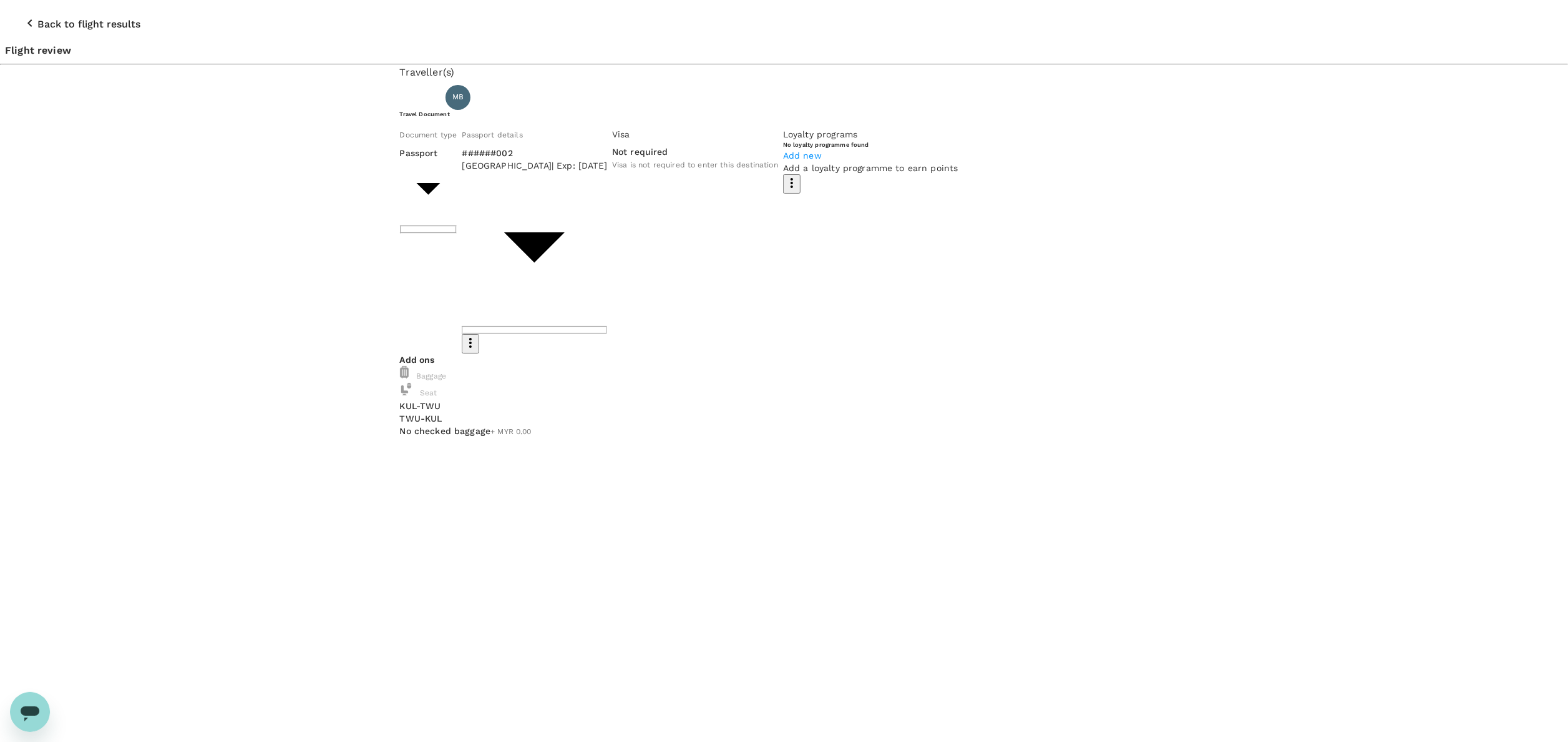
click at [602, 118] on h6 "Travel Document" at bounding box center [784, 114] width 769 height 8
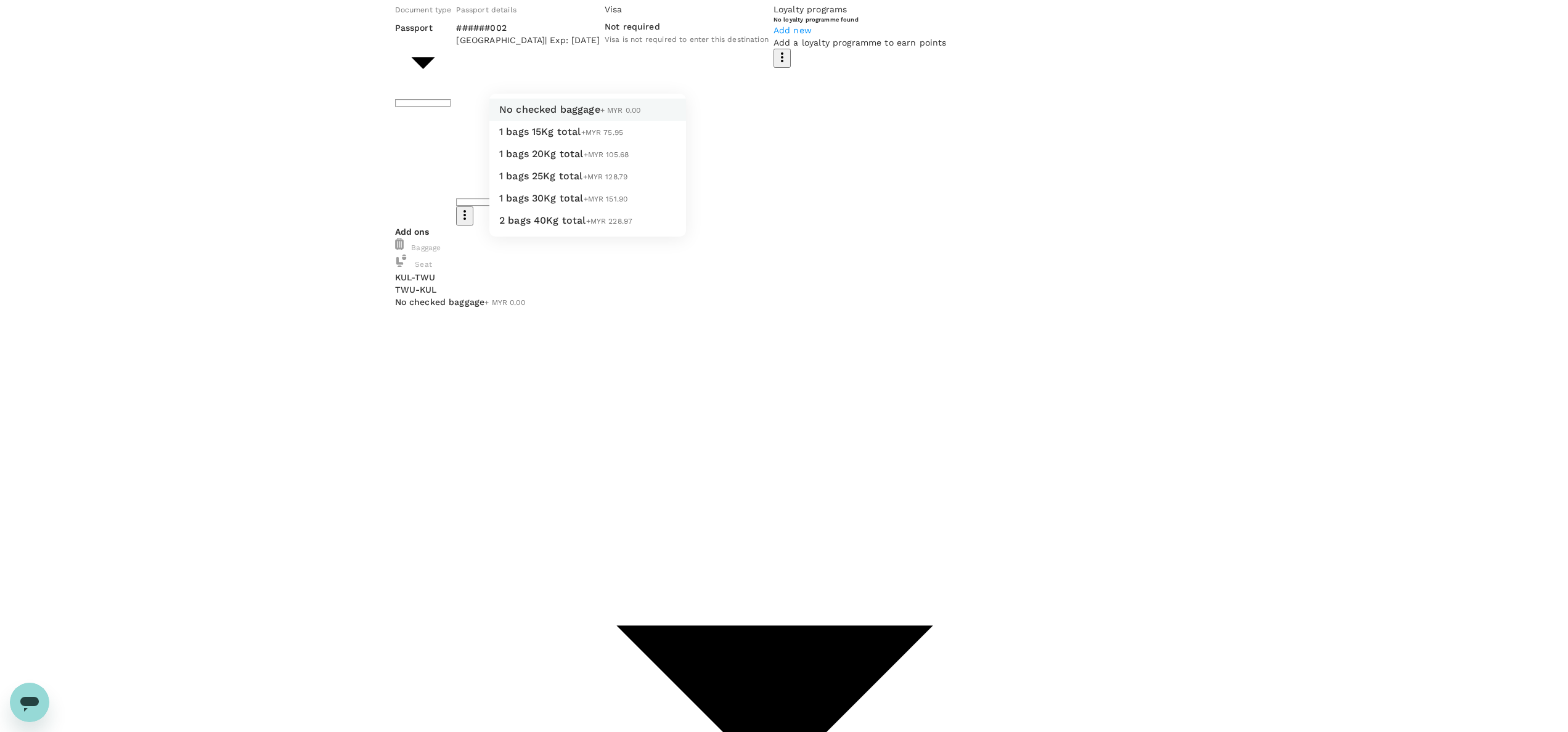
click at [555, 159] on span "1 bags 20Kg total" at bounding box center [541, 154] width 84 height 12
type input "2 - 105.68"
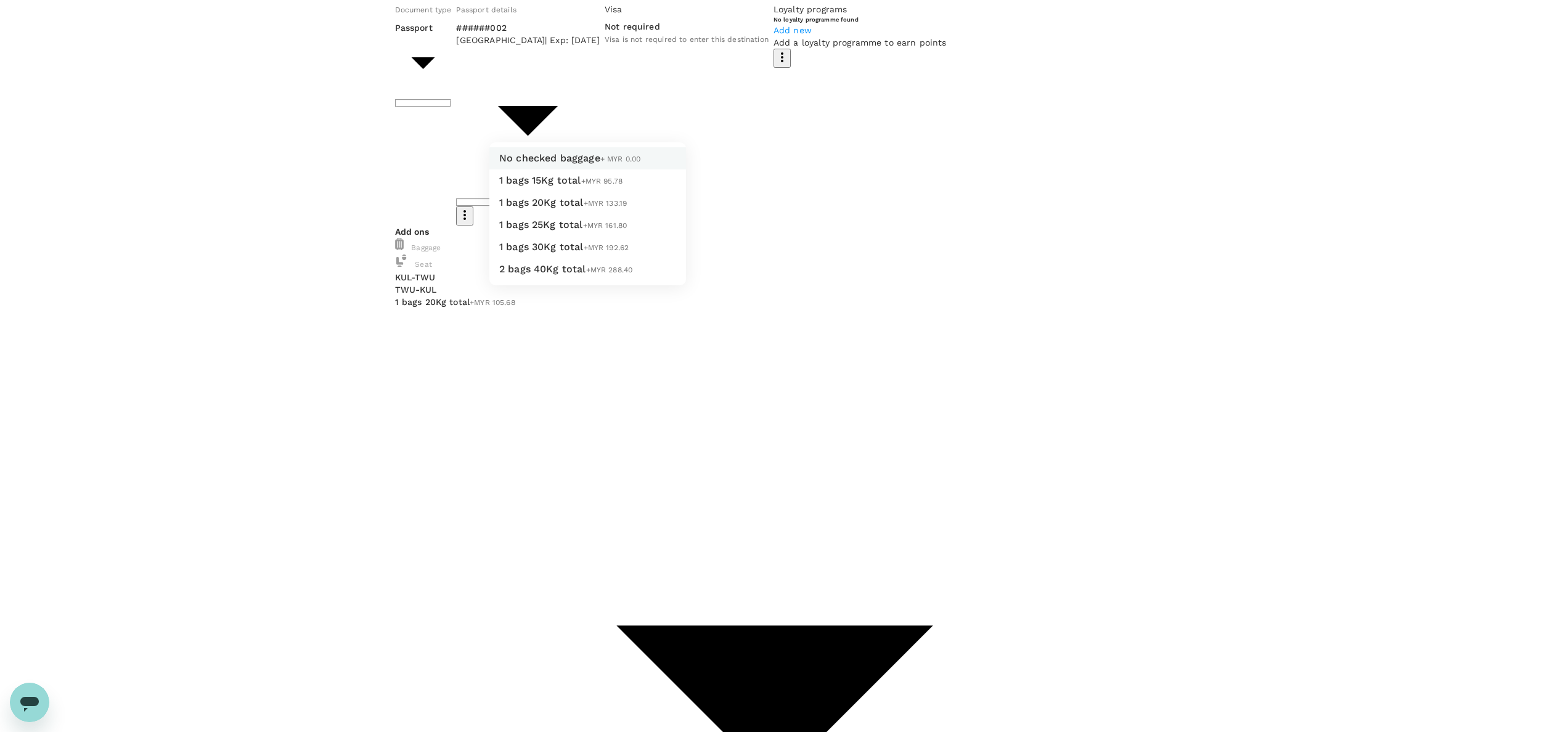
click at [550, 209] on span "1 bags 20Kg total" at bounding box center [541, 202] width 84 height 12
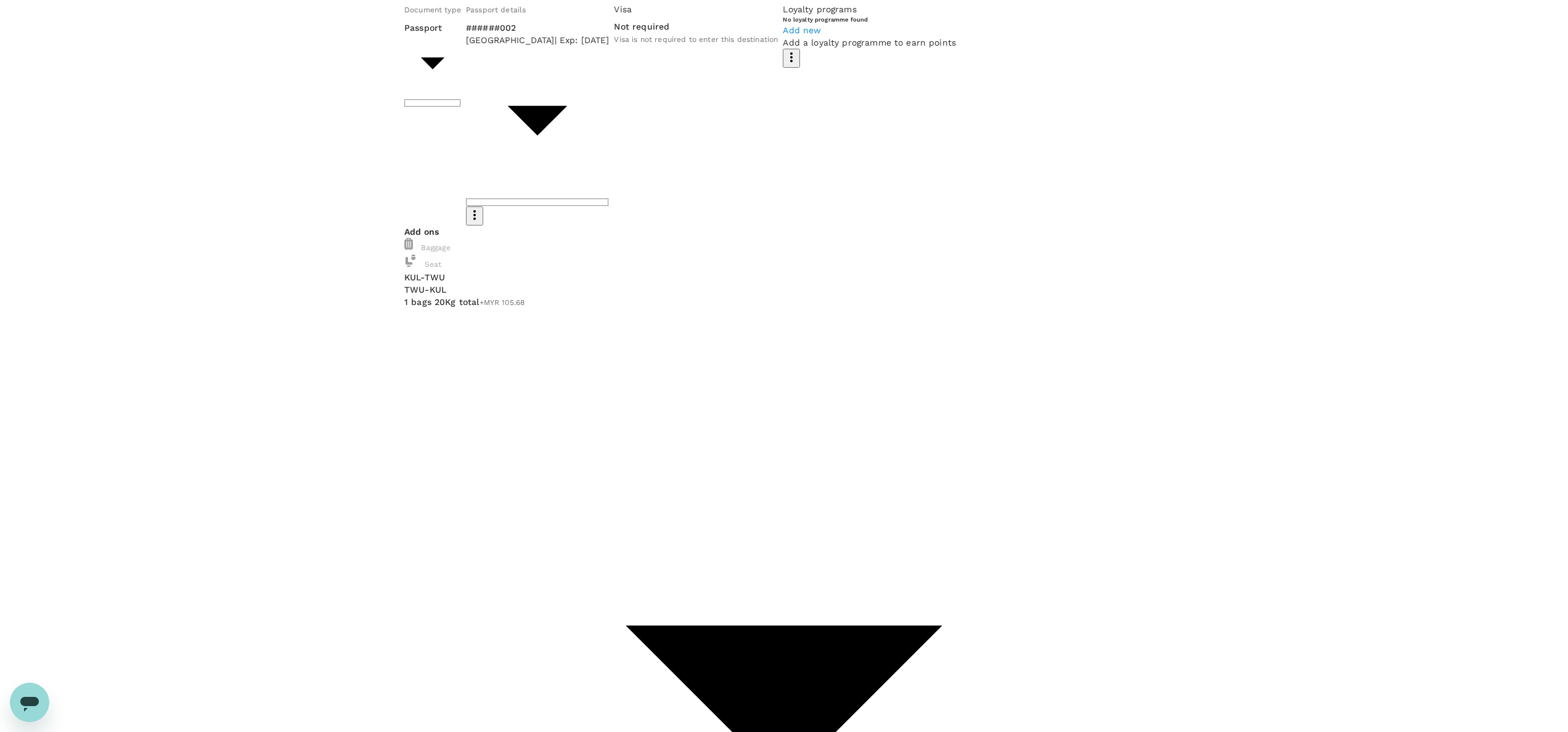
type input "2 - 133.19"
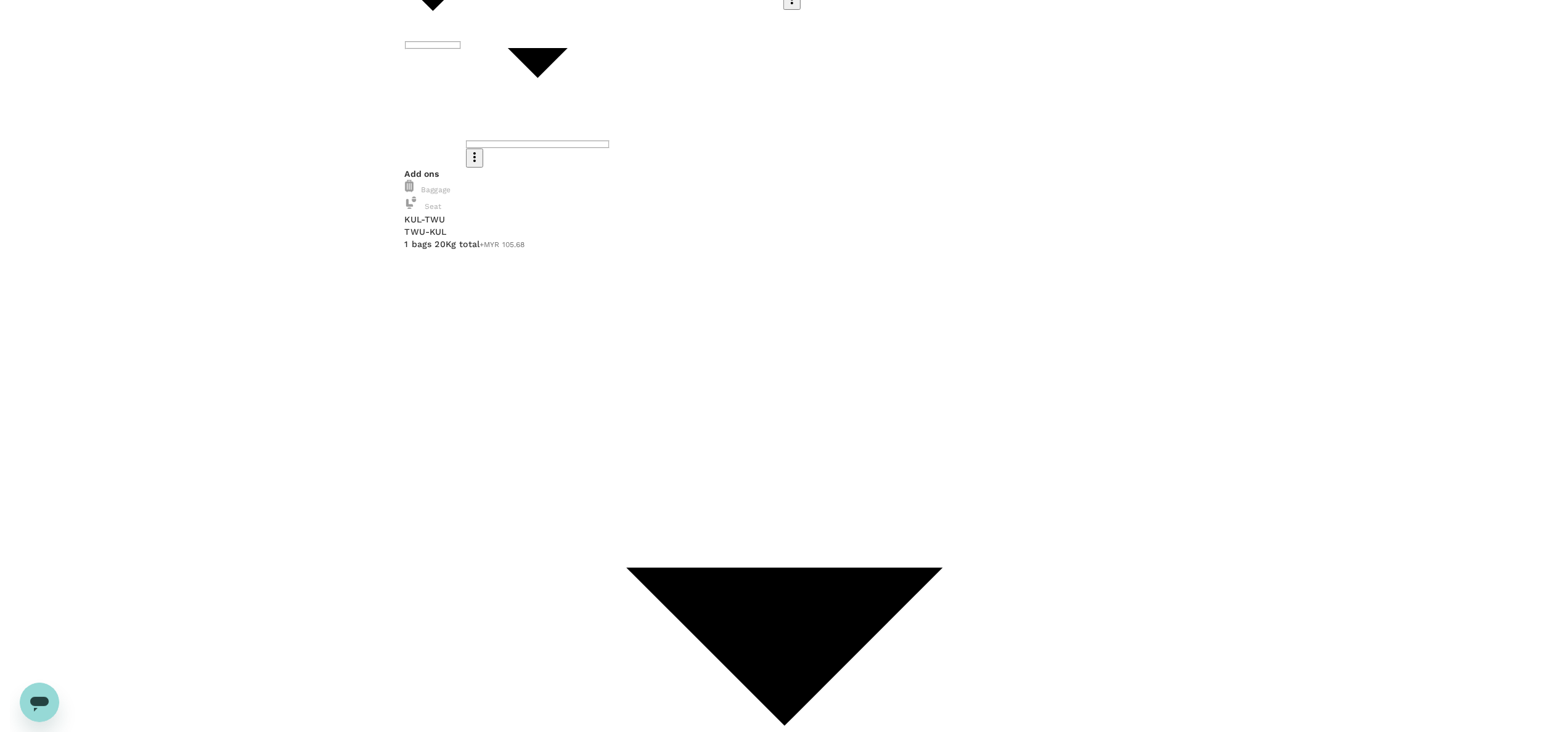
scroll to position [185, 0]
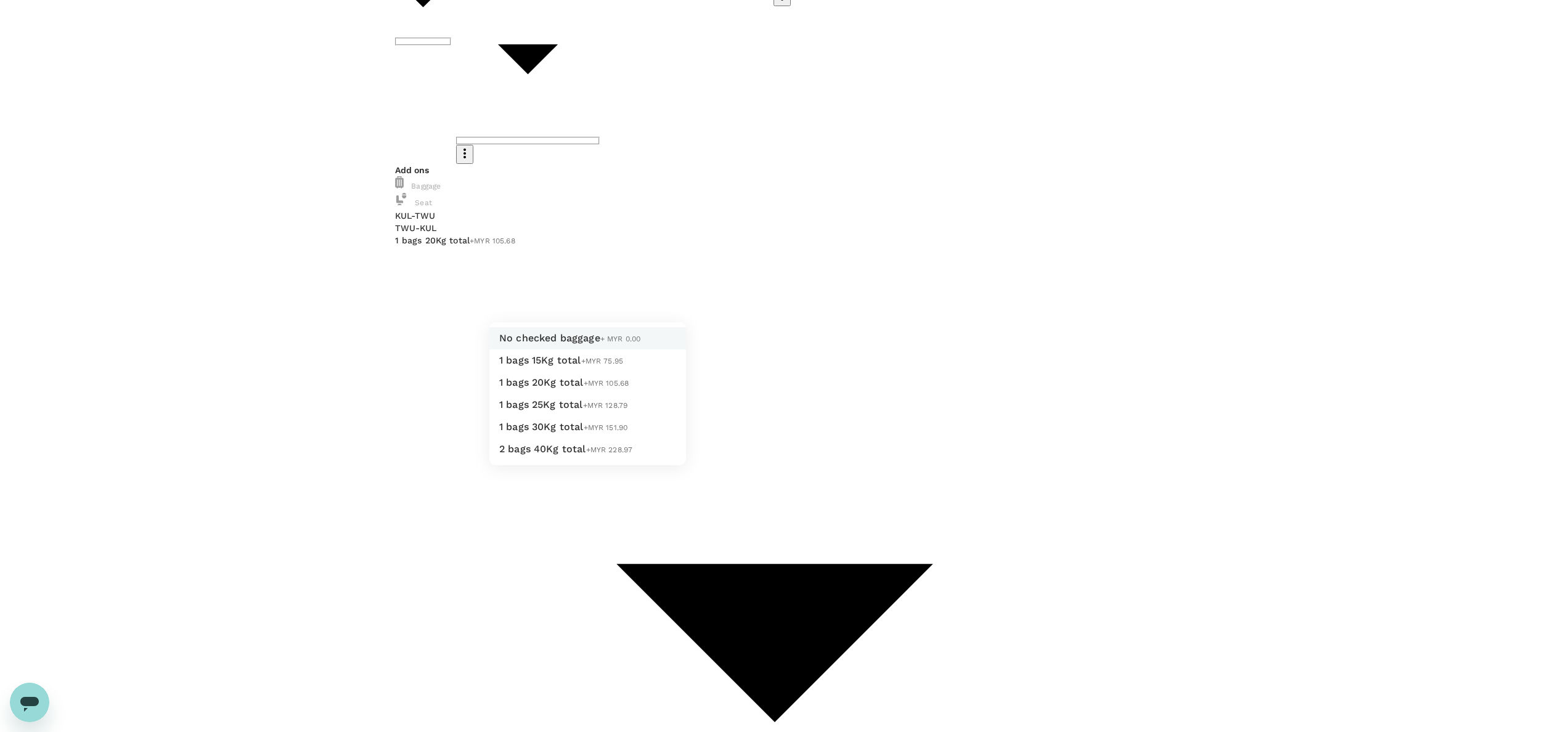
click at [558, 388] on span "1 bags 20Kg total" at bounding box center [541, 382] width 84 height 12
type input "2 - 105.68"
drag, startPoint x: 570, startPoint y: 597, endPoint x: 568, endPoint y: 590, distance: 7.3
click at [568, 409] on li "1 bags 20Kg total +MYR 133.19" at bounding box center [587, 398] width 197 height 22
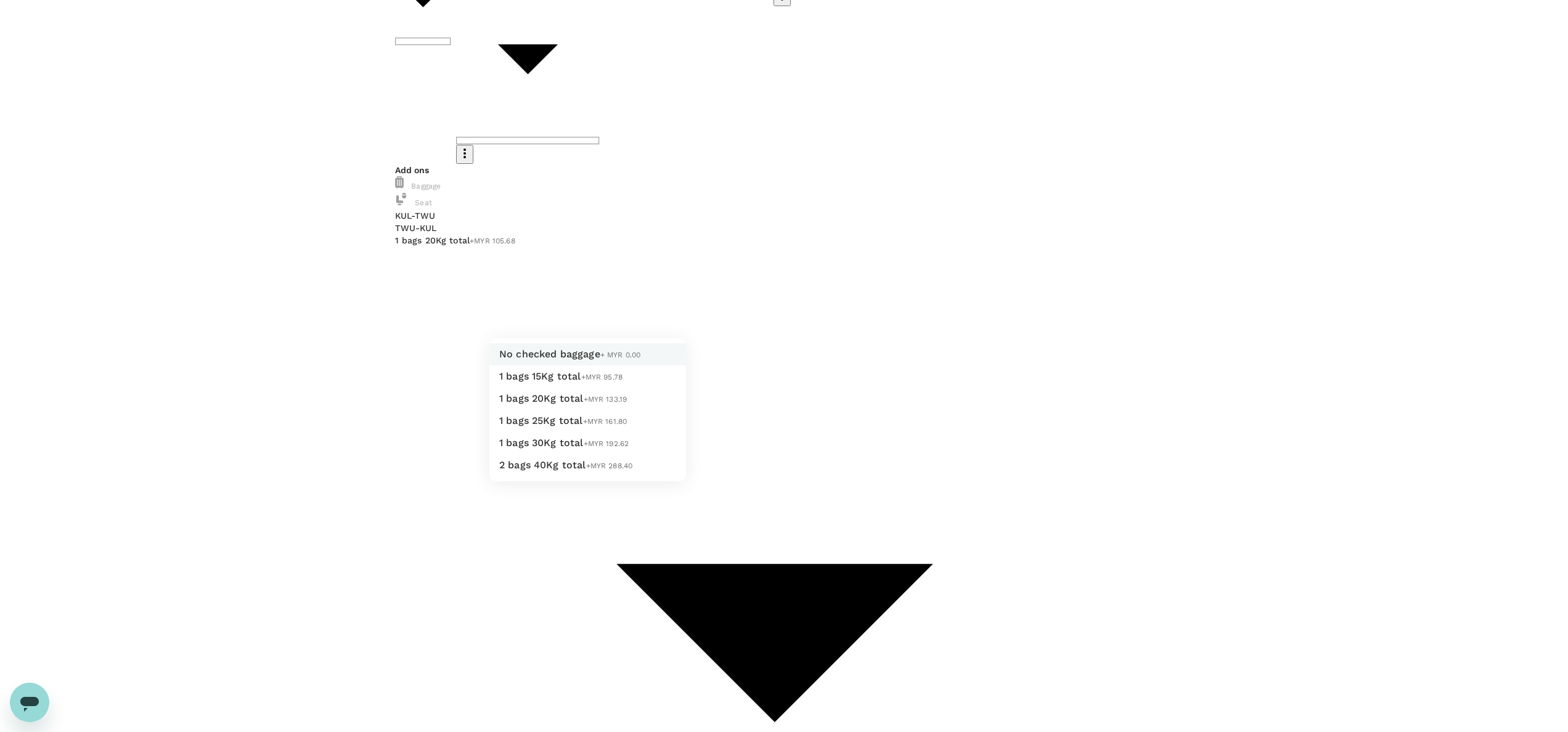
type input "2 - 133.19"
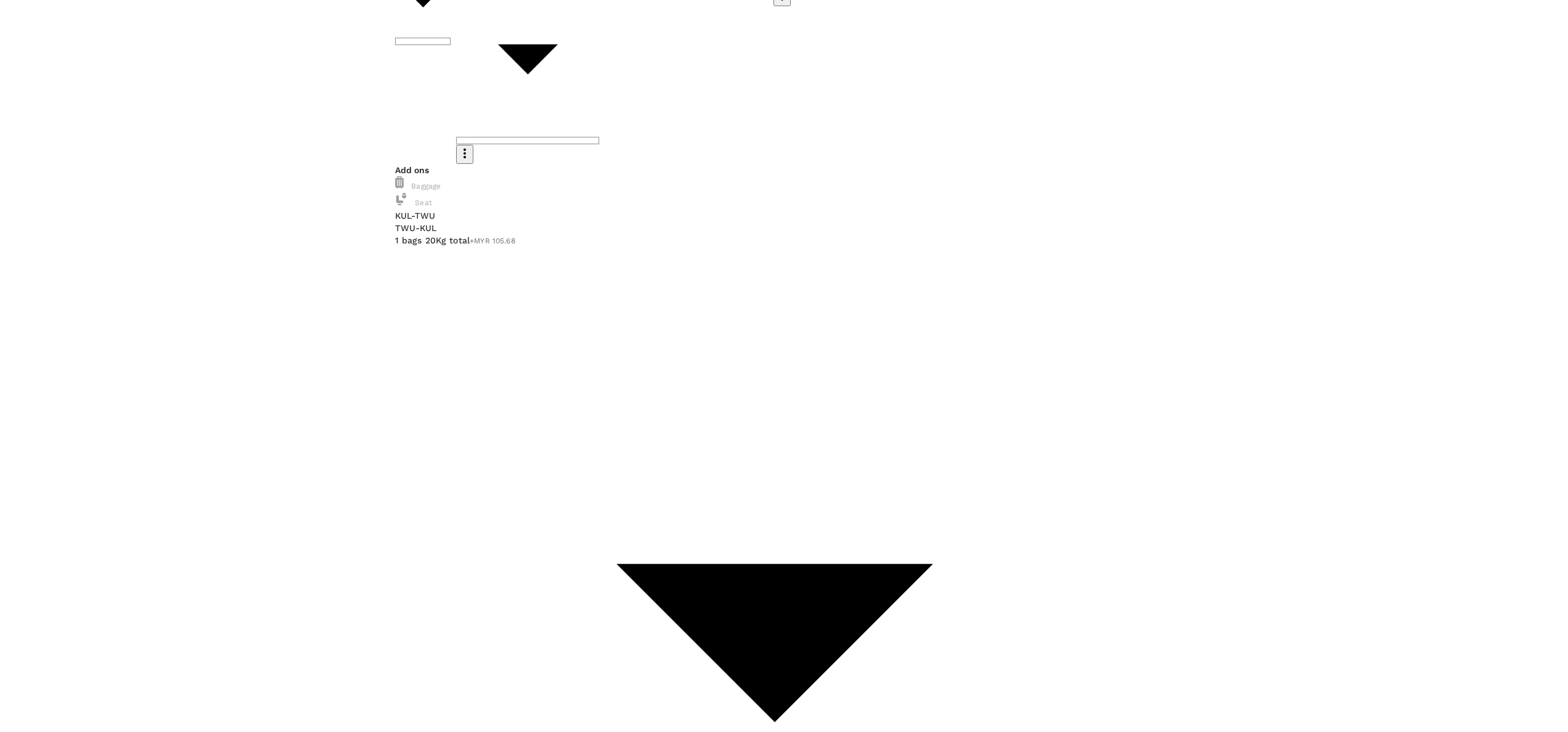
click at [311, 66] on p "Select" at bounding box center [238, 60] width 146 height 13
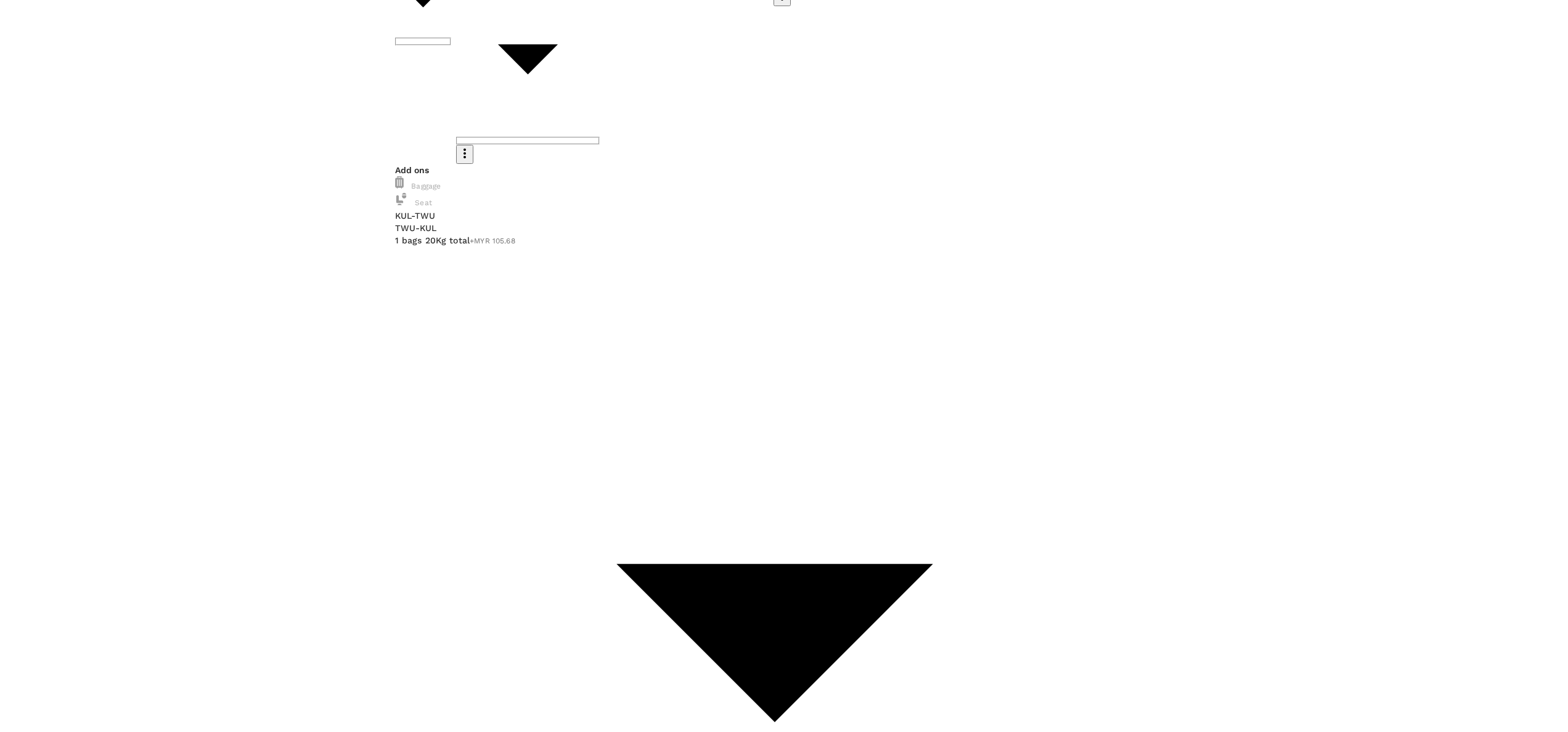
click at [311, 7] on p "Remove" at bounding box center [238, 1] width 146 height 13
click at [336, 91] on p "Select" at bounding box center [263, 84] width 146 height 13
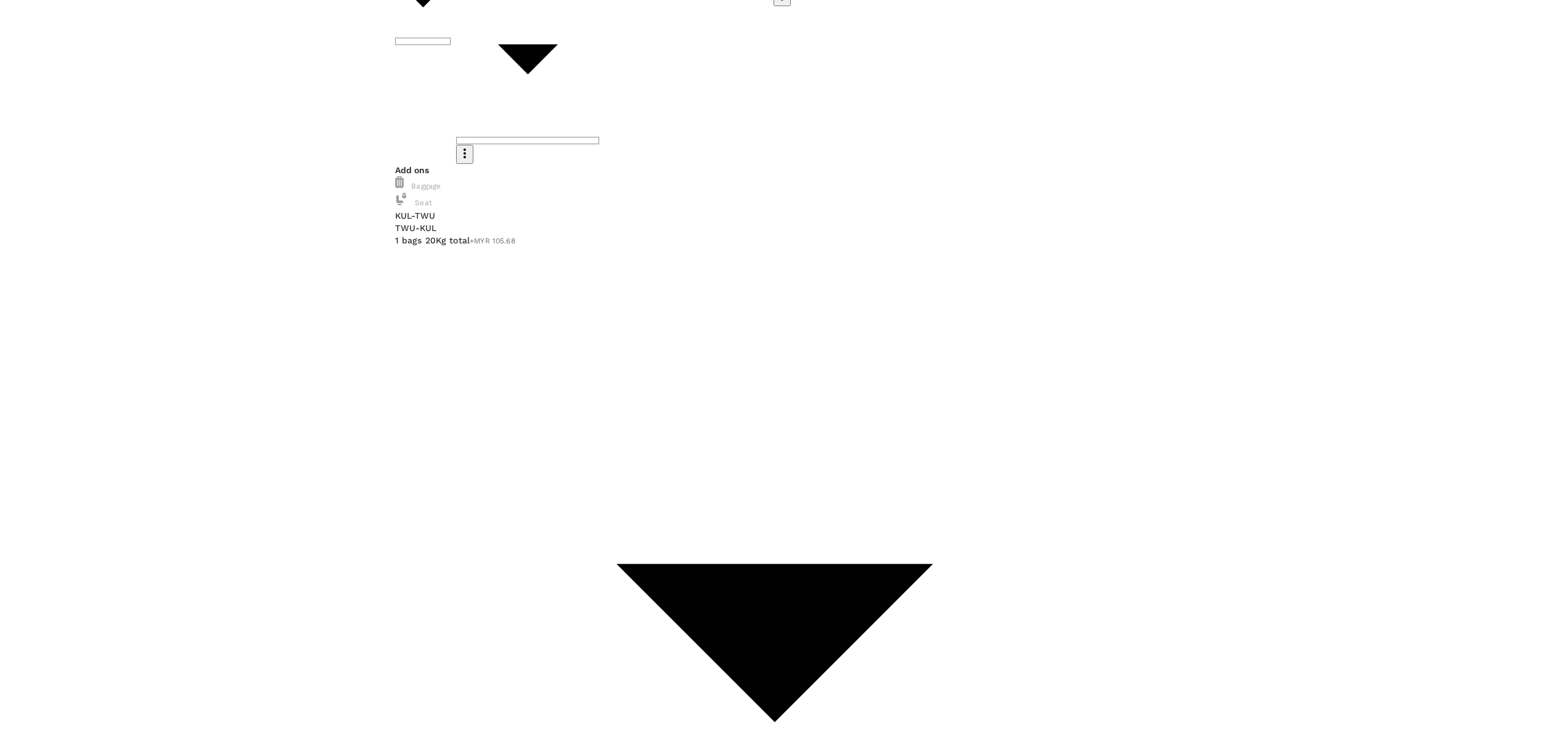
drag, startPoint x: 1499, startPoint y: 168, endPoint x: 1480, endPoint y: 152, distance: 24.8
click at [434, 26] on p "Select" at bounding box center [361, 20] width 146 height 13
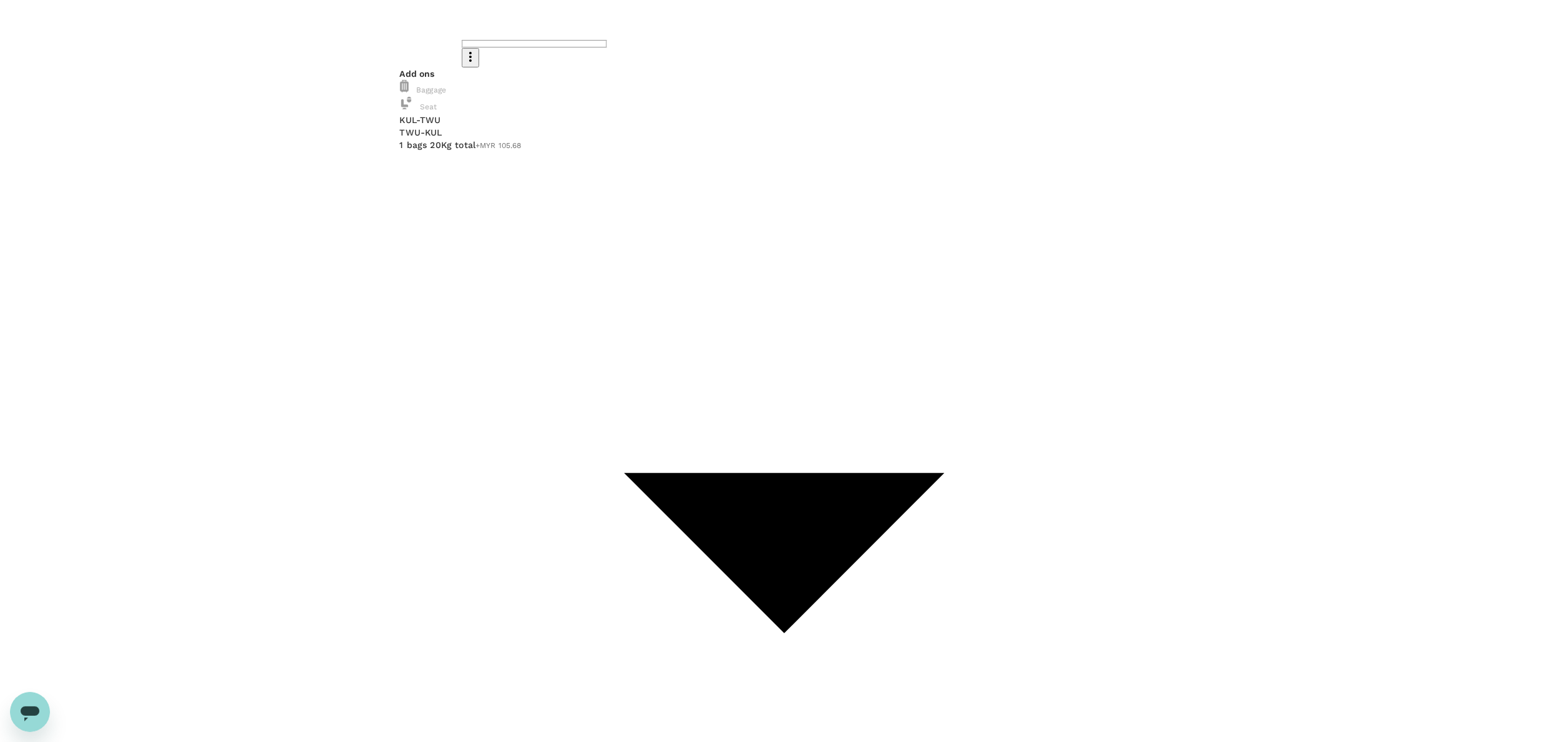
scroll to position [287, 0]
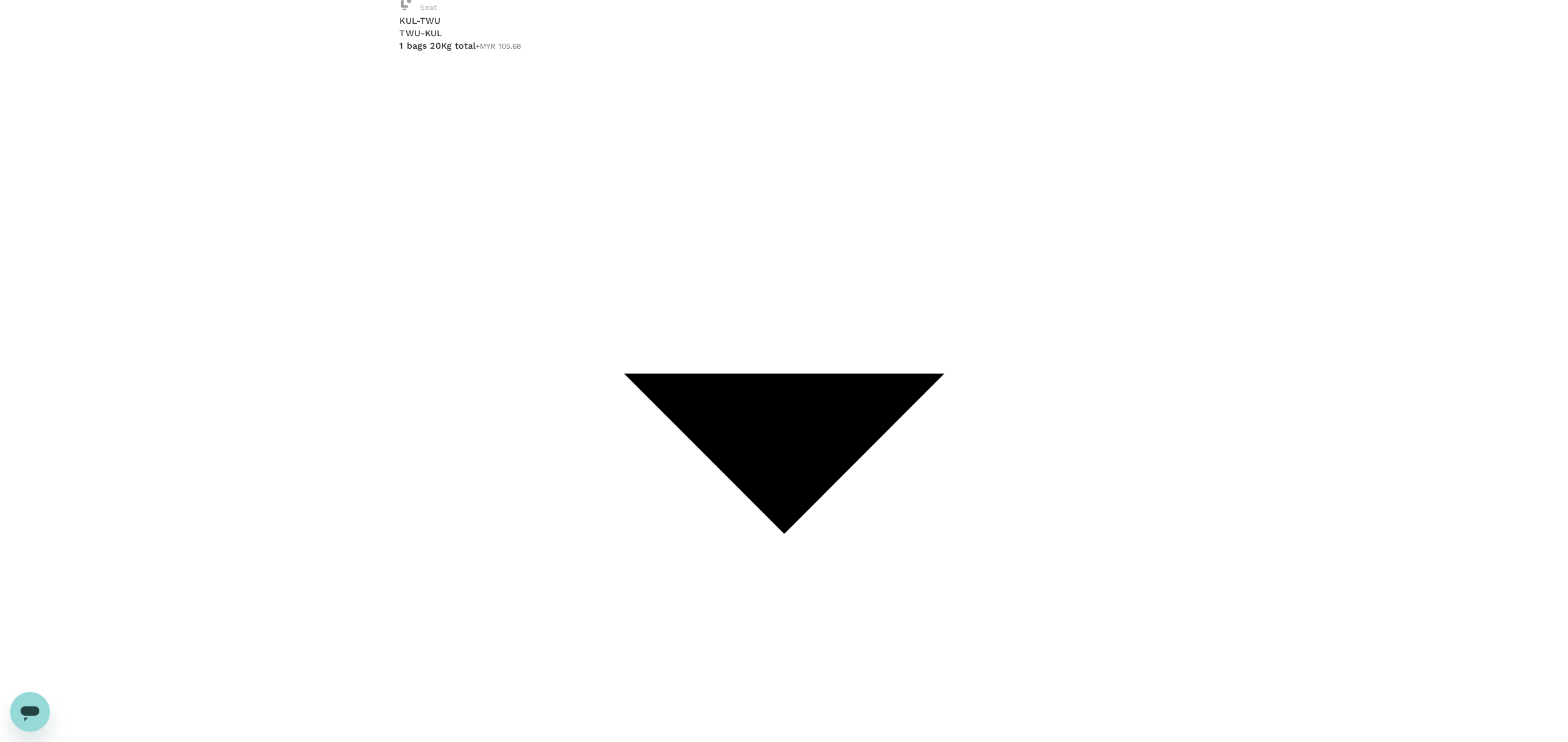
scroll to position [487, 0]
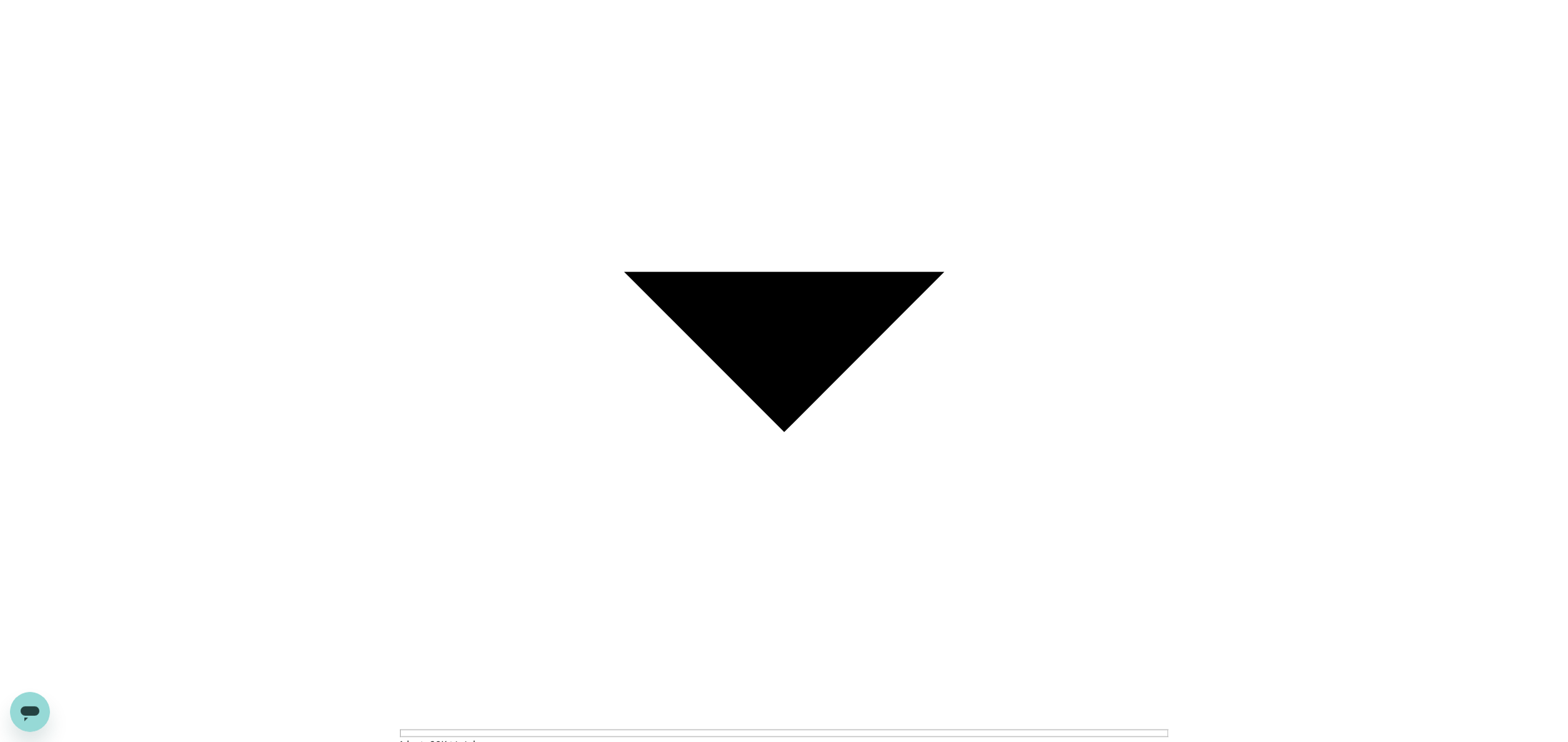
checkbox input "true"
paste textarea "Kindly give Peri Chicken and Americano. I acknowledged all additional fee for l…"
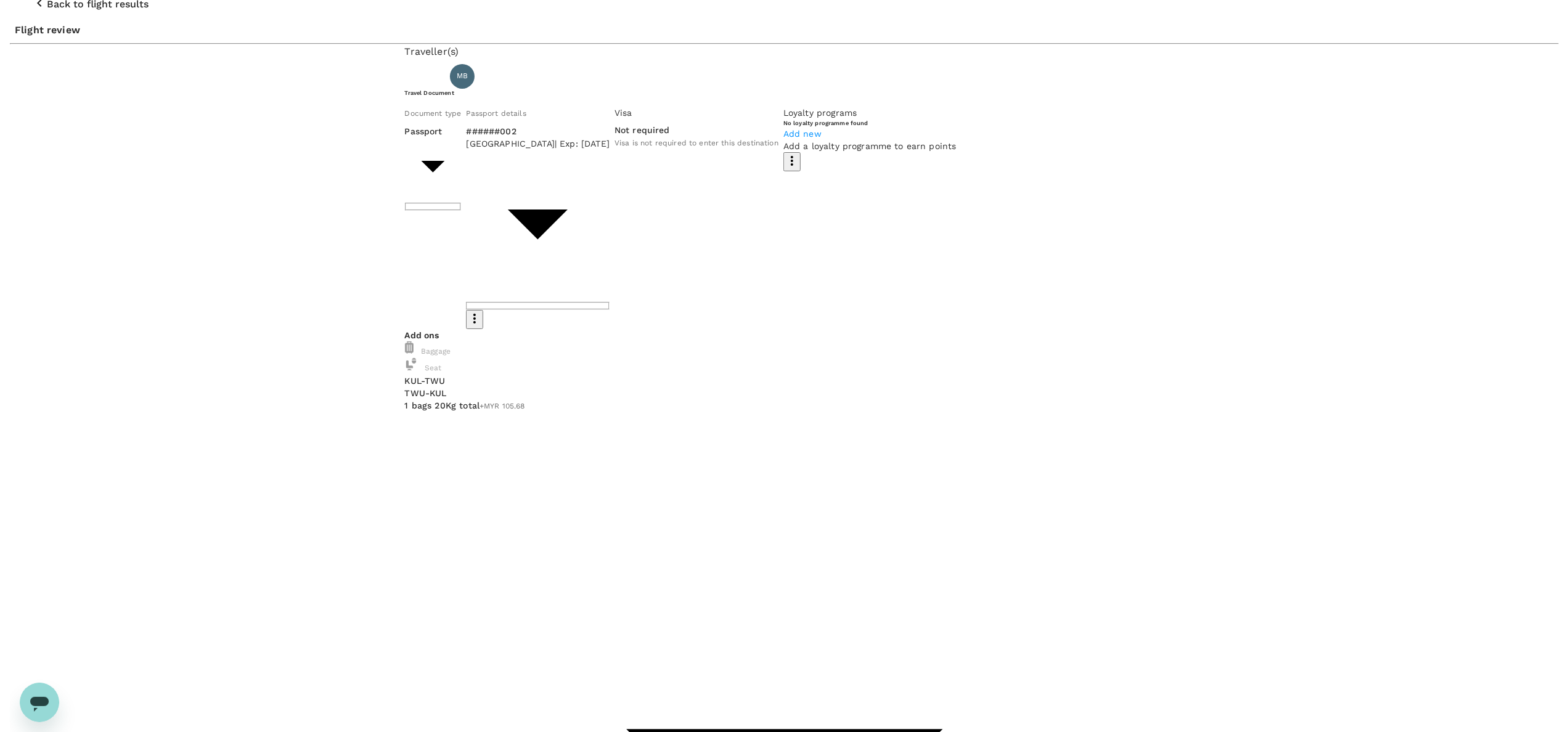
scroll to position [0, 0]
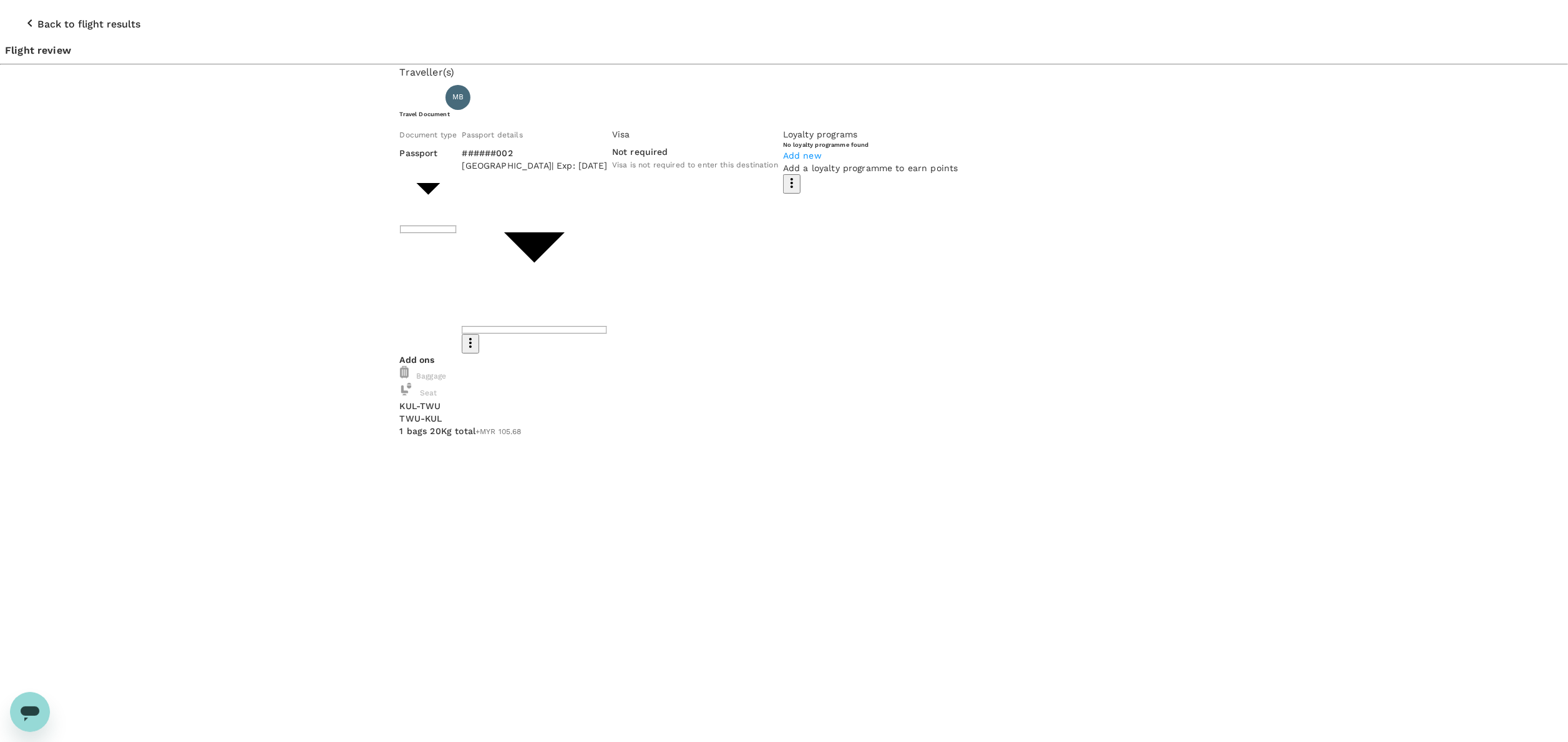
type textarea "Kindly give Peri Chicken and Americano. I acknowledged all additional fee for l…"
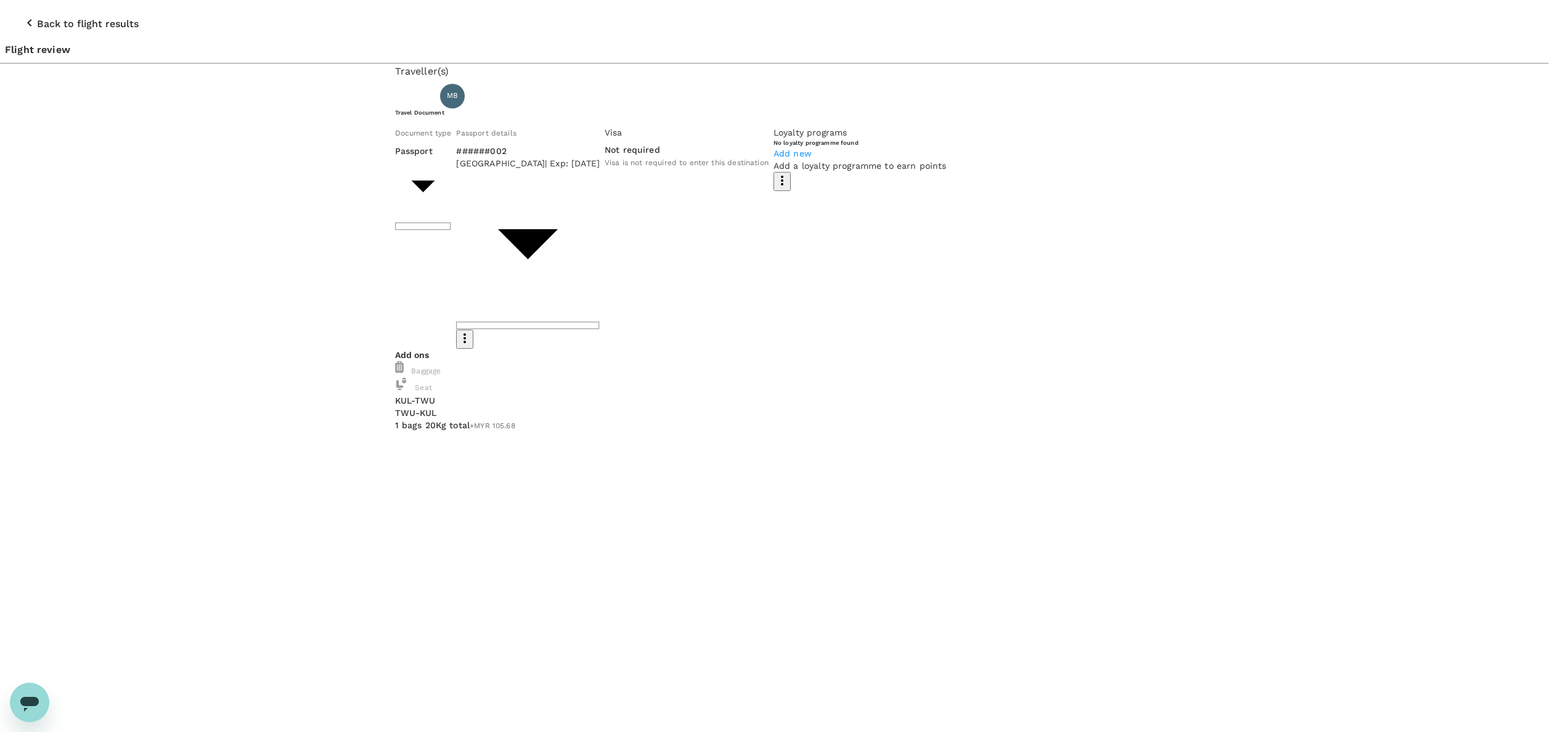
paste textarea "Hi @Hariz / @Chathuranga, Requesting your approval for the flight below: REMARK…"
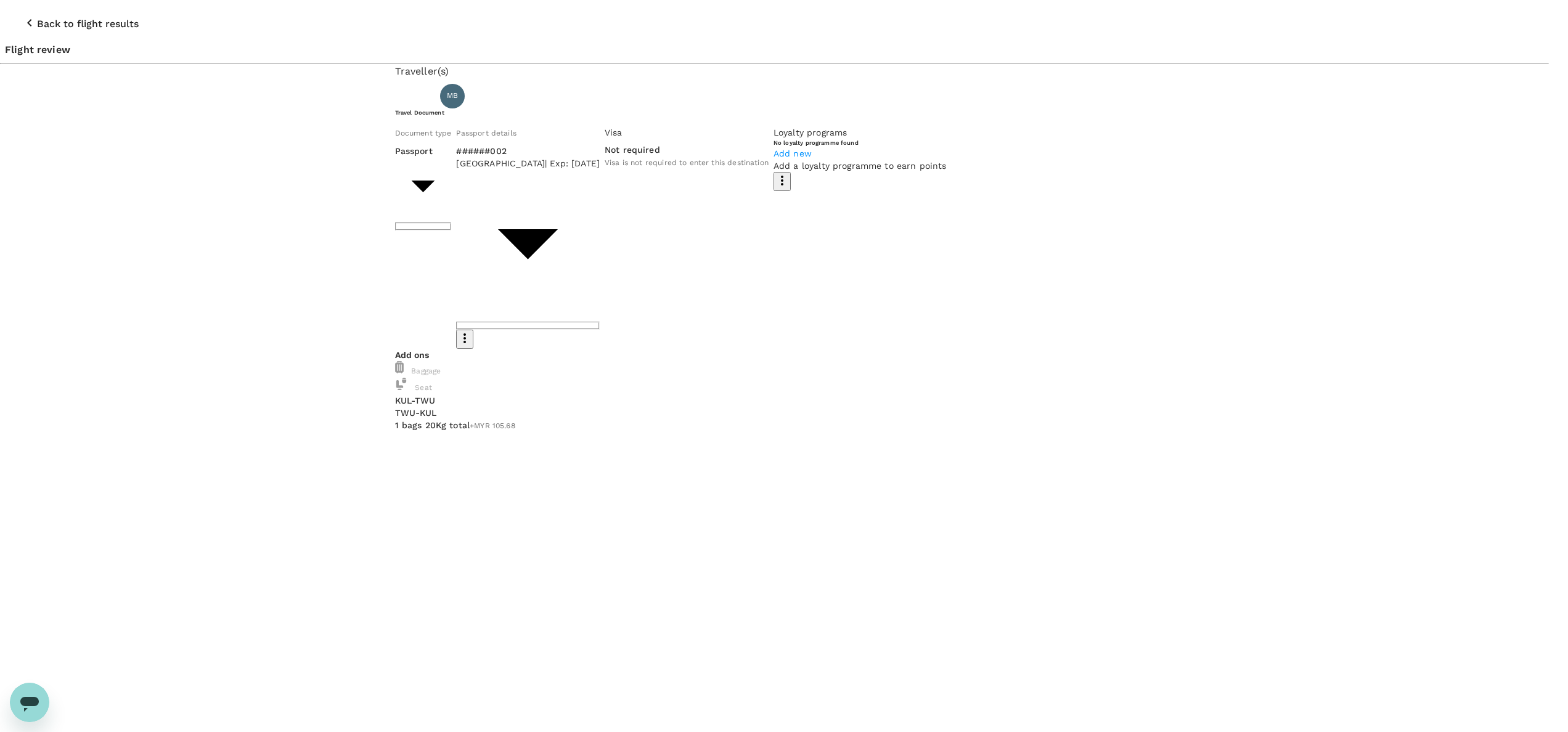
scroll to position [84, 0]
type textarea "Hi @Hariz / @Chathuranga, Requesting your approval for the flight below: REMARK…"
drag, startPoint x: 1119, startPoint y: 597, endPoint x: 1120, endPoint y: 589, distance: 8.1
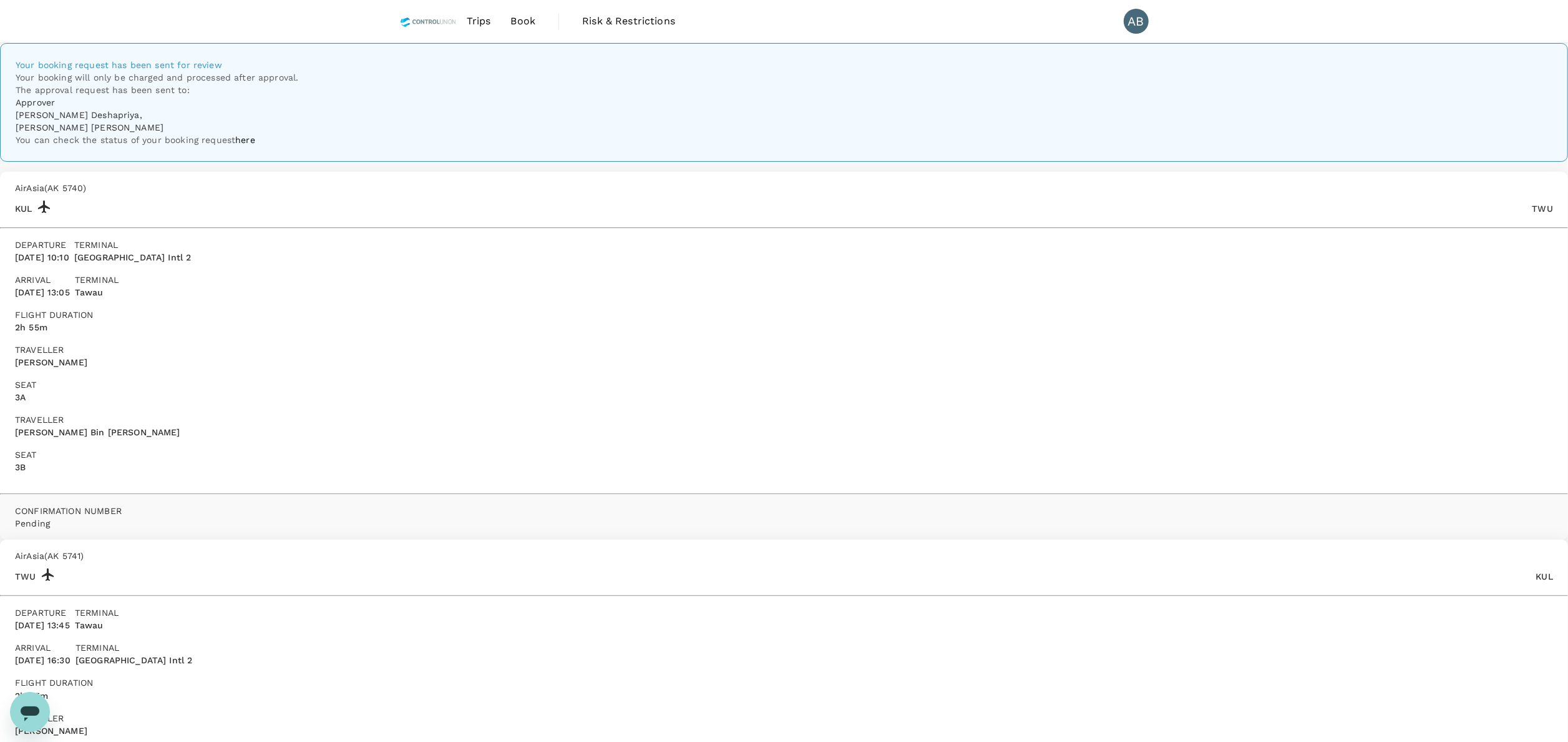
click at [1174, 433] on div "Your booking request has been sent for review Your booking will only be charged…" at bounding box center [784, 497] width 1568 height 910
click at [1139, 212] on div "Your booking request has been sent for review Your booking will only be charged…" at bounding box center [784, 497] width 1568 height 910
